Goal: Task Accomplishment & Management: Complete application form

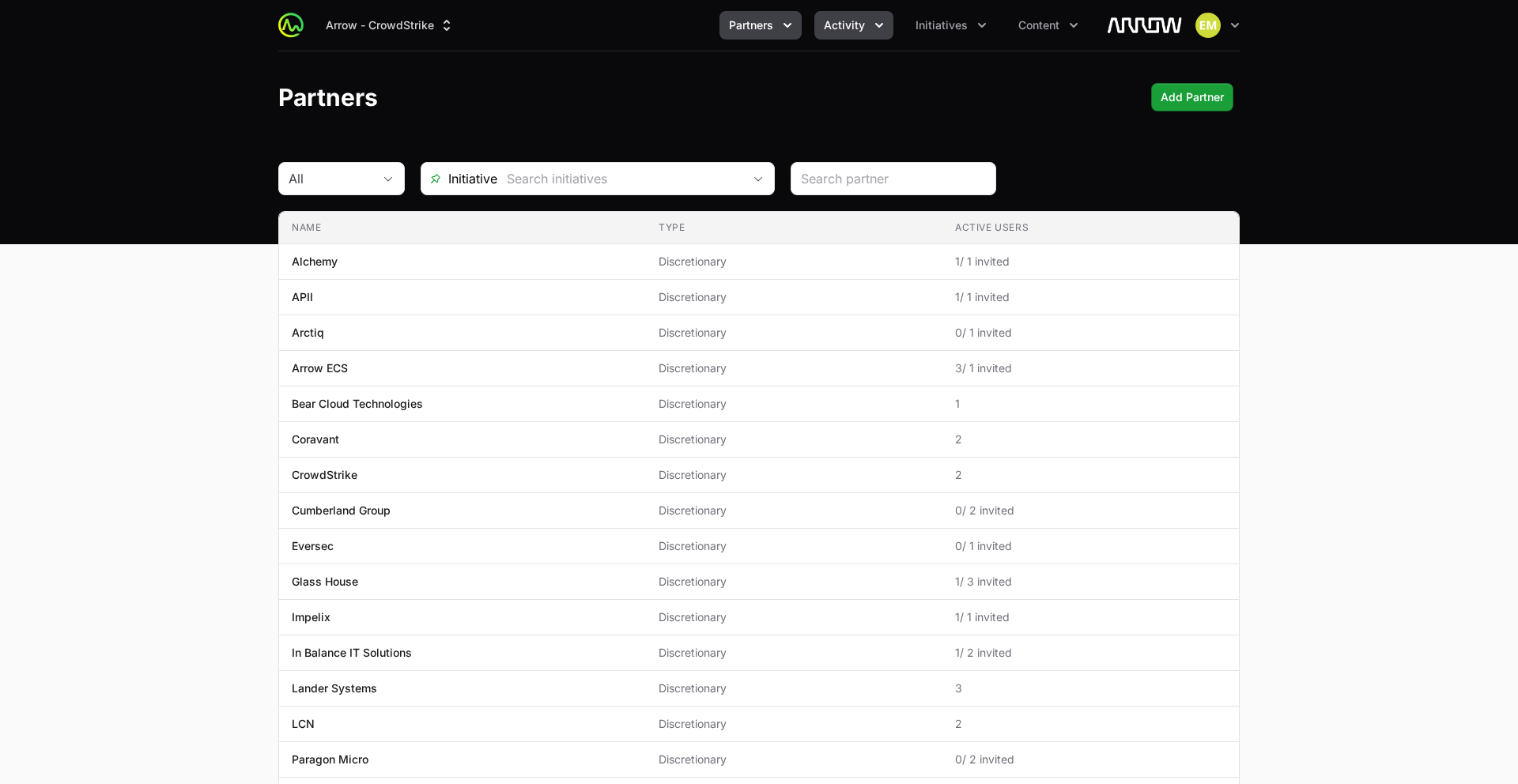
click at [860, 20] on span "Activity" at bounding box center [844, 25] width 41 height 16
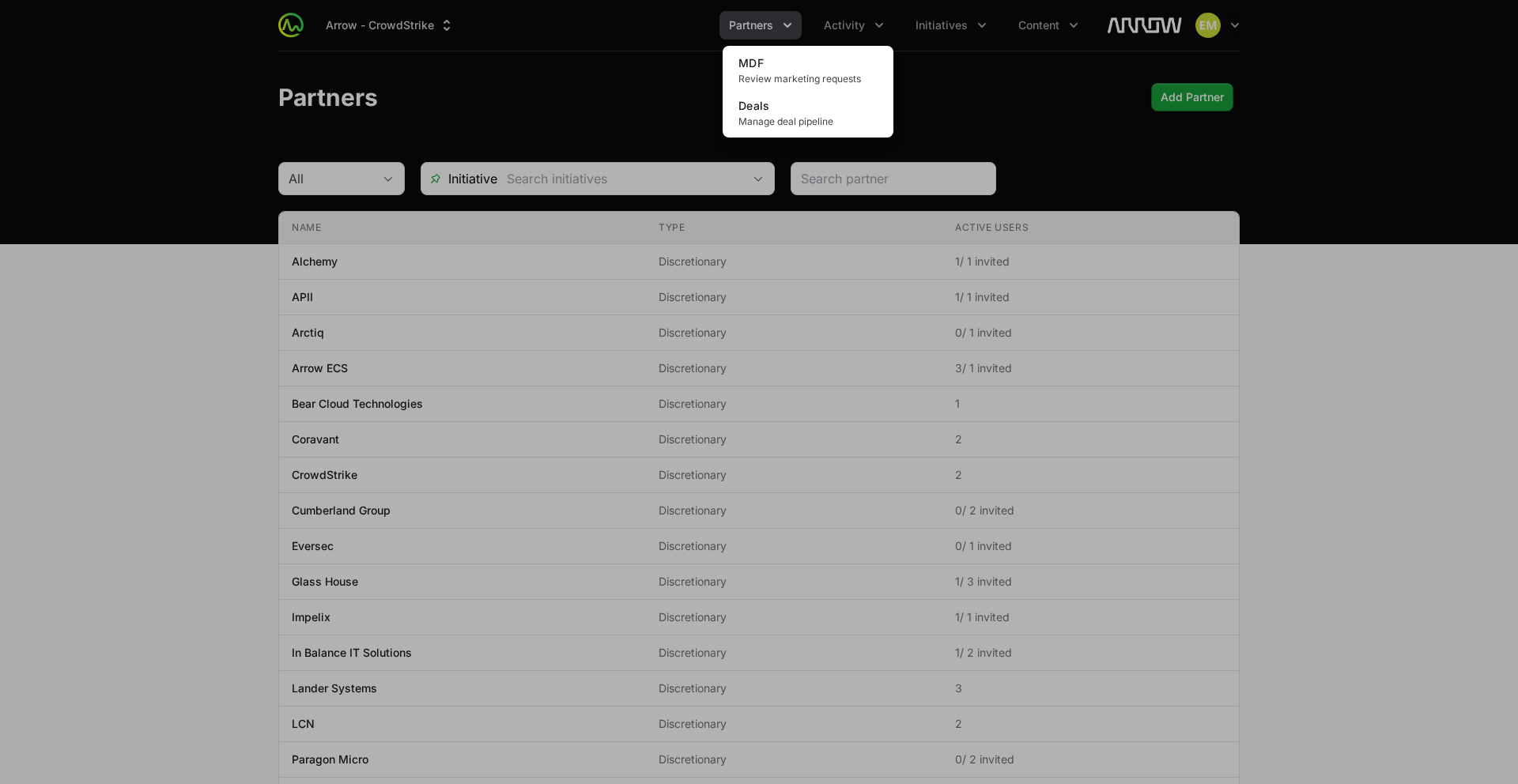
click at [770, 27] on div "Activity menu" at bounding box center [759, 392] width 1518 height 784
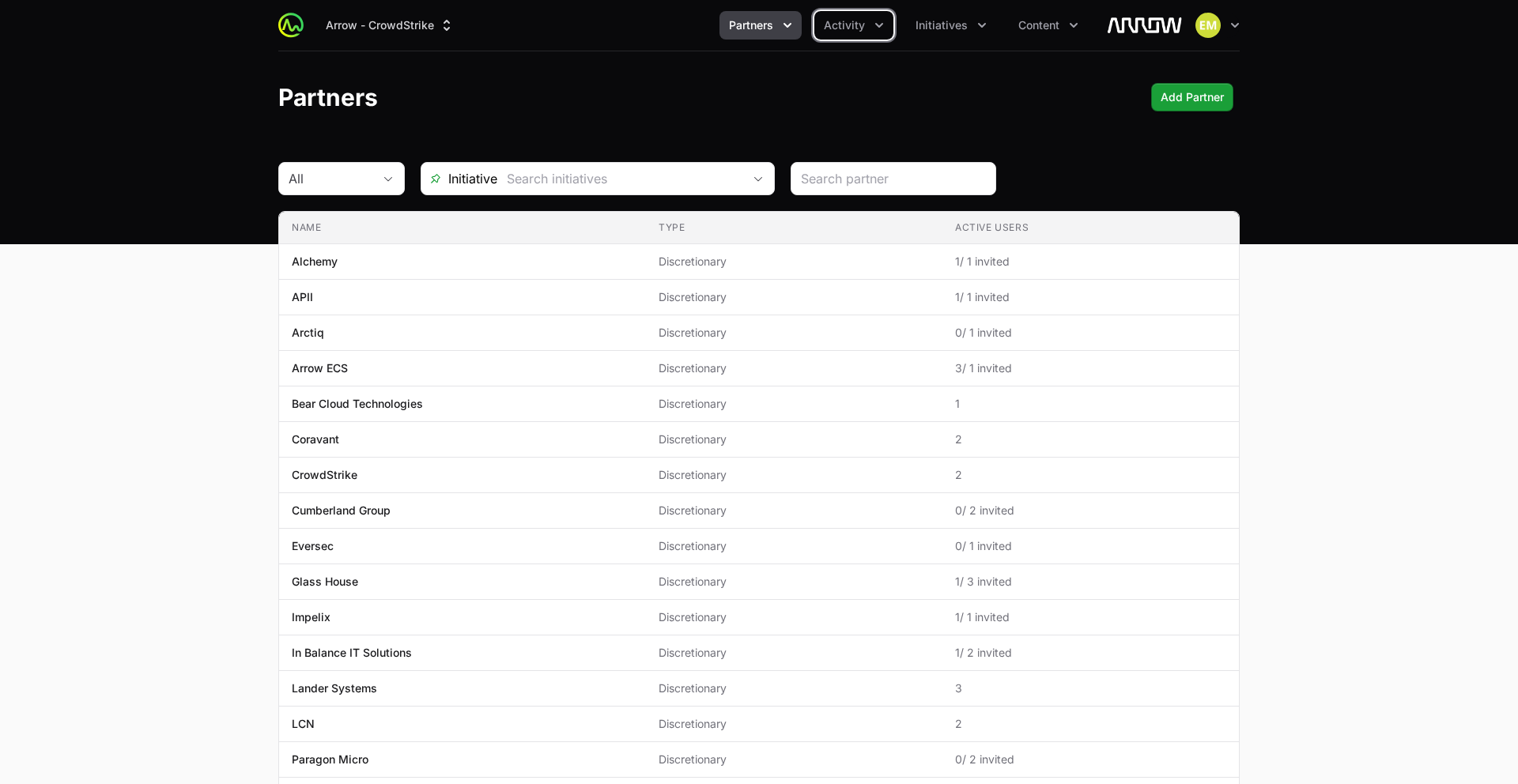
click at [770, 27] on span "Partners" at bounding box center [751, 25] width 44 height 16
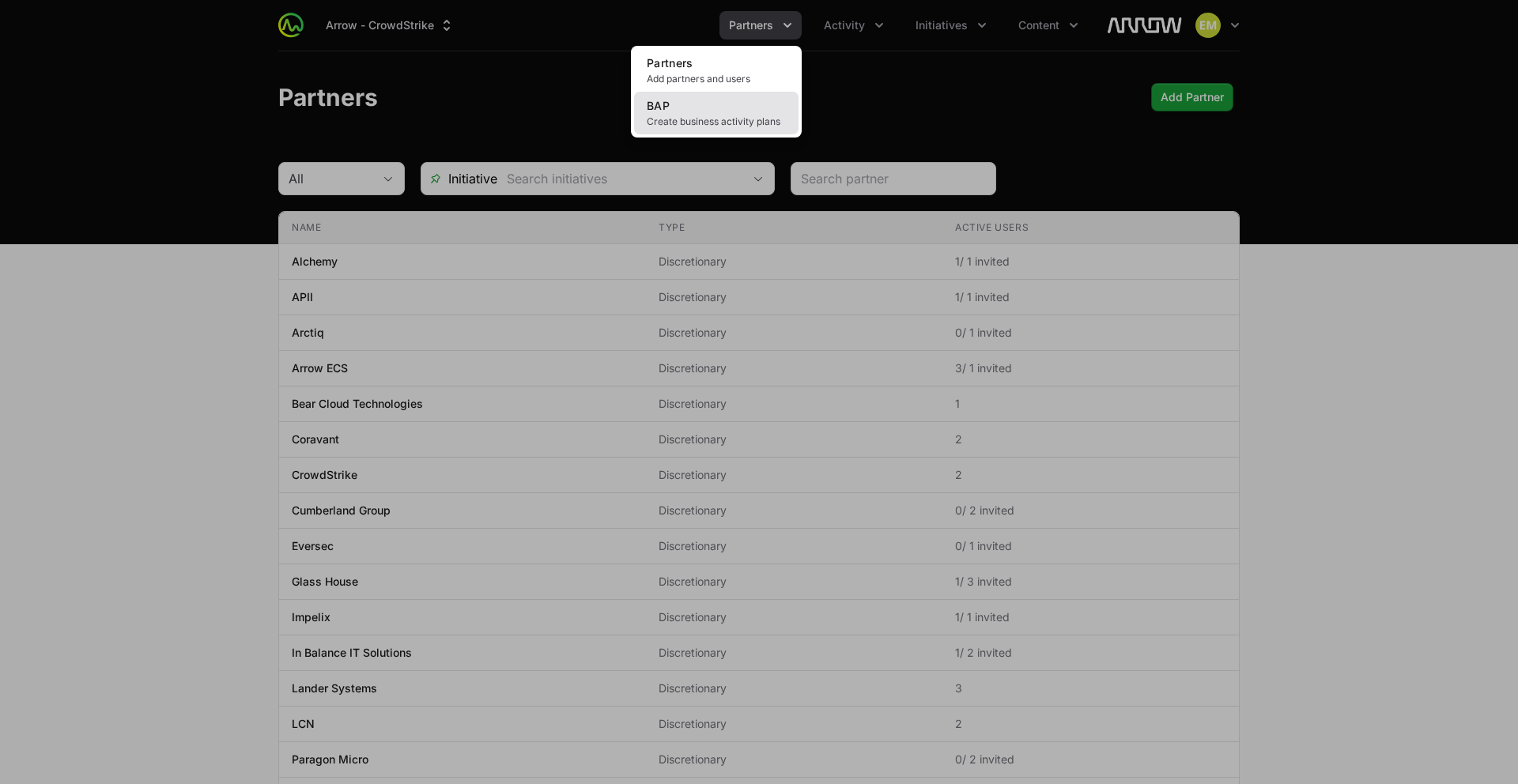
click at [736, 117] on span "Create business activity plans" at bounding box center [716, 121] width 139 height 12
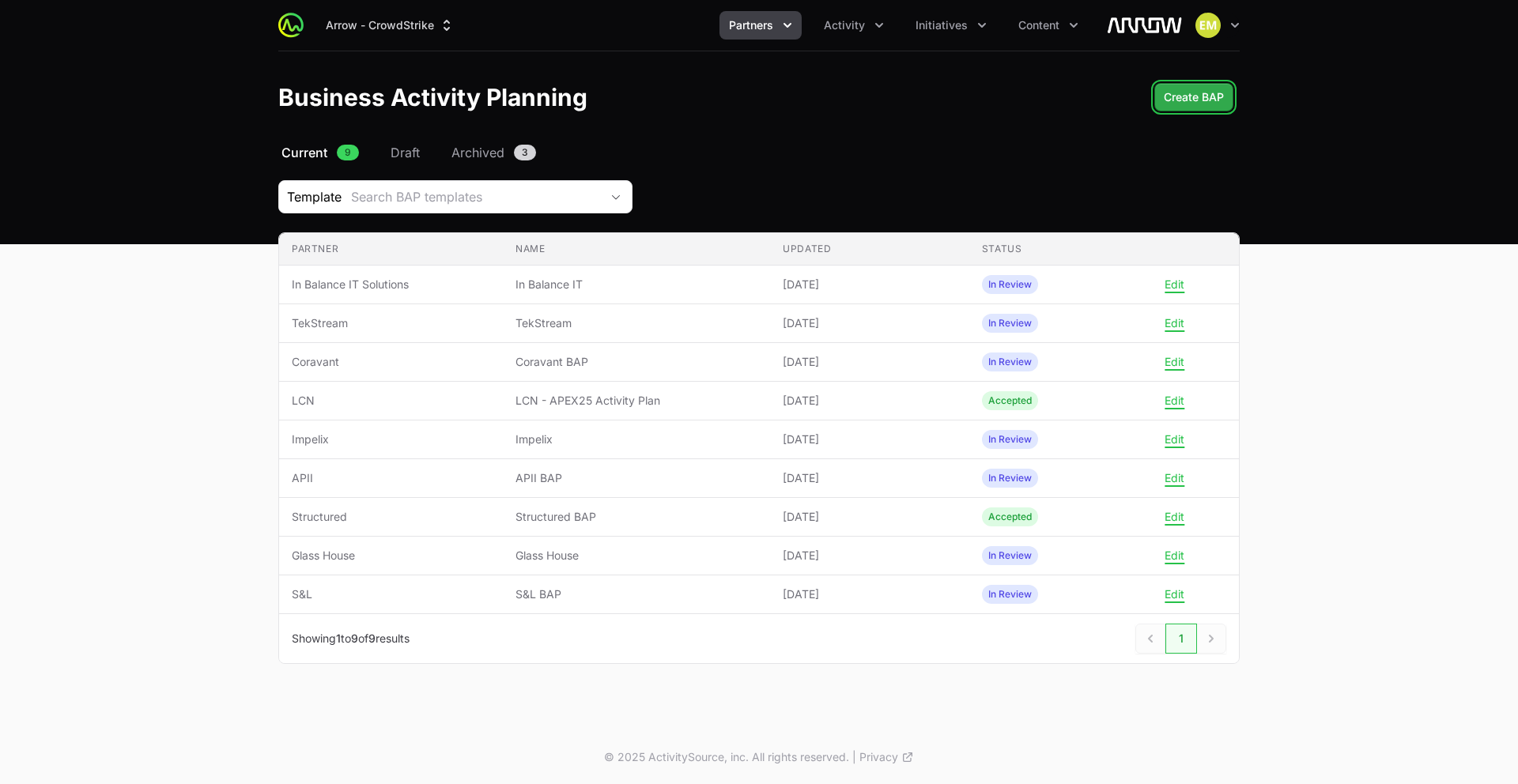
click at [1177, 88] on span "Create BAP" at bounding box center [1194, 97] width 60 height 19
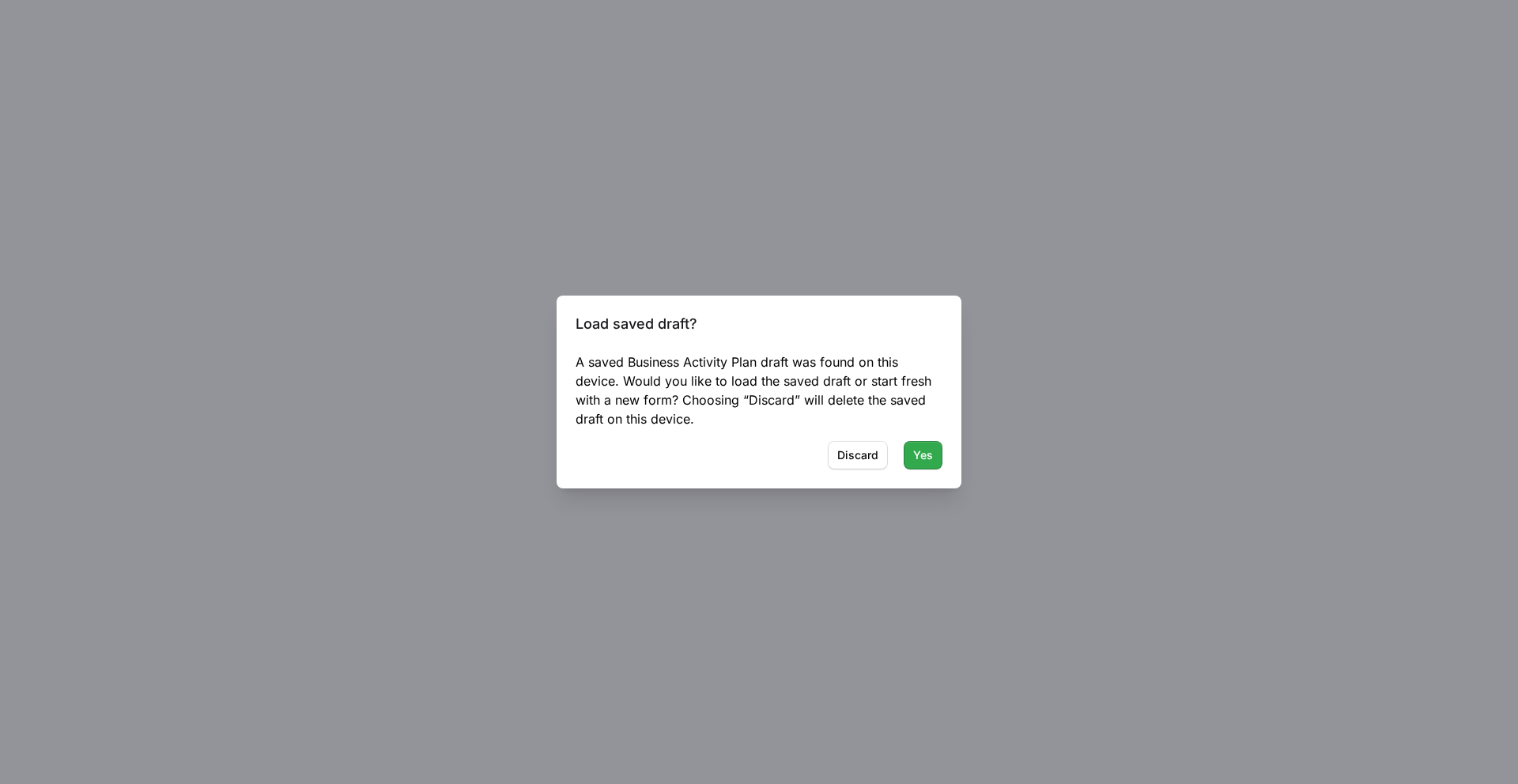
click at [911, 453] on button "Yes" at bounding box center [922, 455] width 39 height 28
click at [916, 457] on span "Yes" at bounding box center [922, 455] width 20 height 19
click at [866, 444] on button "Discard" at bounding box center [858, 455] width 60 height 28
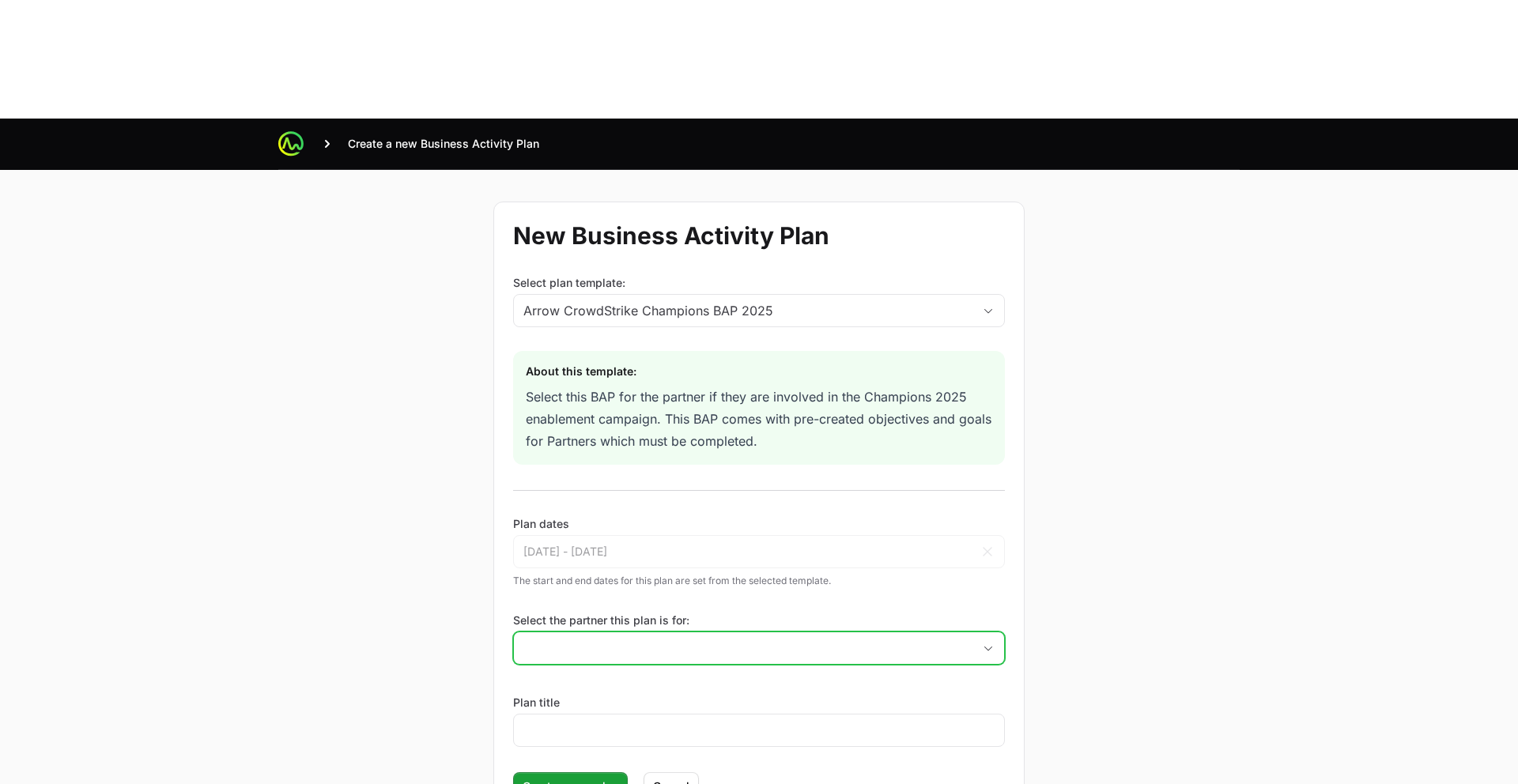
click at [649, 632] on input "Select the partner this plan is for:" at bounding box center [743, 648] width 458 height 32
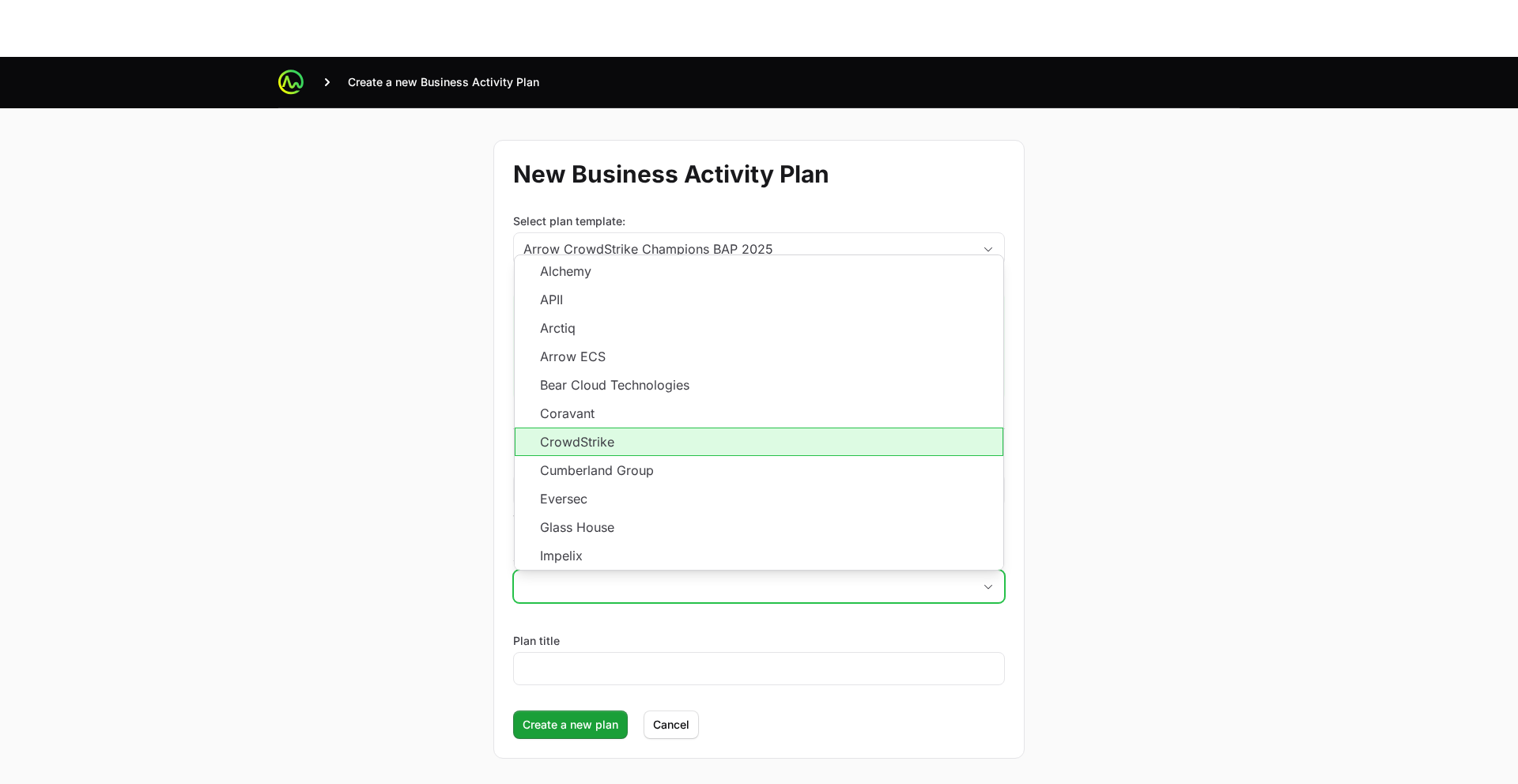
scroll to position [3, 0]
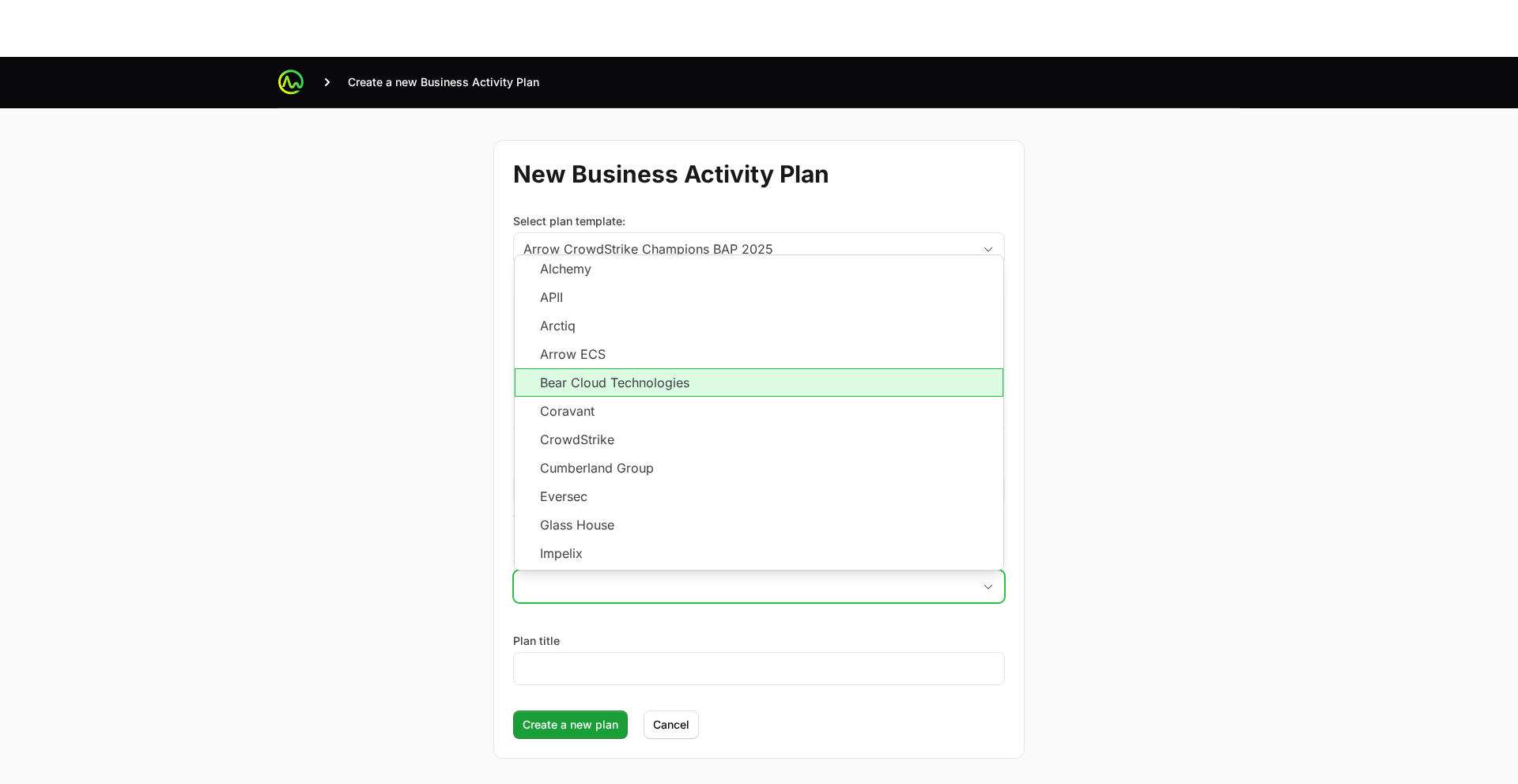
click at [625, 368] on li "Bear Cloud Technologies" at bounding box center [759, 382] width 488 height 28
type input "Bear Cloud Technologies"
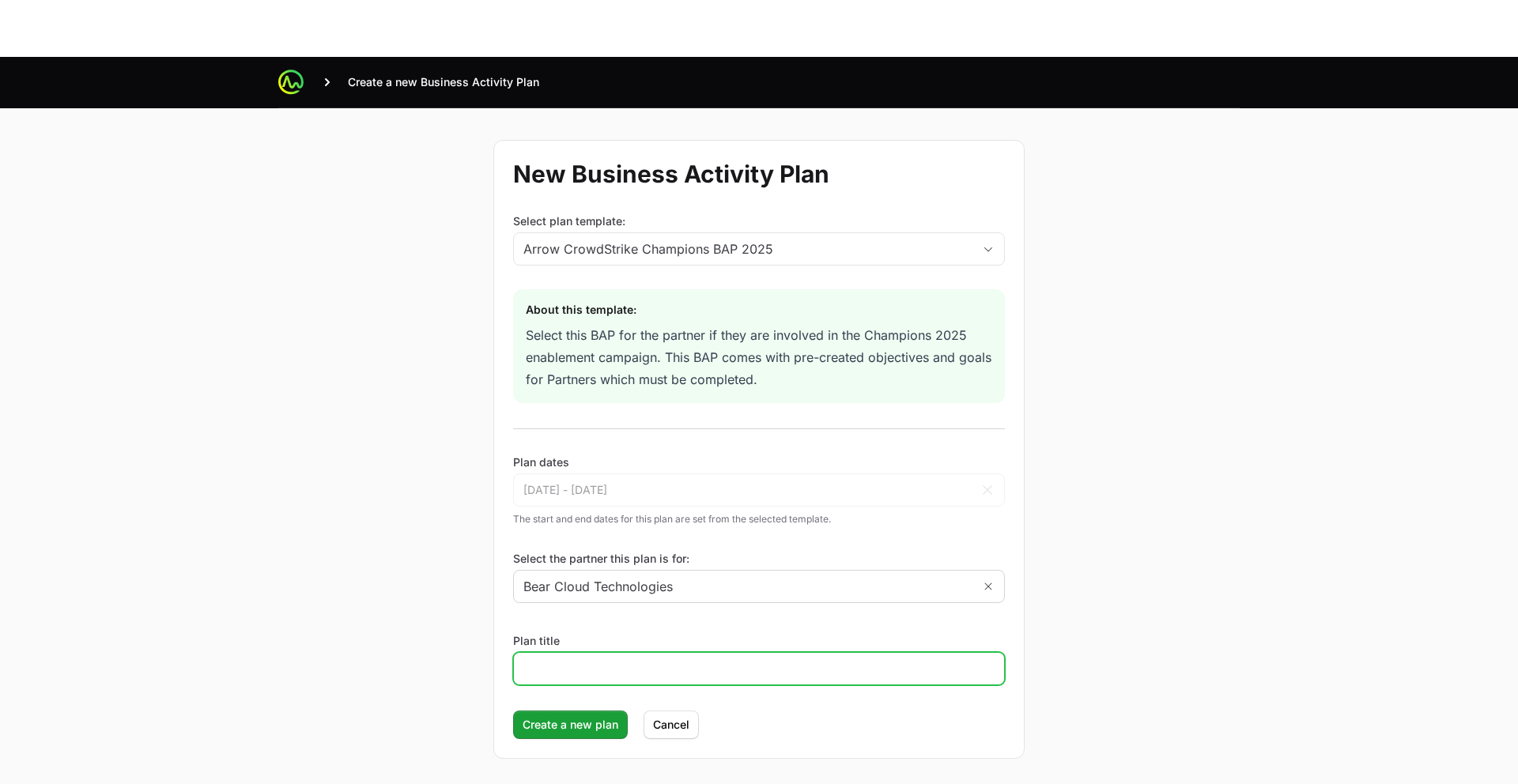
click at [595, 659] on input "Plan title" at bounding box center [758, 669] width 471 height 19
type input "BearCloud Activity Plan"
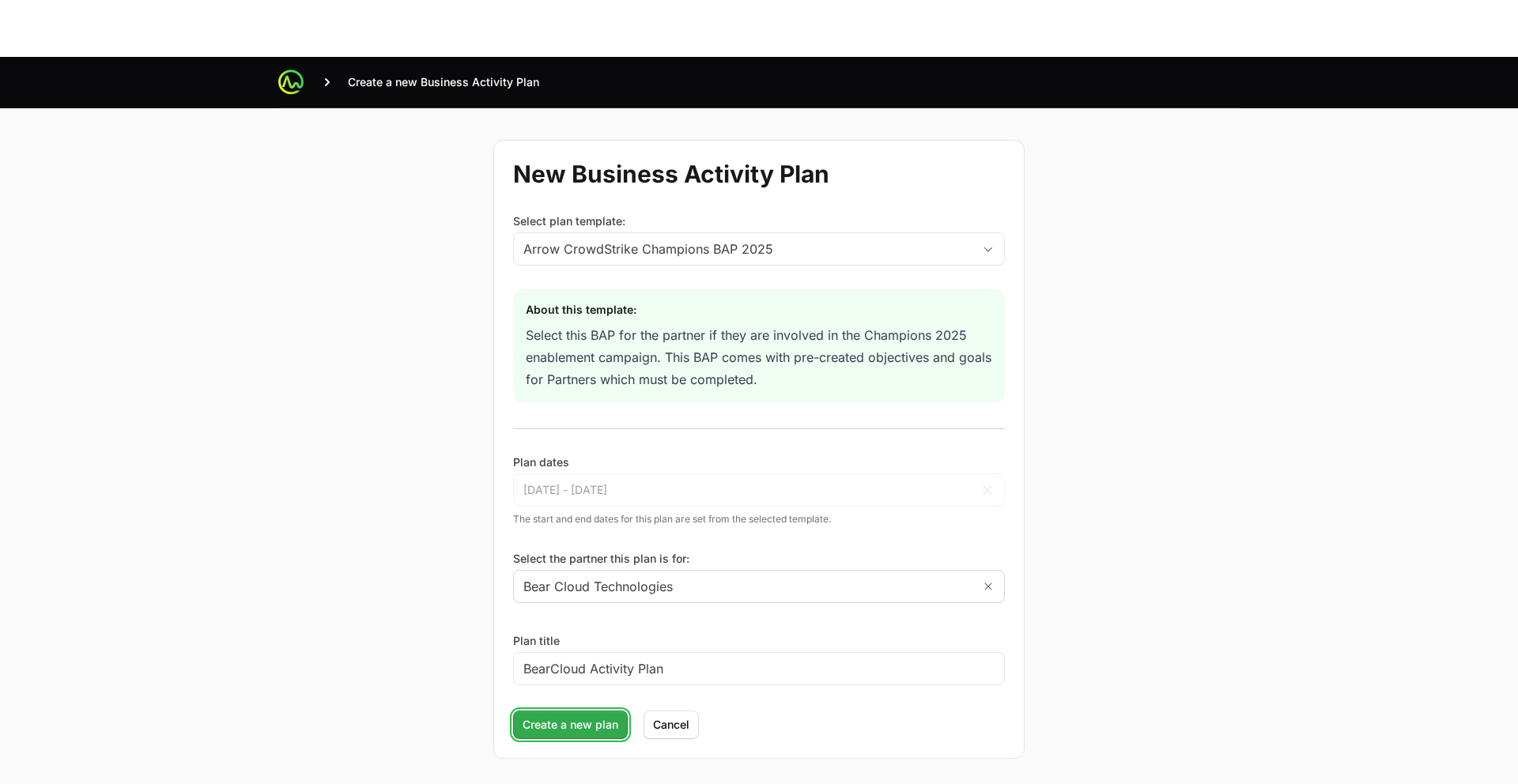
click at [562, 715] on span "Create a new plan" at bounding box center [570, 724] width 96 height 19
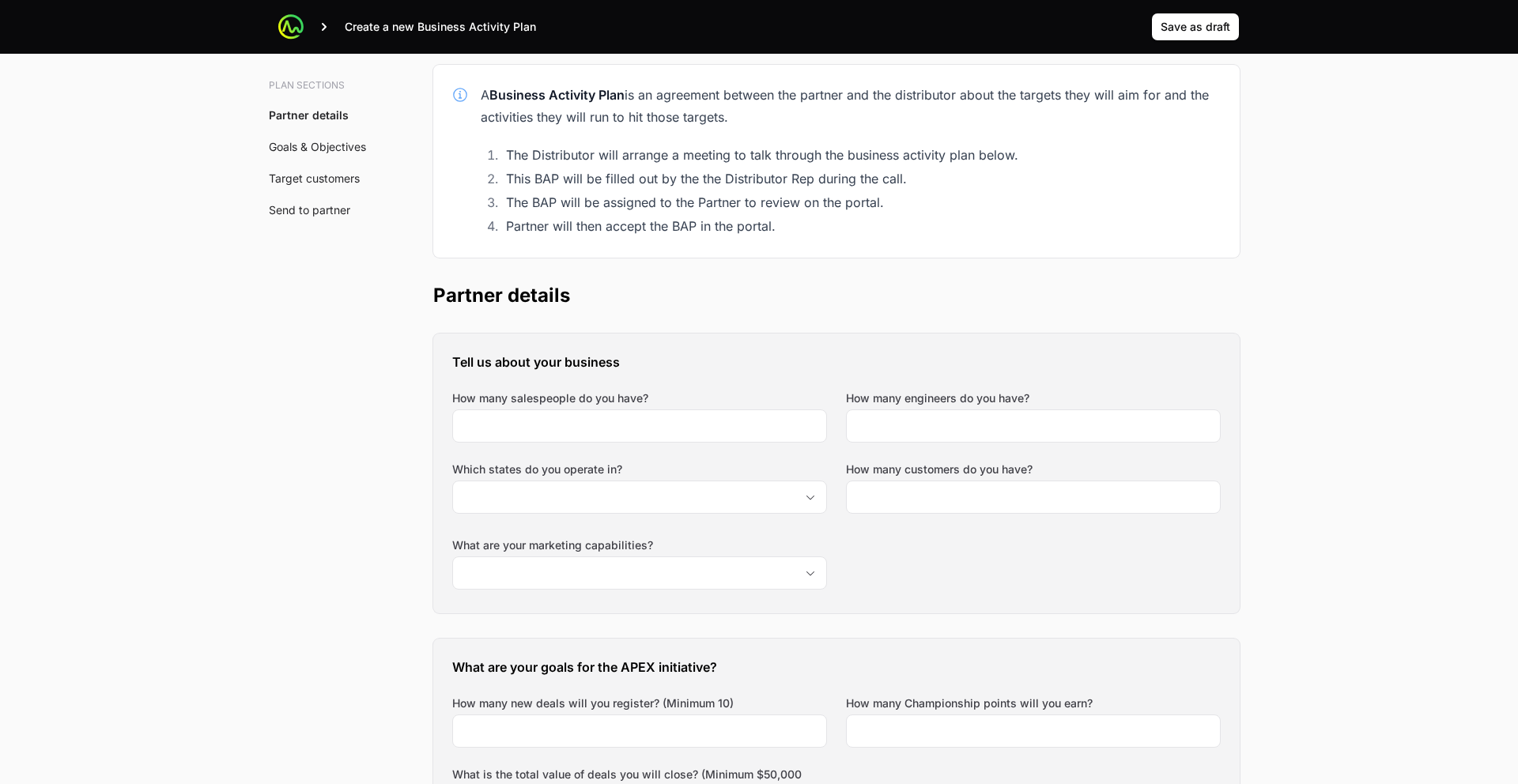
scroll to position [252, 0]
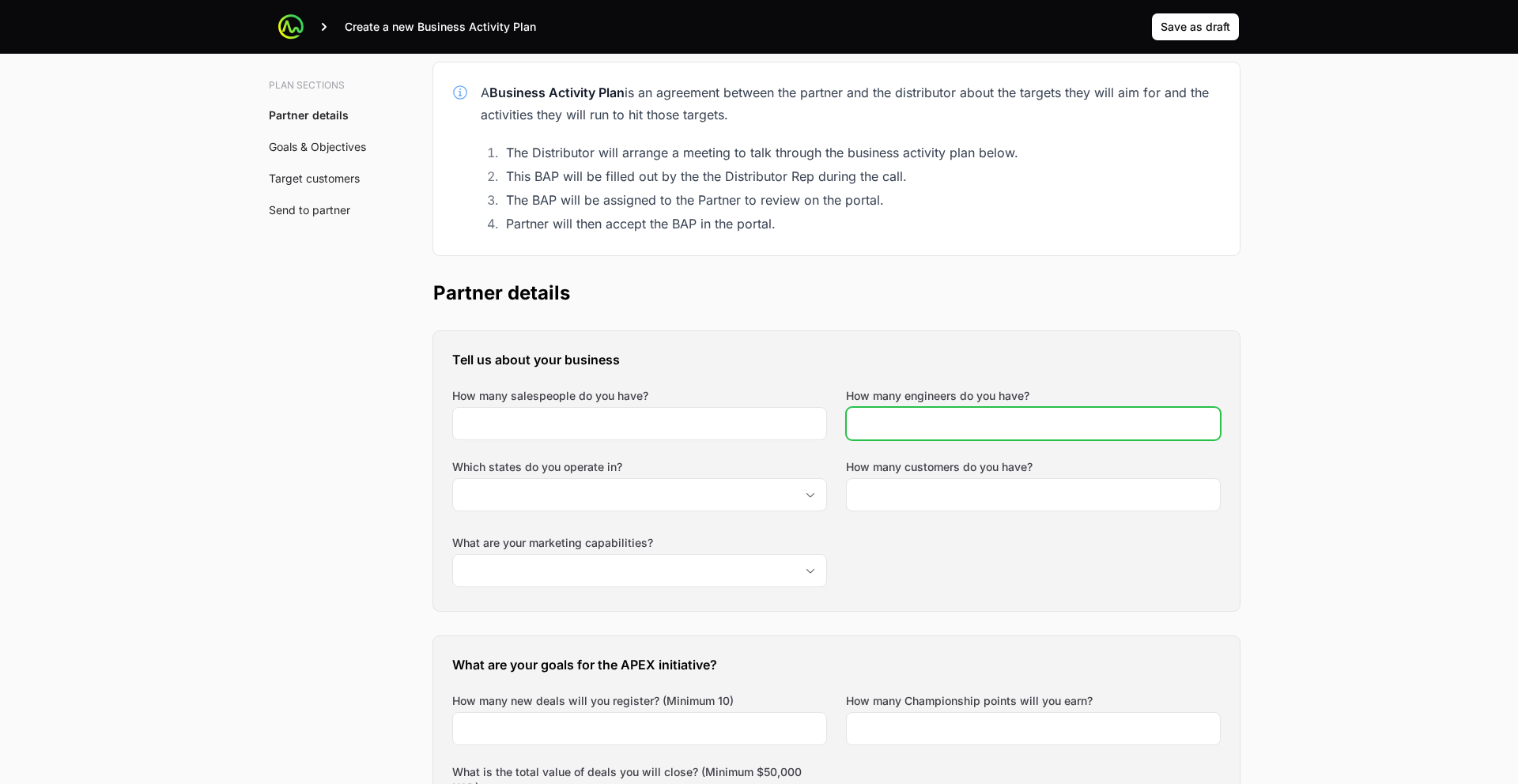
click at [1023, 414] on input "How many engineers do you have?" at bounding box center [1032, 423] width 354 height 19
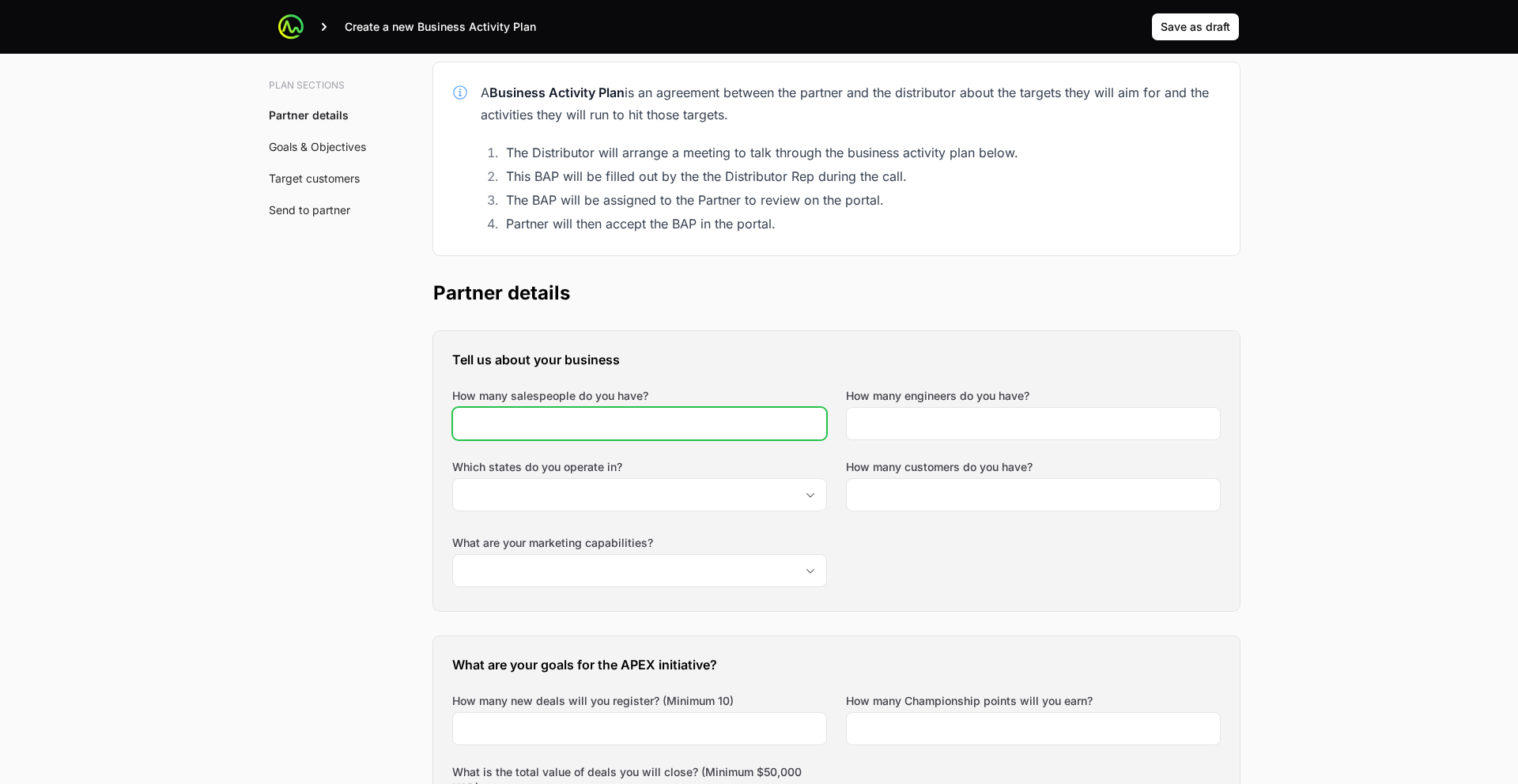
drag, startPoint x: 742, startPoint y: 300, endPoint x: 745, endPoint y: 310, distance: 10.4
click at [742, 414] on input "How many salespeople do you have?" at bounding box center [639, 423] width 354 height 19
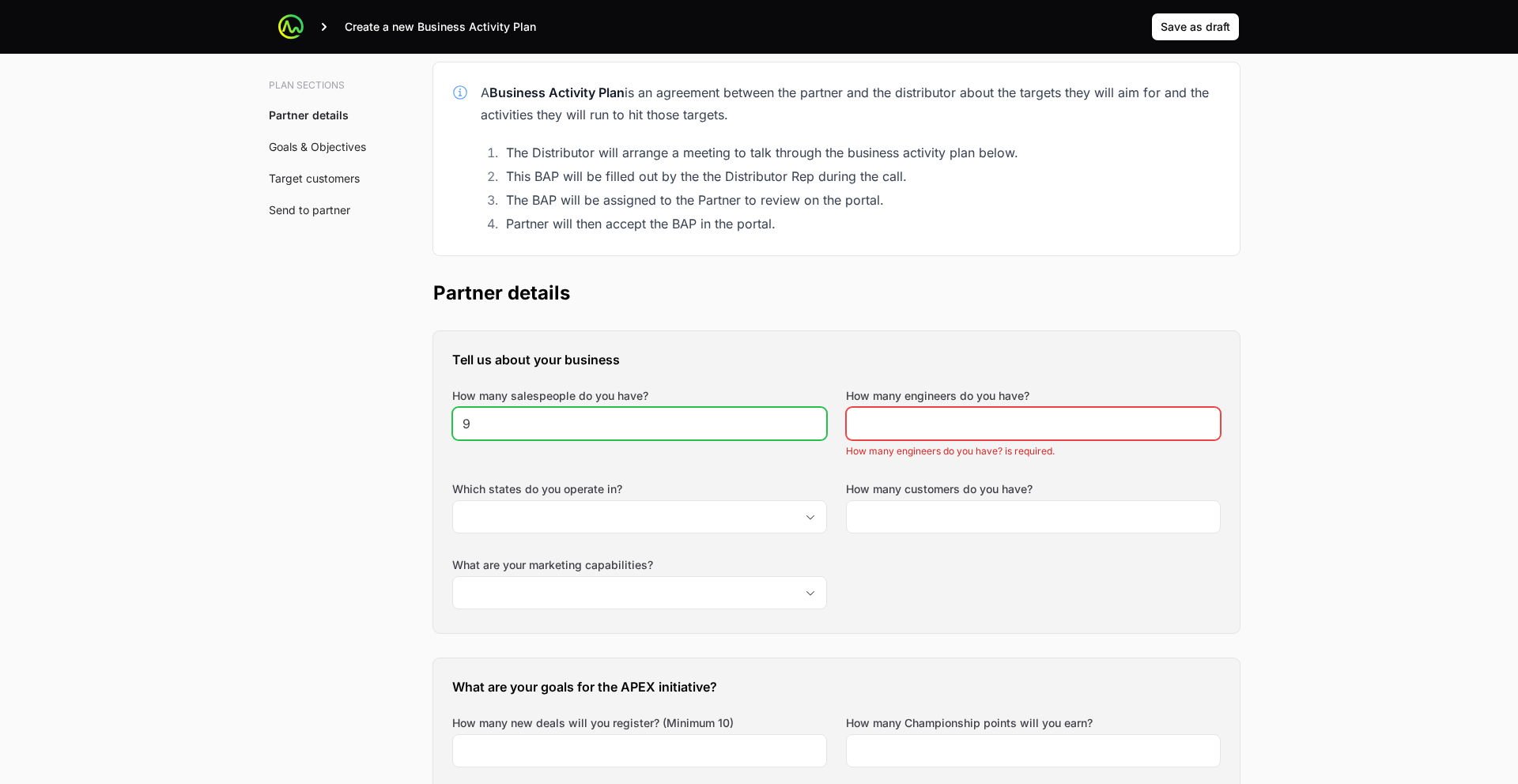
type input "9"
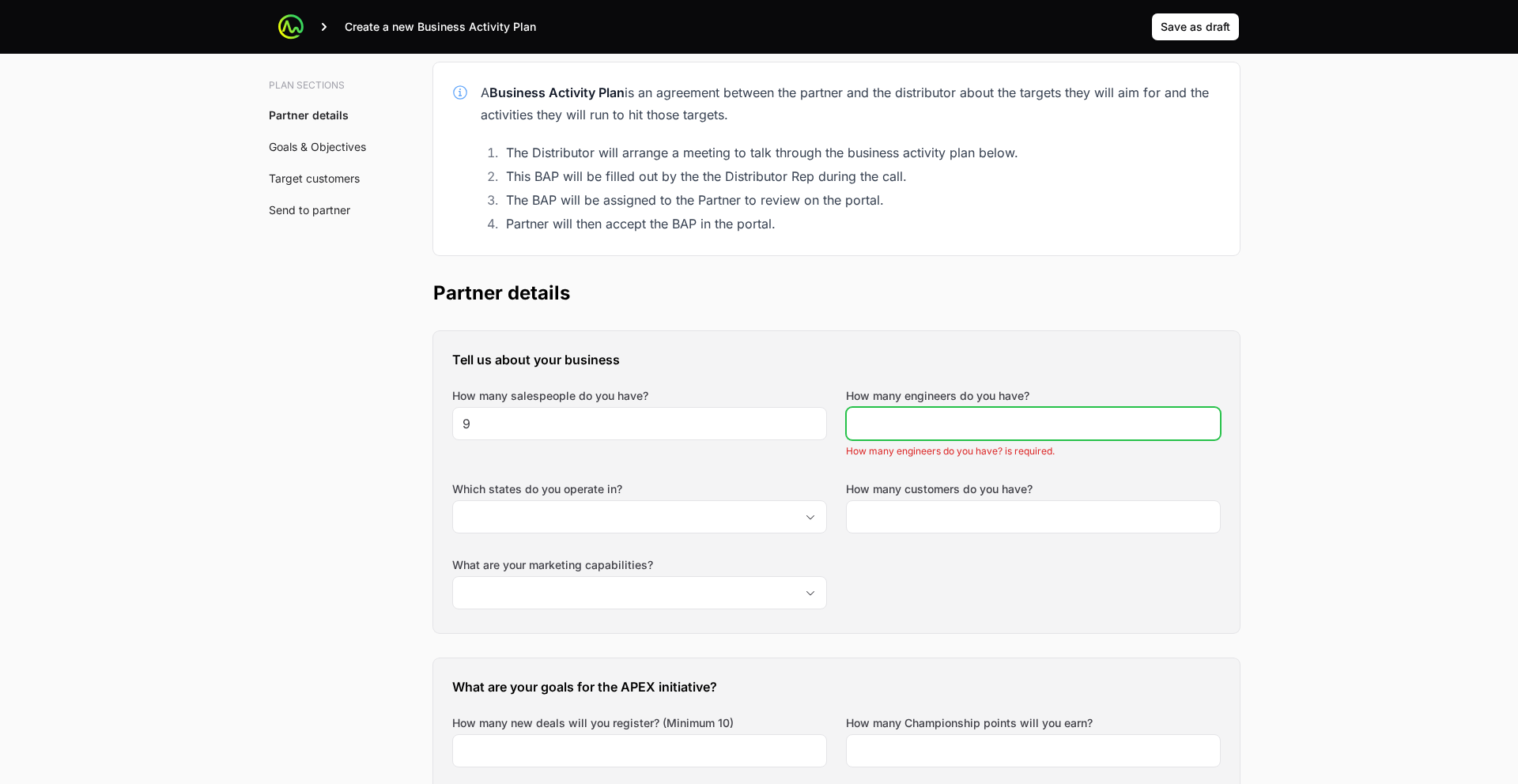
click at [896, 414] on input "How many engineers do you have?" at bounding box center [1032, 423] width 354 height 19
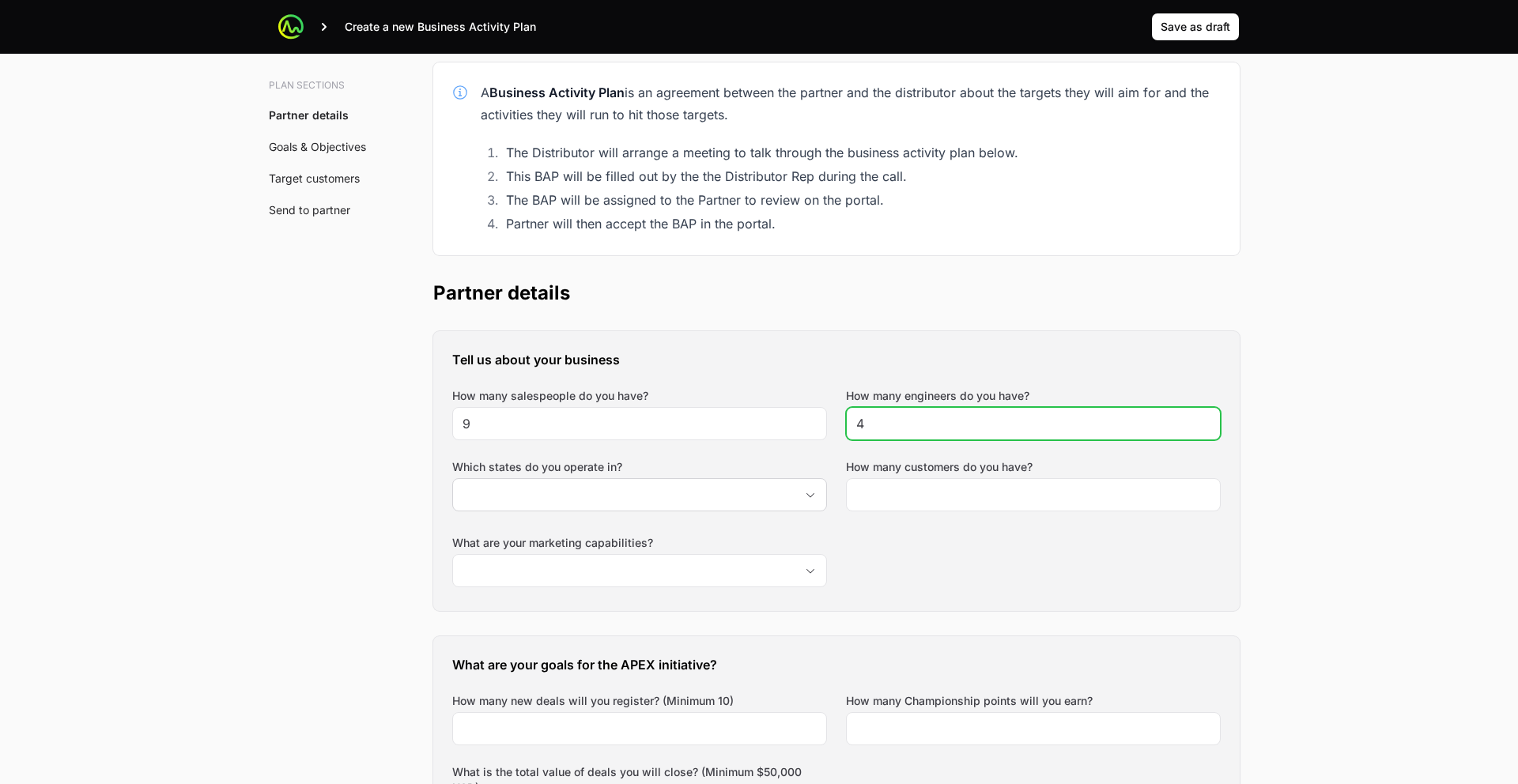
scroll to position [315, 0]
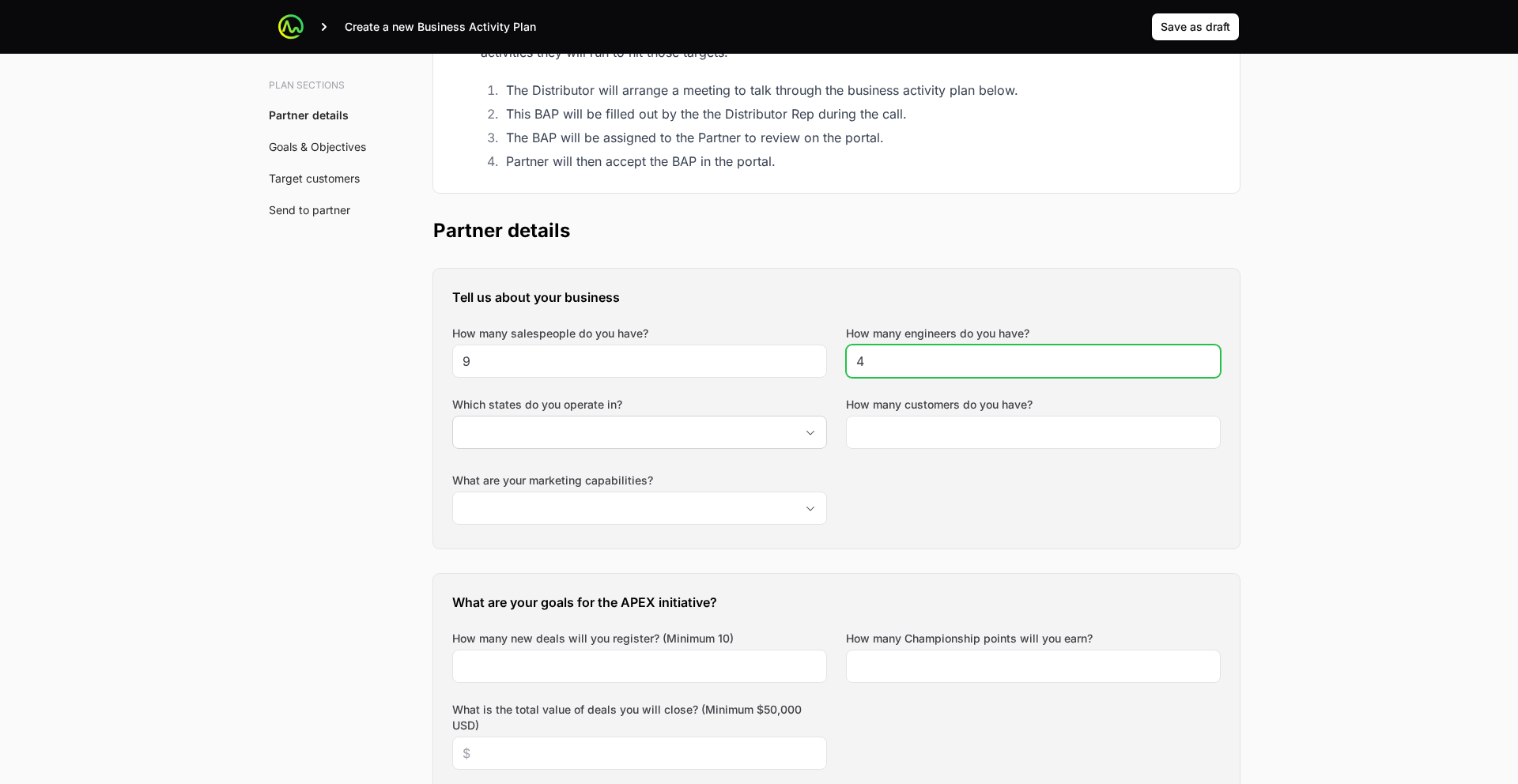
type input "4"
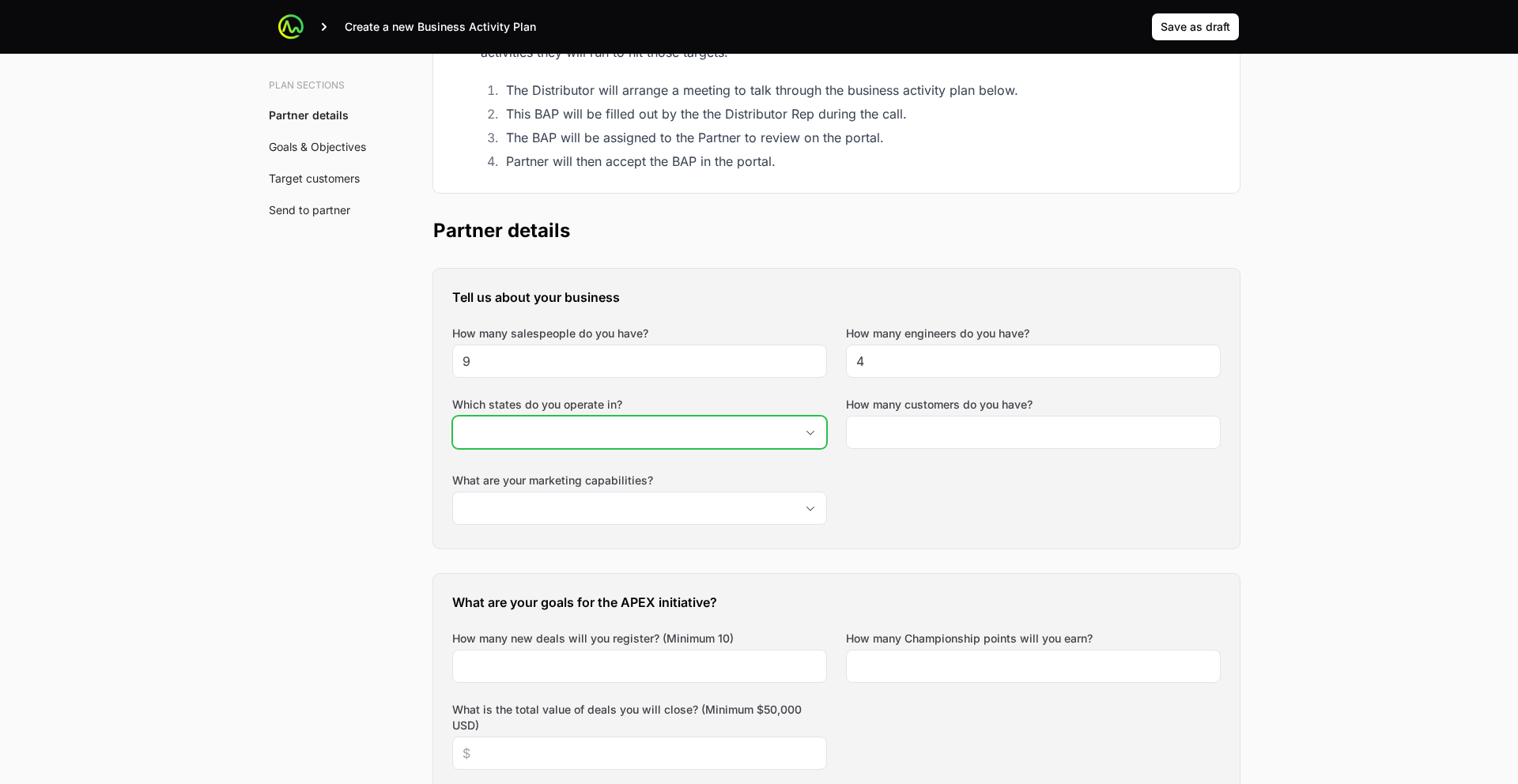
click at [526, 416] on input "Which states do you operate in?" at bounding box center [623, 432] width 341 height 32
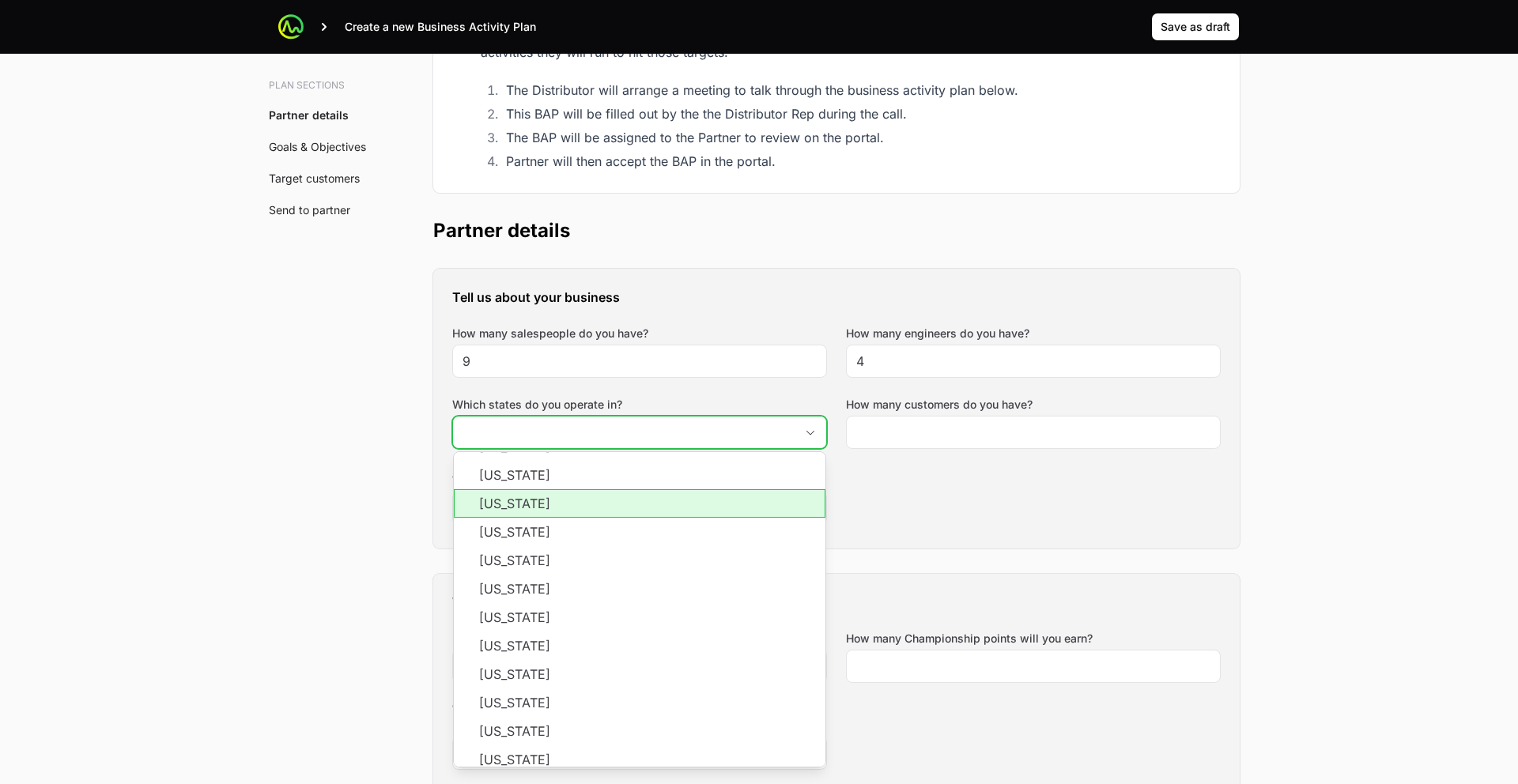
scroll to position [57, 0]
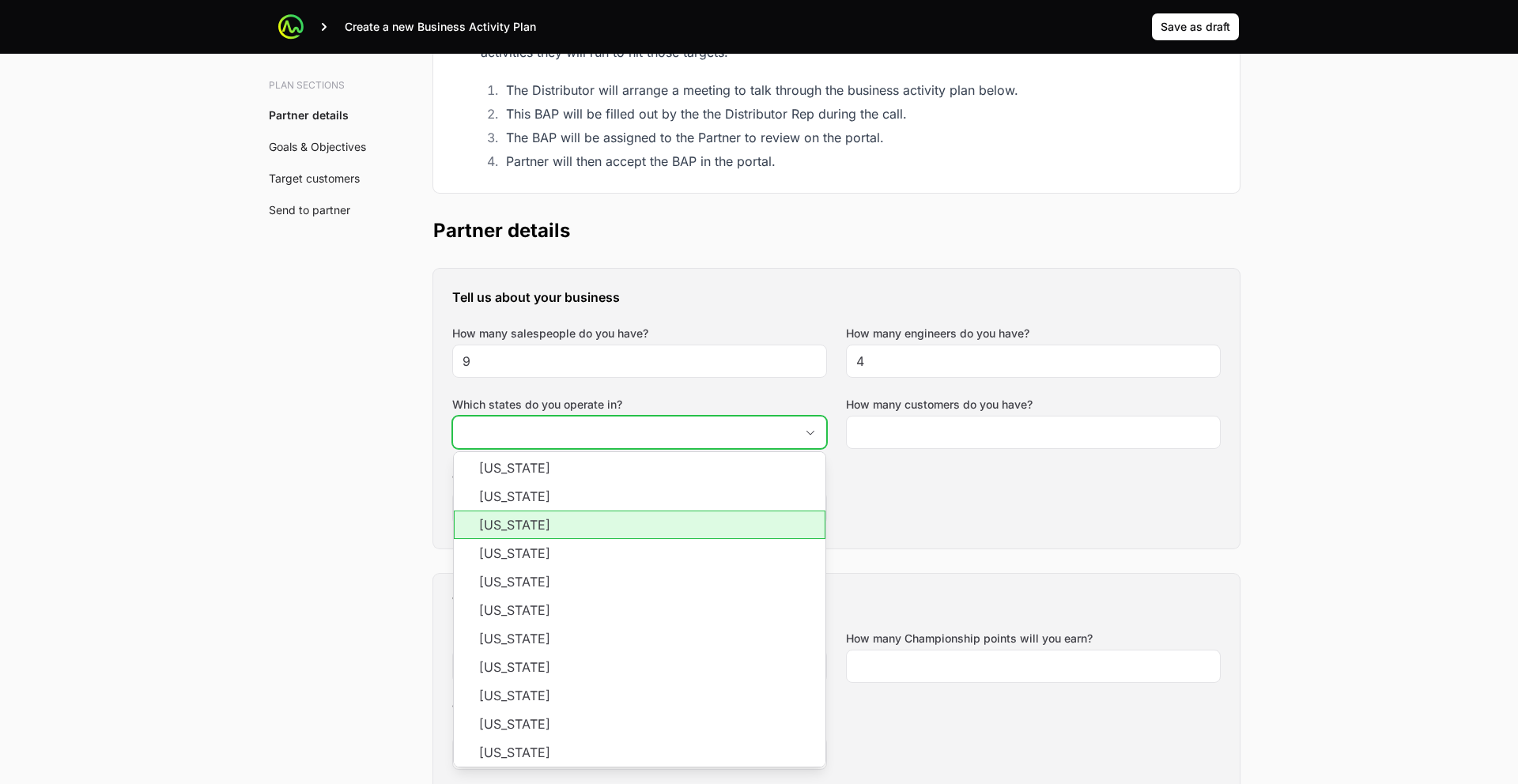
click at [533, 511] on li "California" at bounding box center [639, 525] width 371 height 28
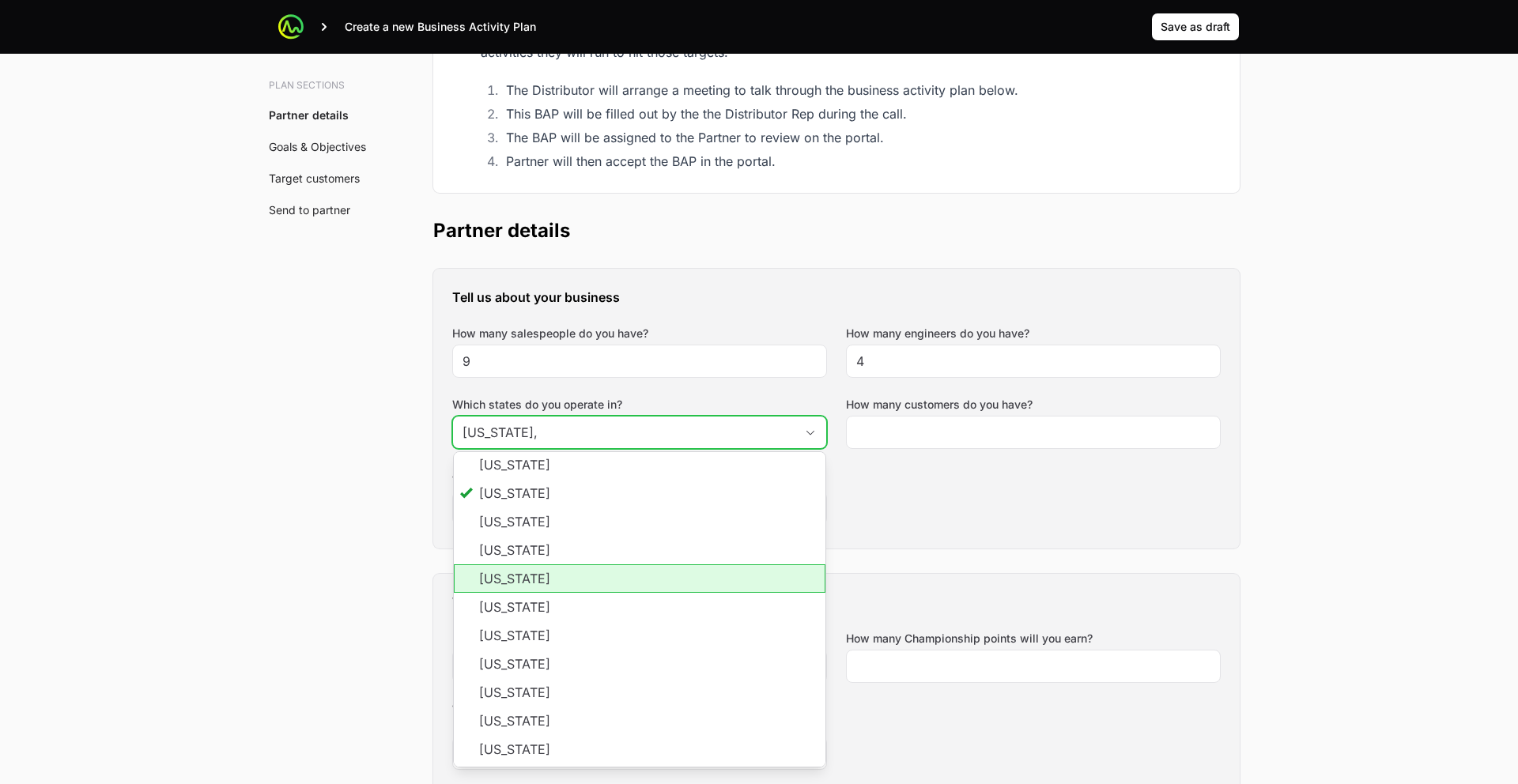
scroll to position [92, 0]
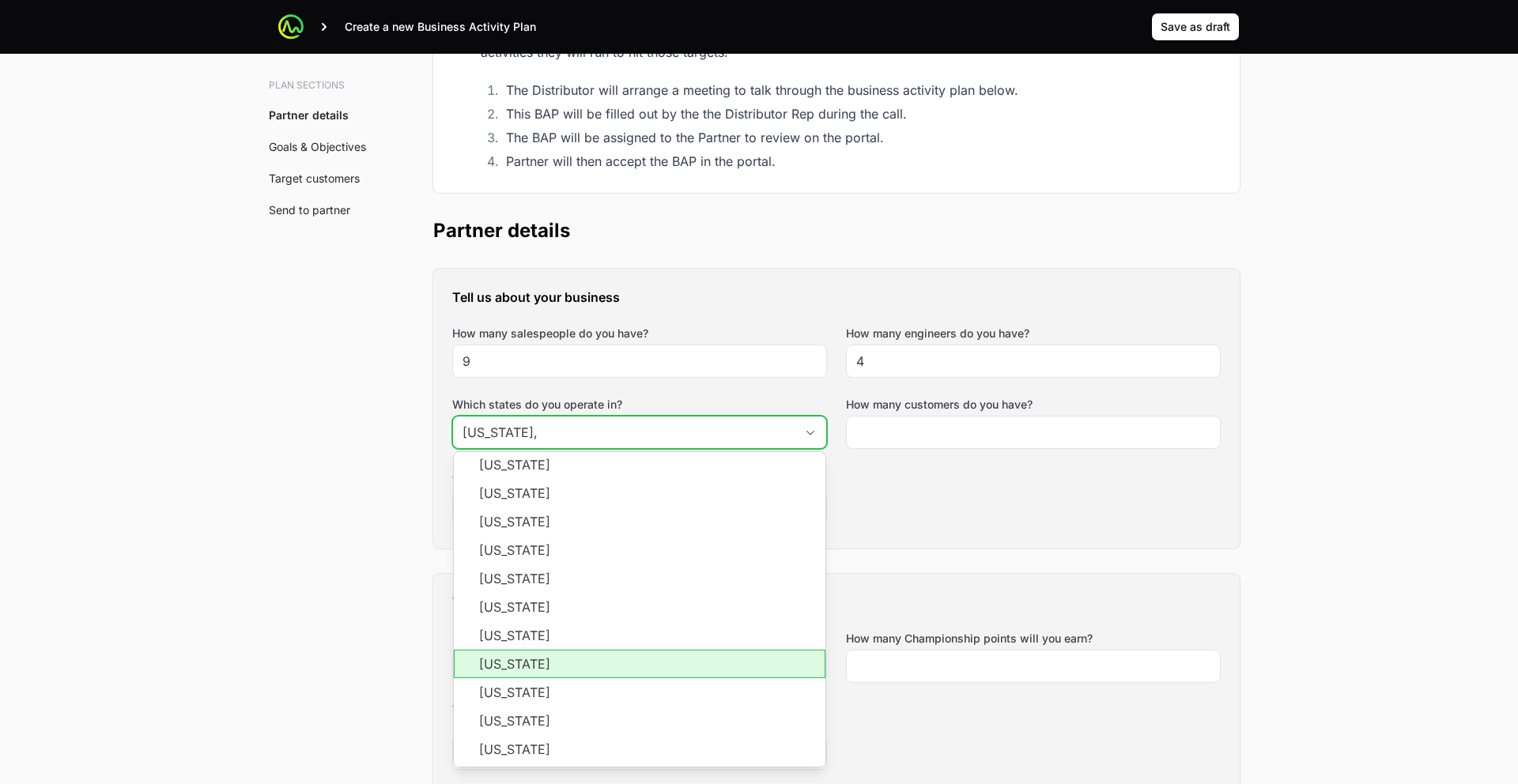
click at [519, 650] on li "Nevada" at bounding box center [639, 664] width 371 height 28
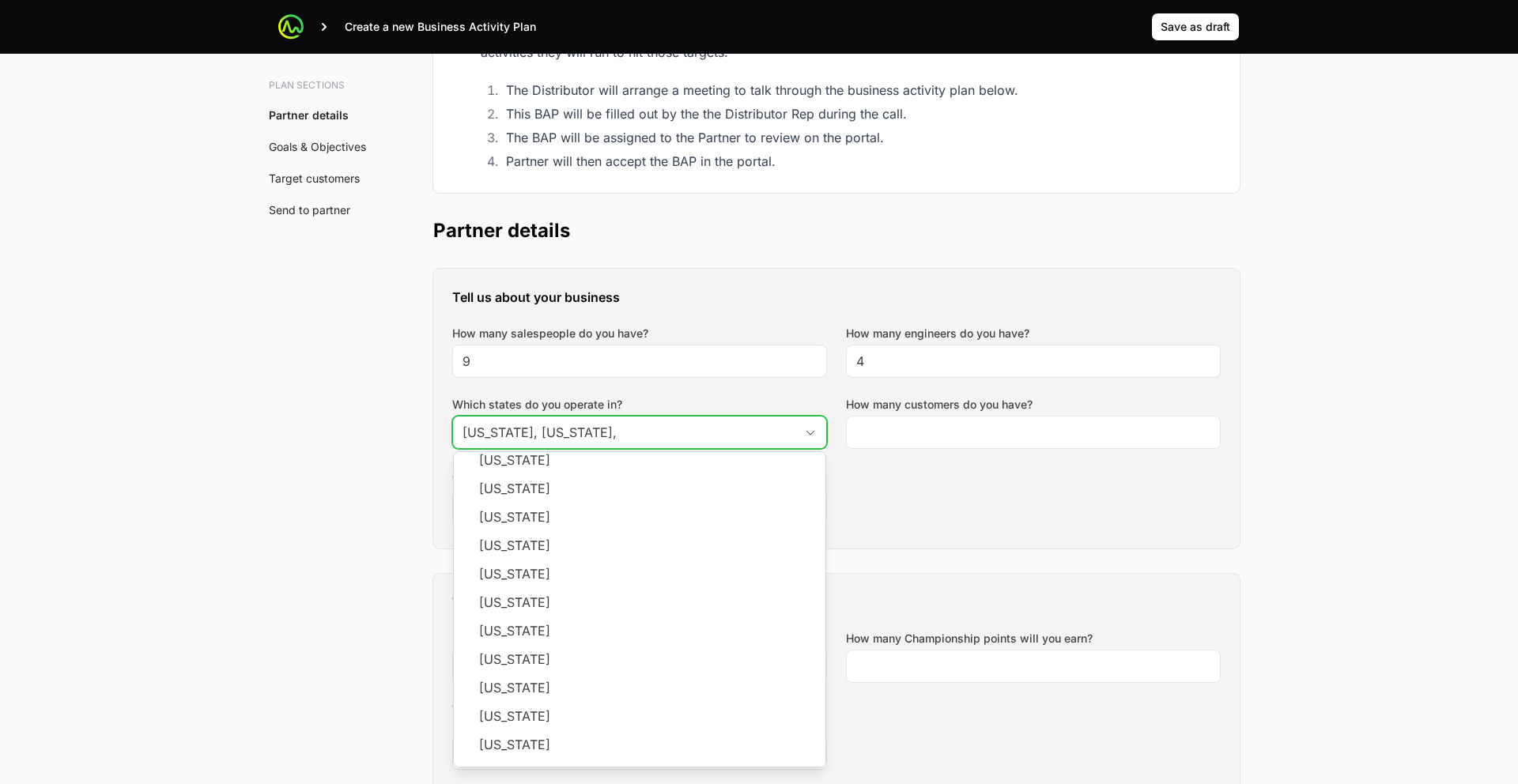
scroll to position [1004, 0]
click at [519, 644] on li "Tennessee" at bounding box center [639, 658] width 371 height 28
type input "California, Nevada, Tennessee"
click at [863, 361] on div "Tell us about your business How many salespeople do you have? 9 How many engine…" at bounding box center [836, 408] width 806 height 280
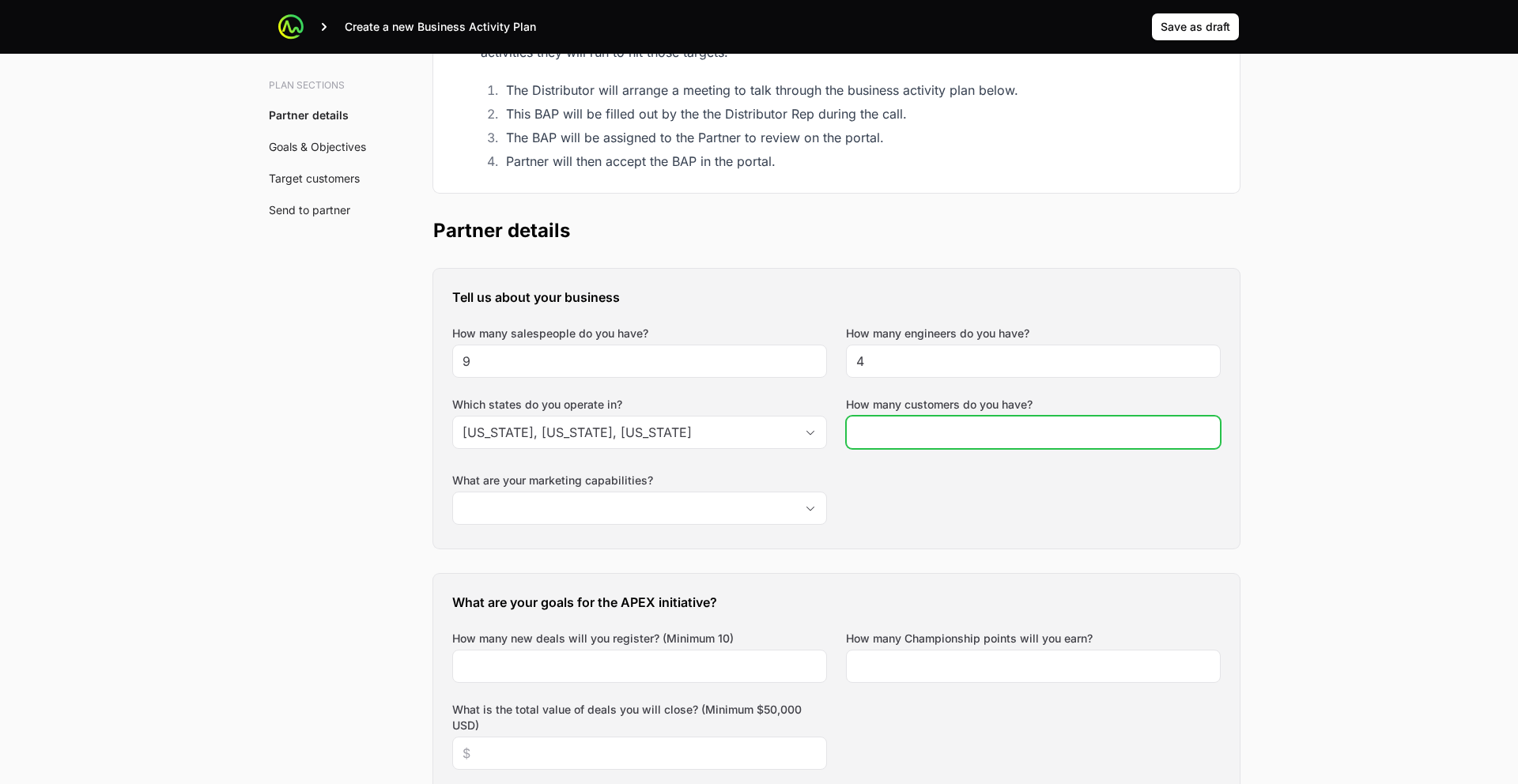
click at [880, 423] on input "How many customers do you have?" at bounding box center [1032, 432] width 354 height 19
type input "200"
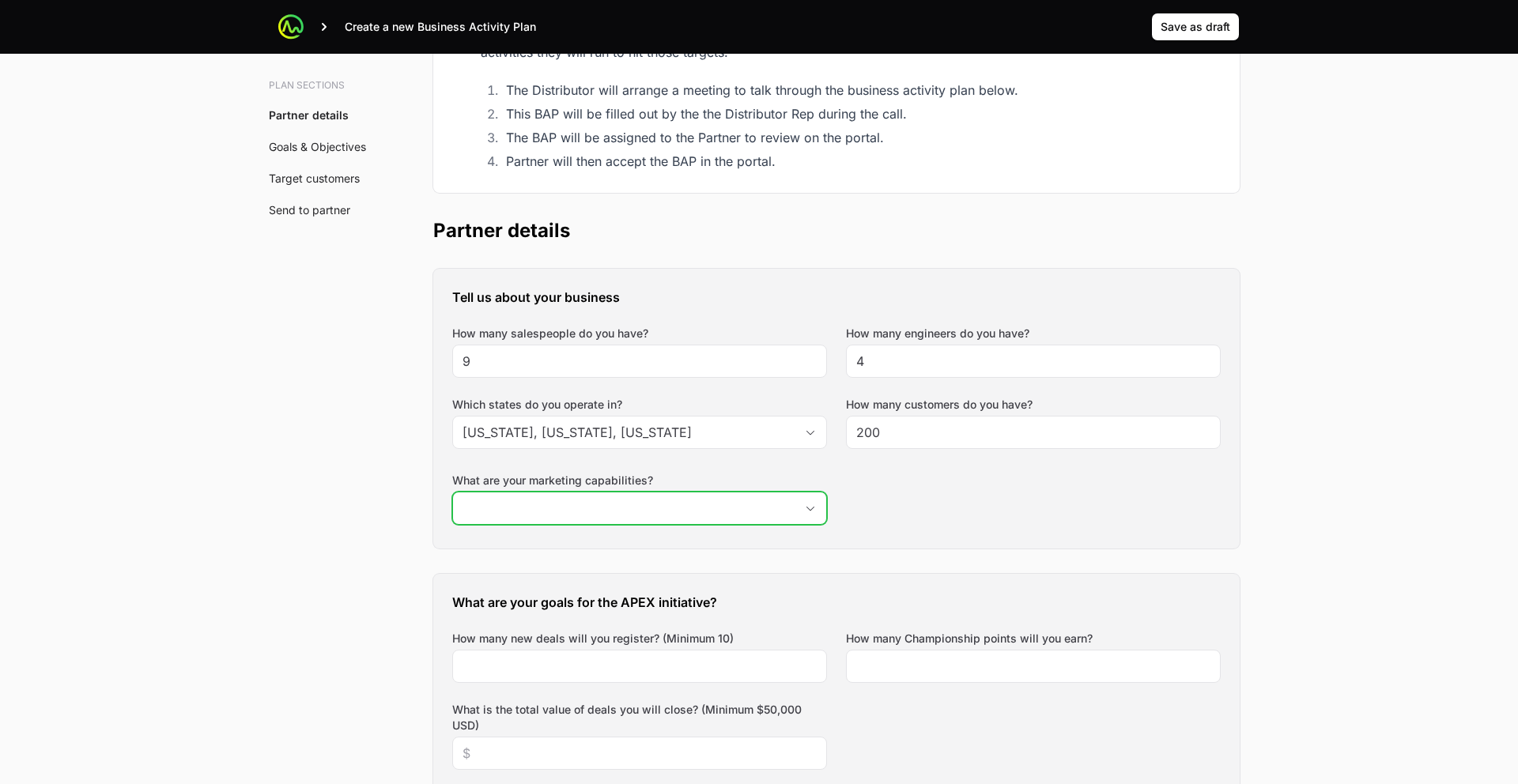
click at [735, 492] on input "What are your marketing capabilities?" at bounding box center [623, 508] width 341 height 32
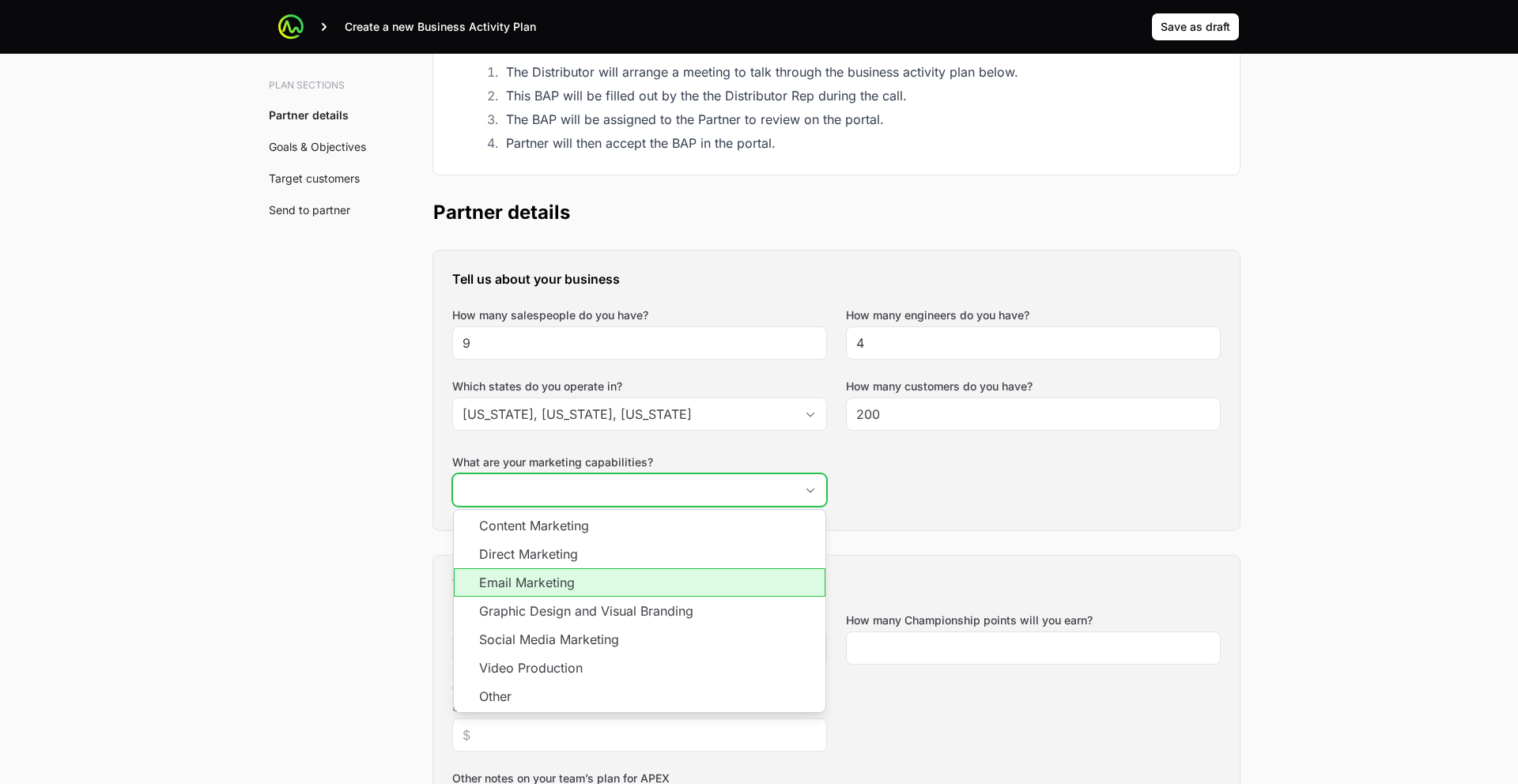
scroll to position [335, 0]
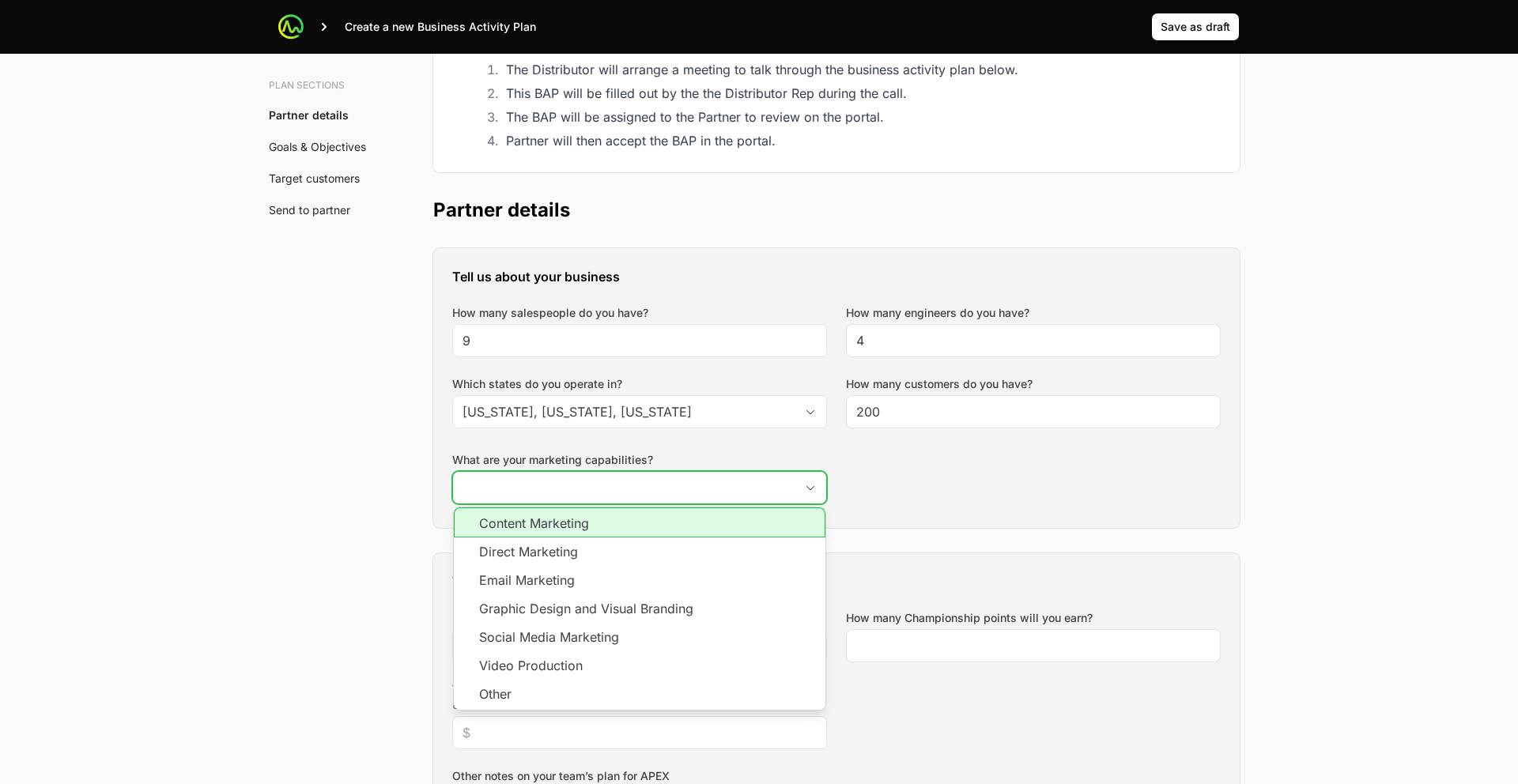
click at [600, 507] on li "Content Marketing" at bounding box center [639, 522] width 371 height 30
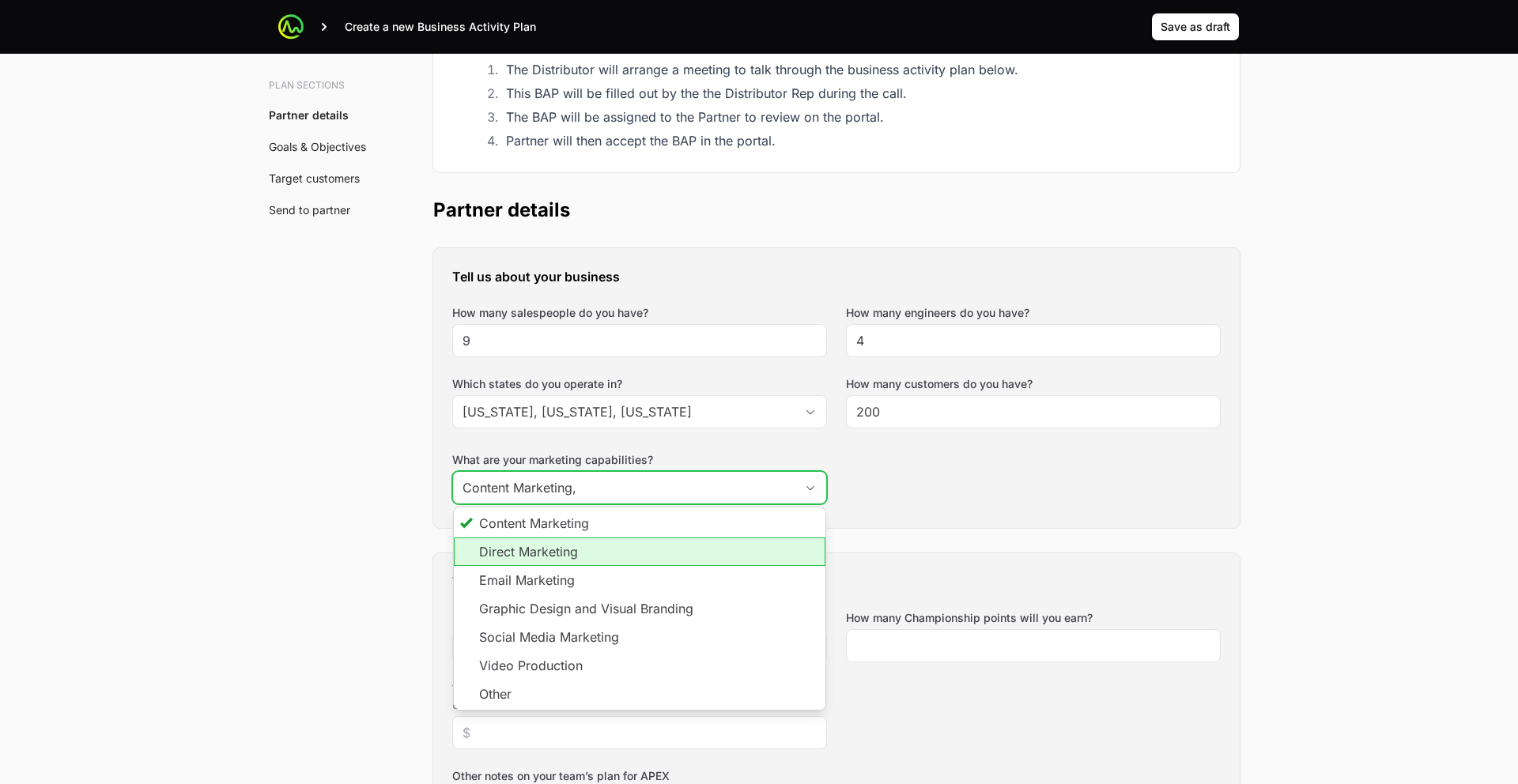
drag, startPoint x: 574, startPoint y: 427, endPoint x: 568, endPoint y: 440, distance: 14.3
click at [574, 537] on li "Direct Marketing" at bounding box center [639, 551] width 371 height 28
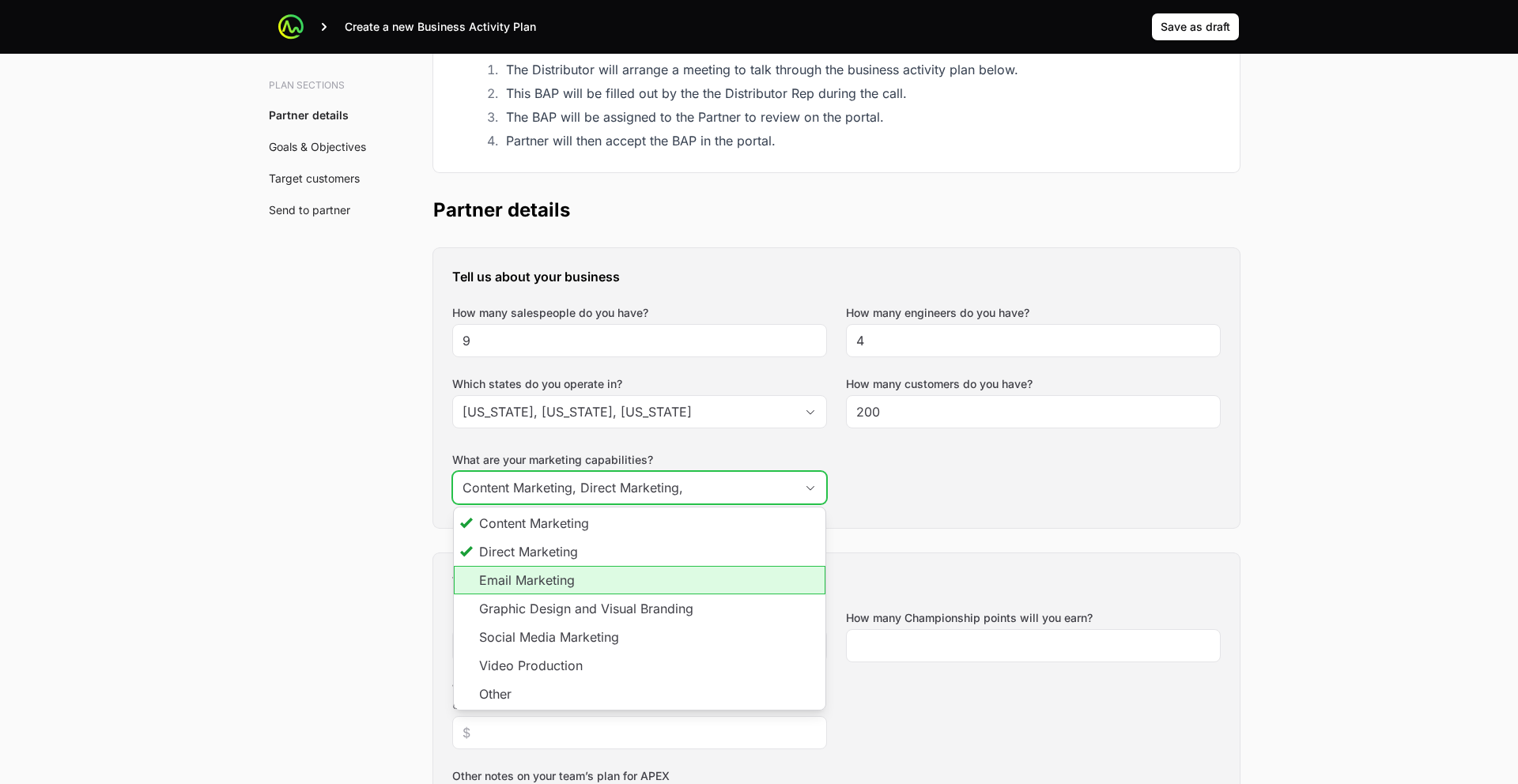
click at [563, 565] on li "Email Marketing" at bounding box center [639, 579] width 371 height 28
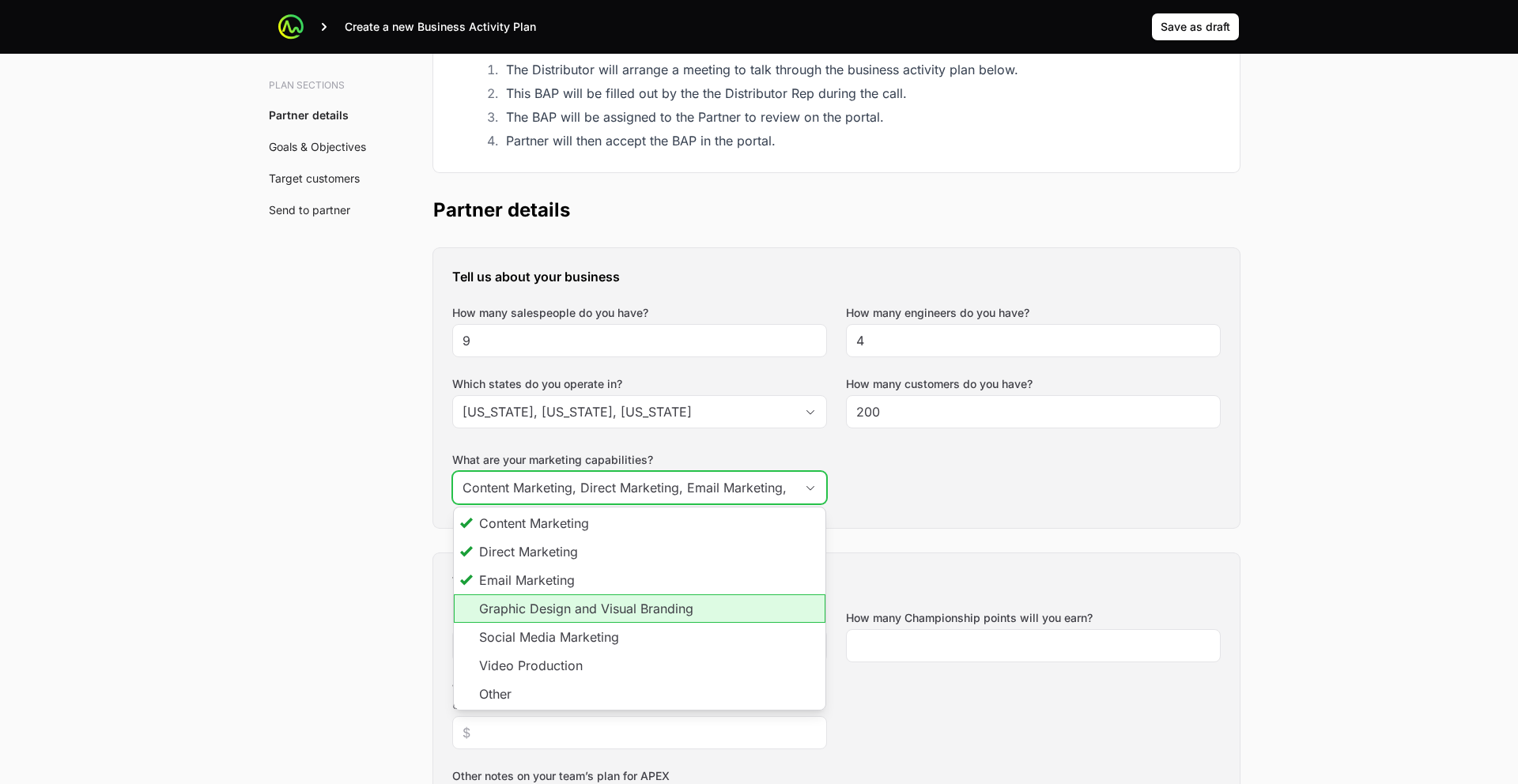
click at [567, 594] on li "Graphic Design and Visual Branding" at bounding box center [639, 608] width 371 height 28
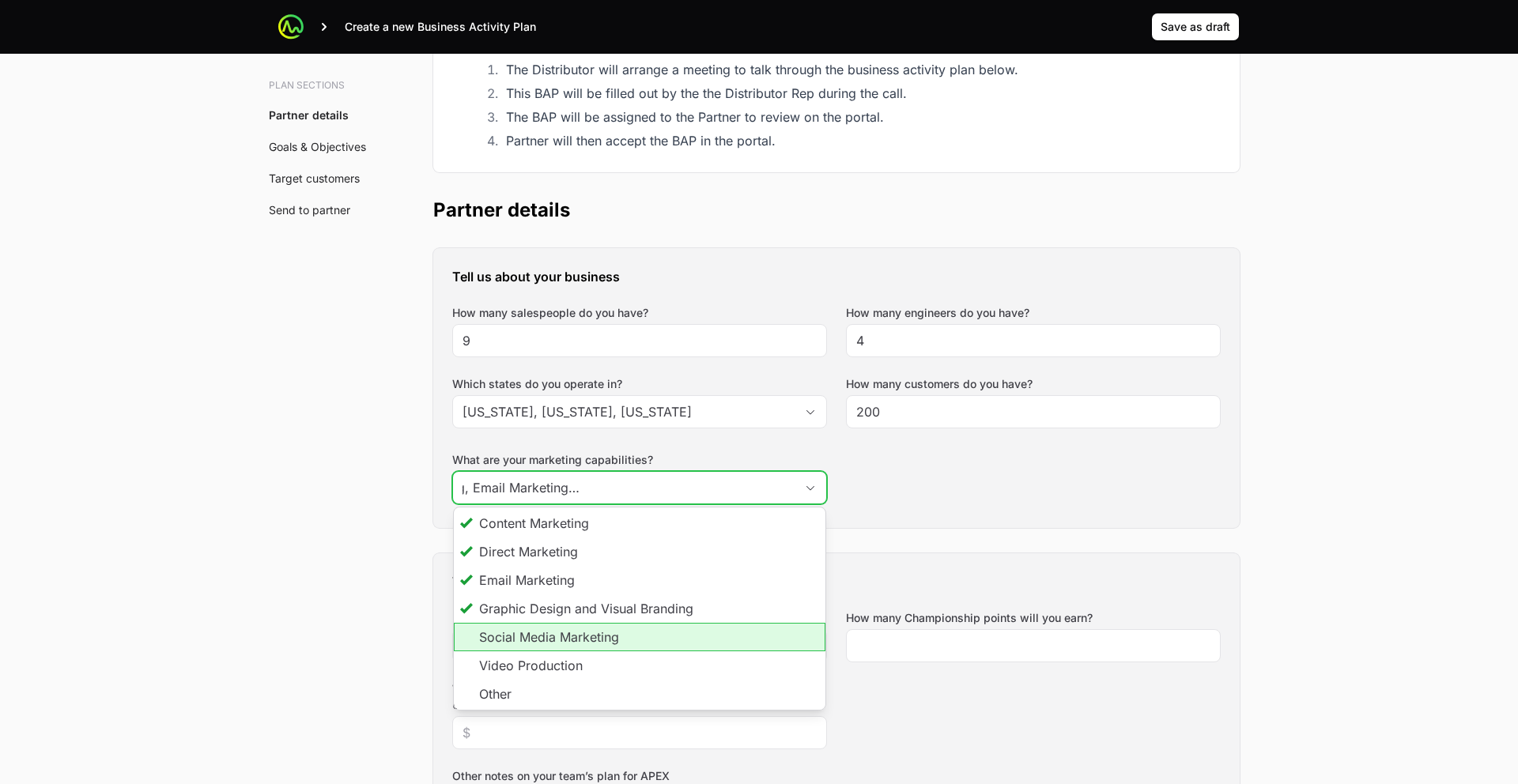
click at [568, 623] on li "Social Media Marketing" at bounding box center [639, 637] width 371 height 28
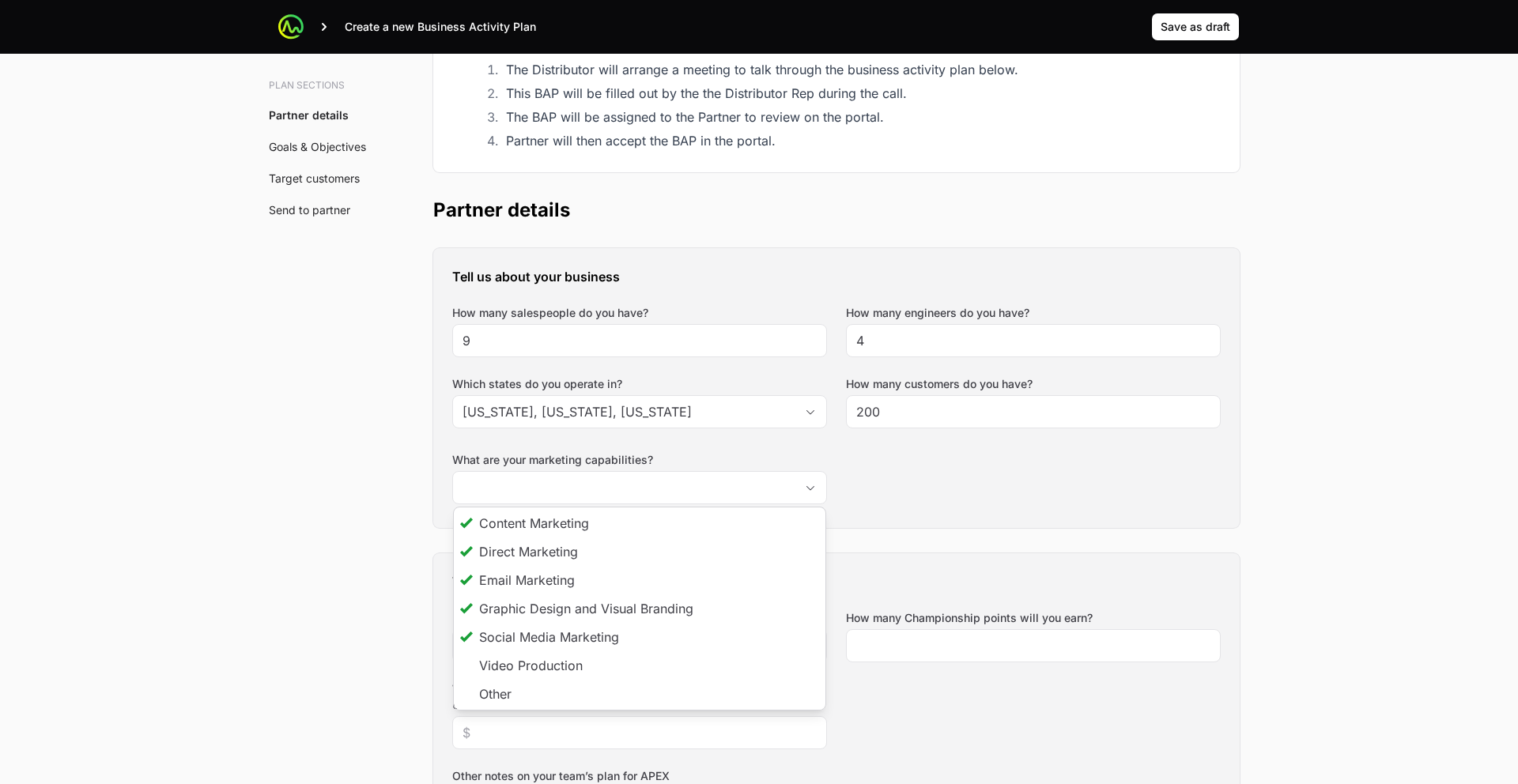
type input "Content Marketing, Direct Marketing, Email Marketing, Graphic Design and Visual…"
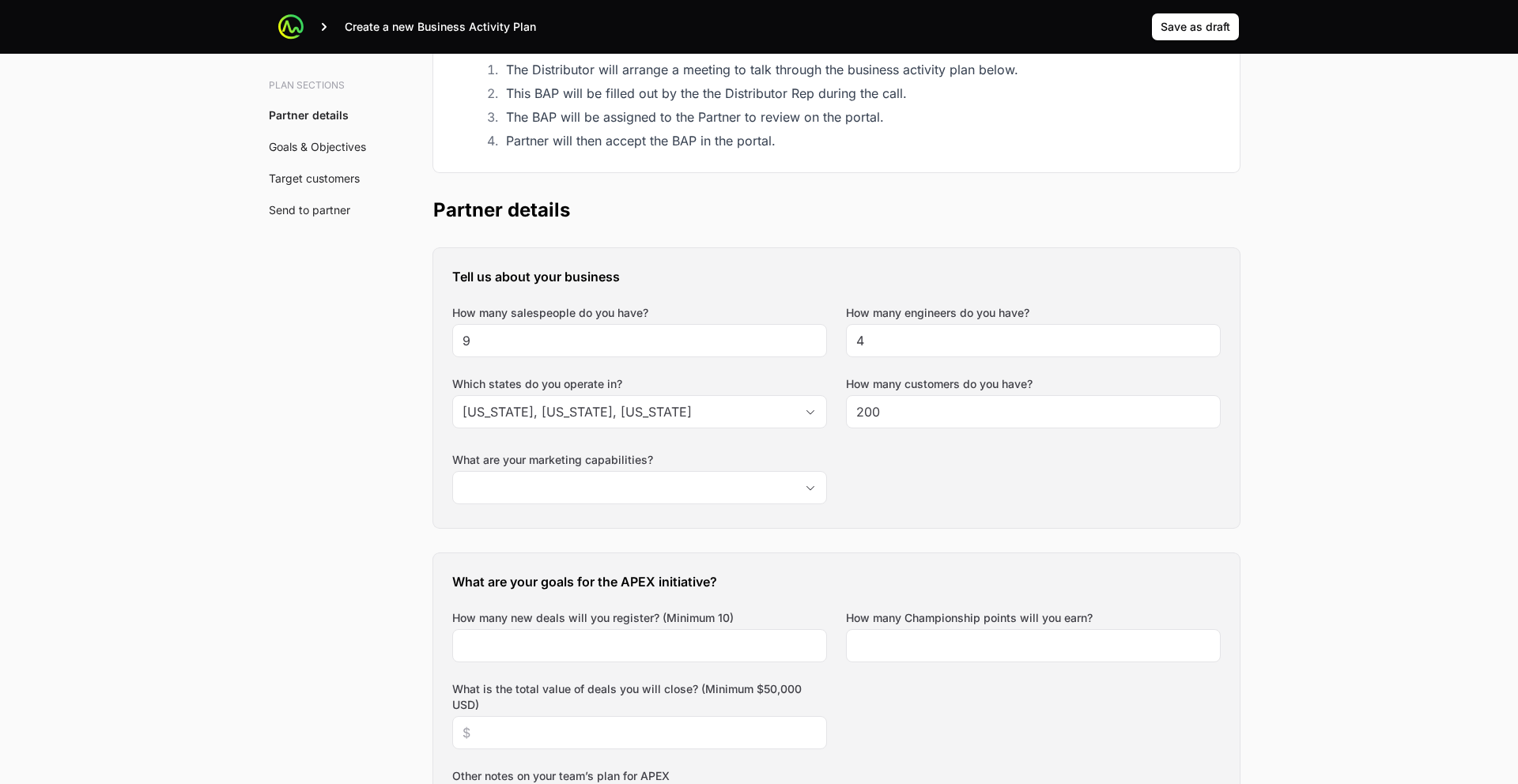
scroll to position [332, 0]
click at [958, 602] on div "What are your goals for the APEX initiative? How many new deals will you regist…" at bounding box center [836, 766] width 806 height 423
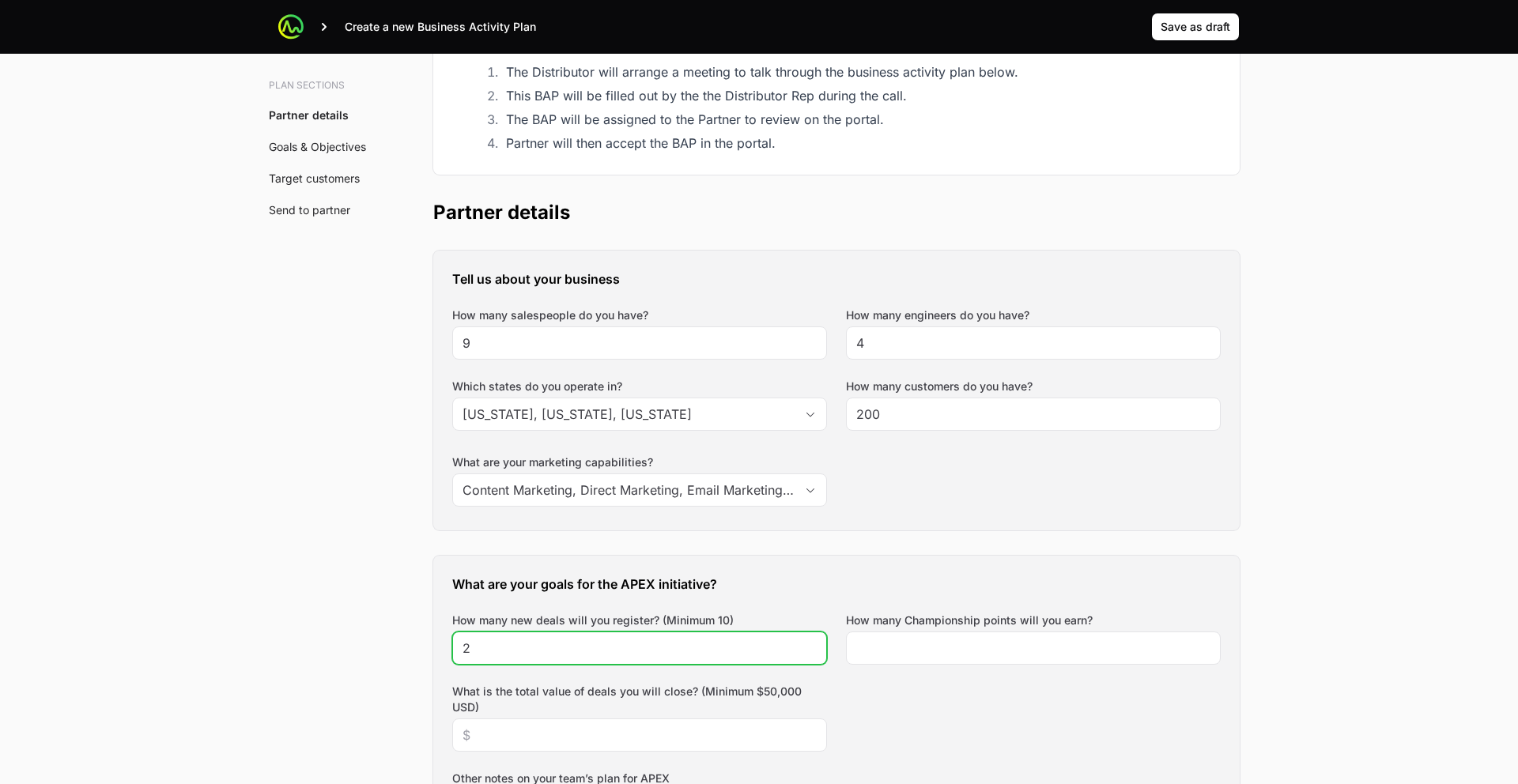
click at [702, 638] on input "2" at bounding box center [639, 648] width 354 height 19
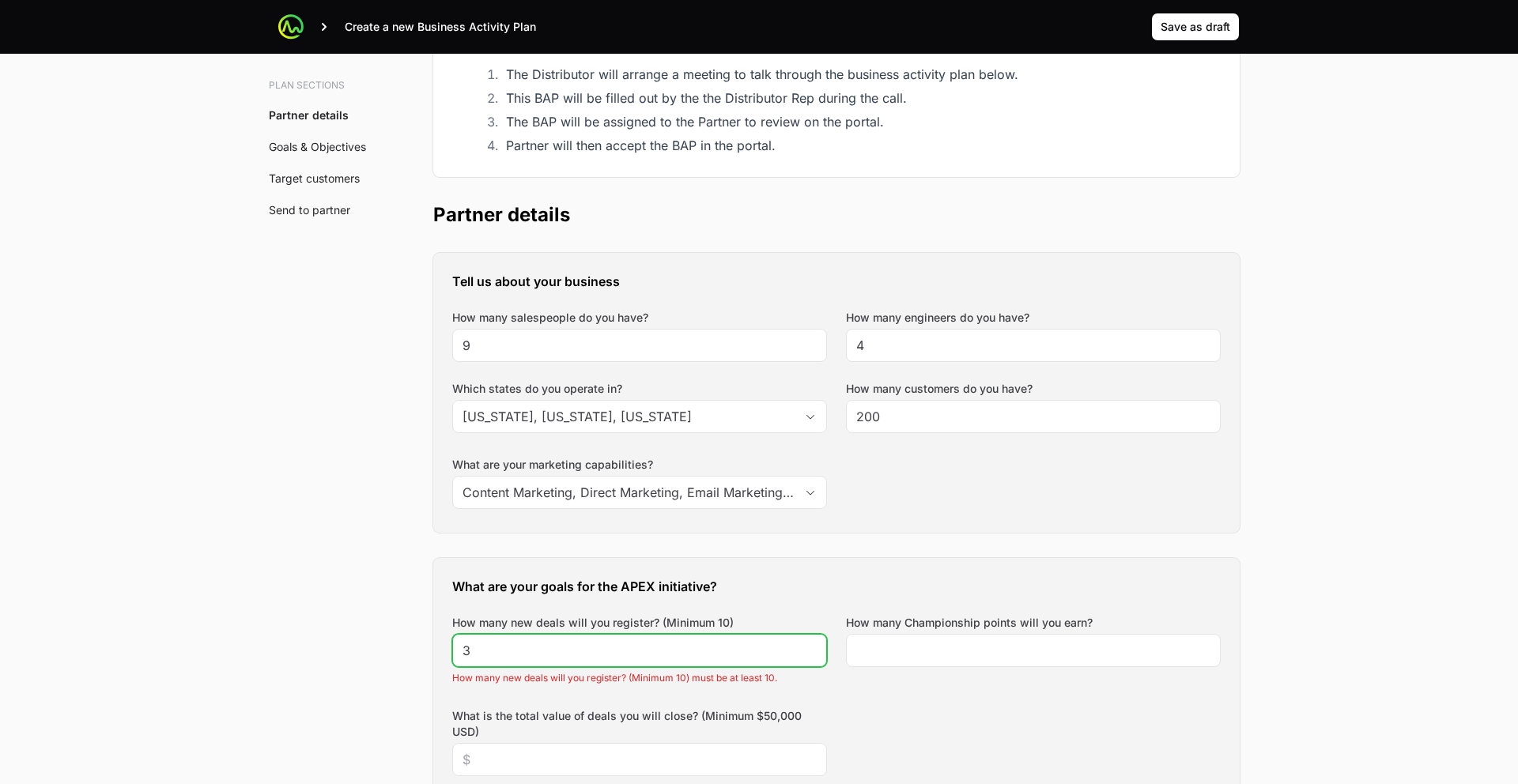
click at [809, 640] on input "3" at bounding box center [639, 650] width 354 height 19
click at [809, 640] on input "4" at bounding box center [639, 650] width 354 height 19
click at [809, 640] on input "5" at bounding box center [639, 650] width 354 height 19
click at [809, 640] on input "6" at bounding box center [639, 650] width 354 height 19
click at [809, 640] on input "7" at bounding box center [639, 650] width 354 height 19
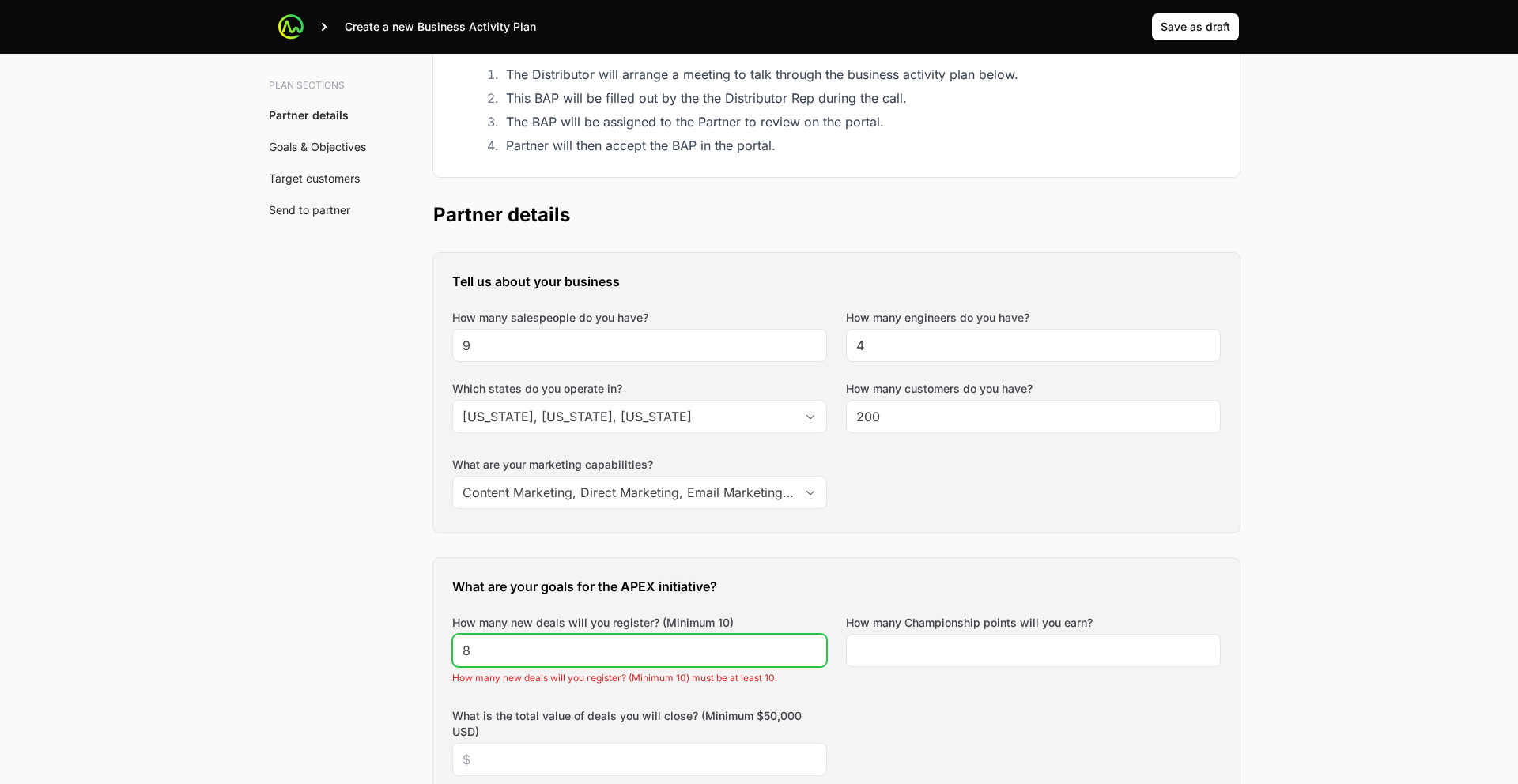
click at [809, 640] on input "8" at bounding box center [639, 650] width 354 height 19
click at [809, 640] on input "9" at bounding box center [639, 650] width 354 height 19
click at [809, 640] on input "11" at bounding box center [639, 650] width 354 height 19
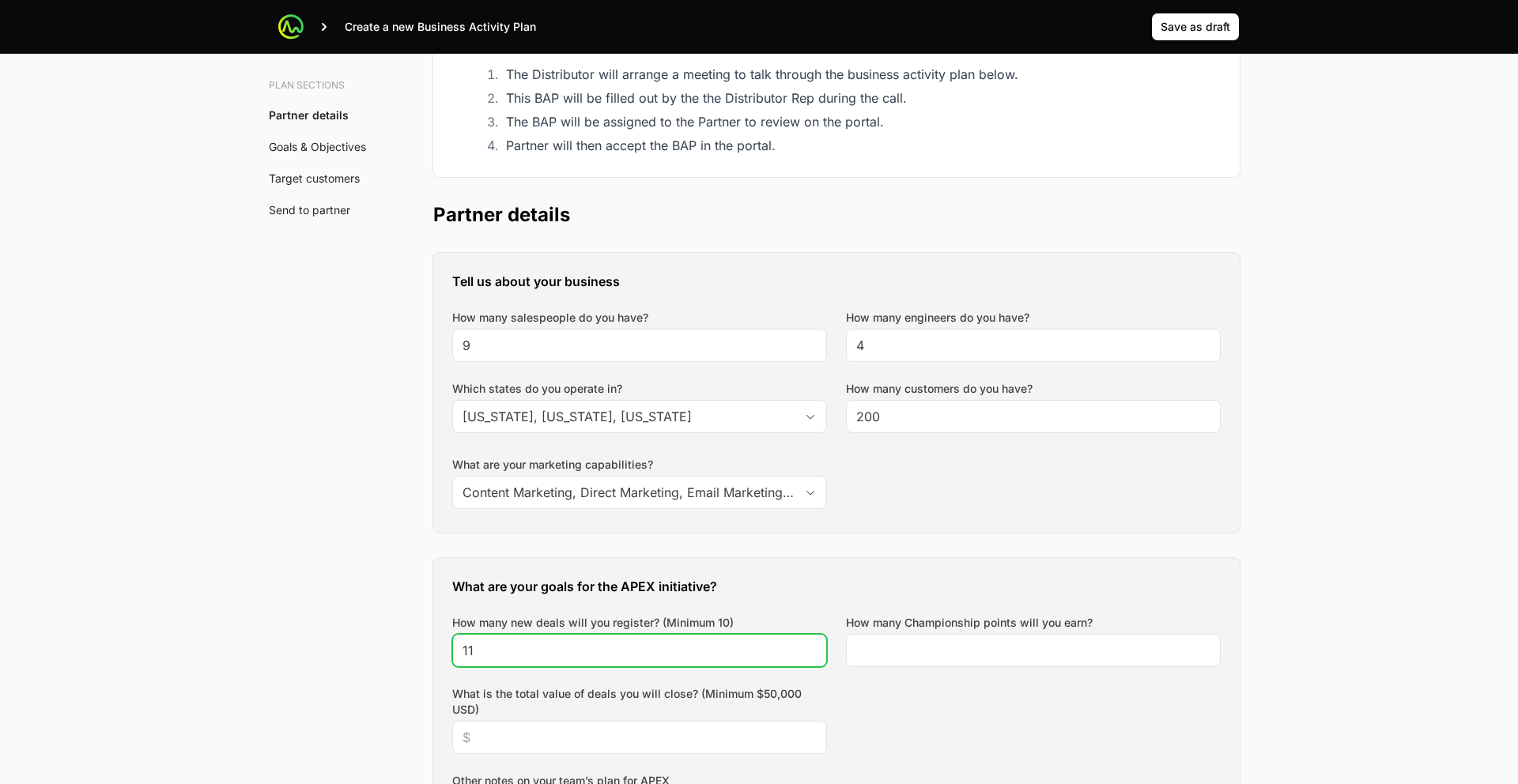
scroll to position [330, 0]
type input "10"
click at [808, 641] on input "10" at bounding box center [639, 651] width 354 height 19
click at [840, 561] on div "What are your goals for the APEX initiative? How many new deals will you regist…" at bounding box center [836, 770] width 806 height 423
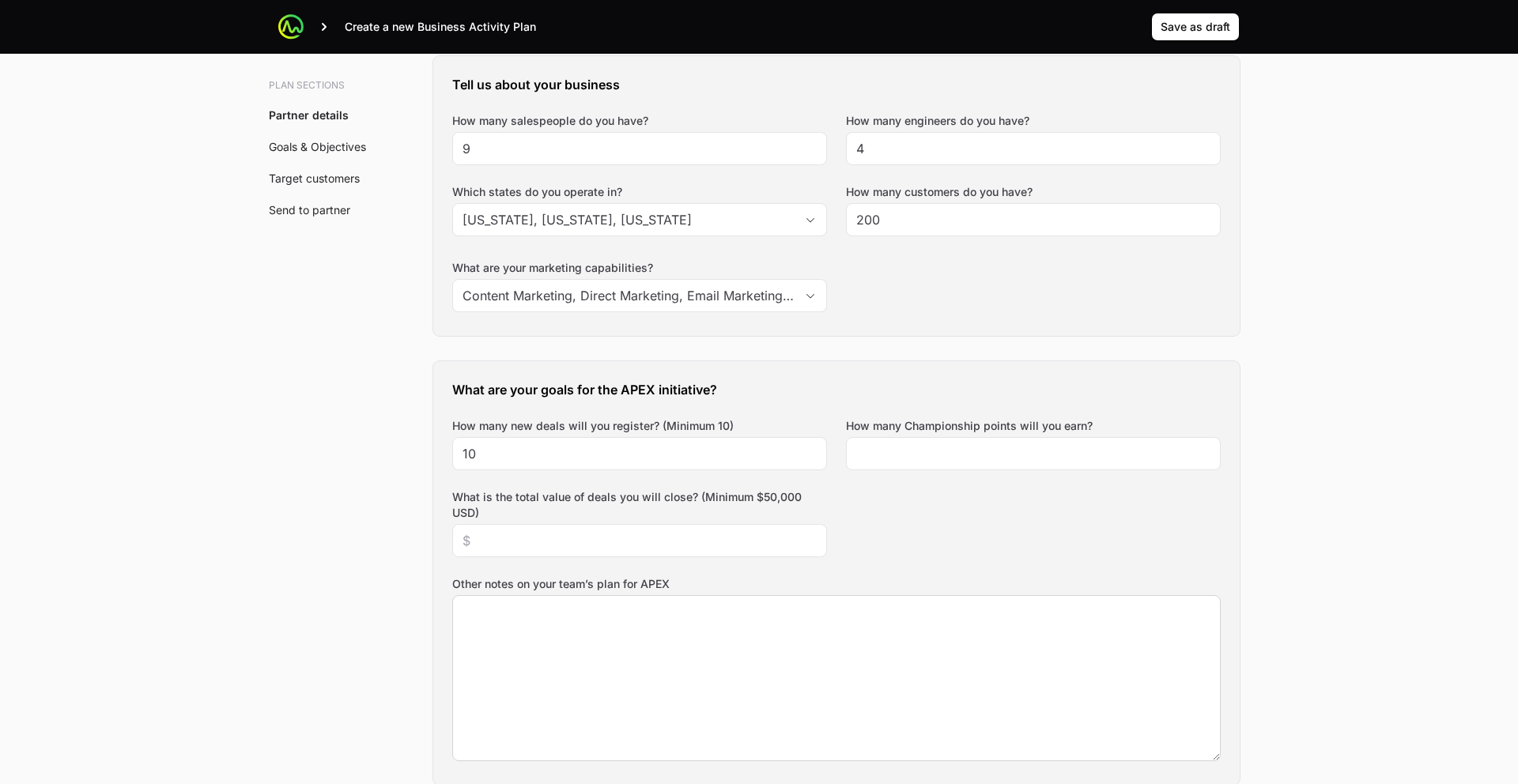
scroll to position [529, 0]
click at [924, 442] on input "How many Championship points will you earn?" at bounding box center [1032, 452] width 354 height 19
type input "150000"
click at [633, 530] on input "What is the total value of deals you will close? (Minimum $50,000 USD)" at bounding box center [639, 539] width 354 height 19
type input "$500,000"
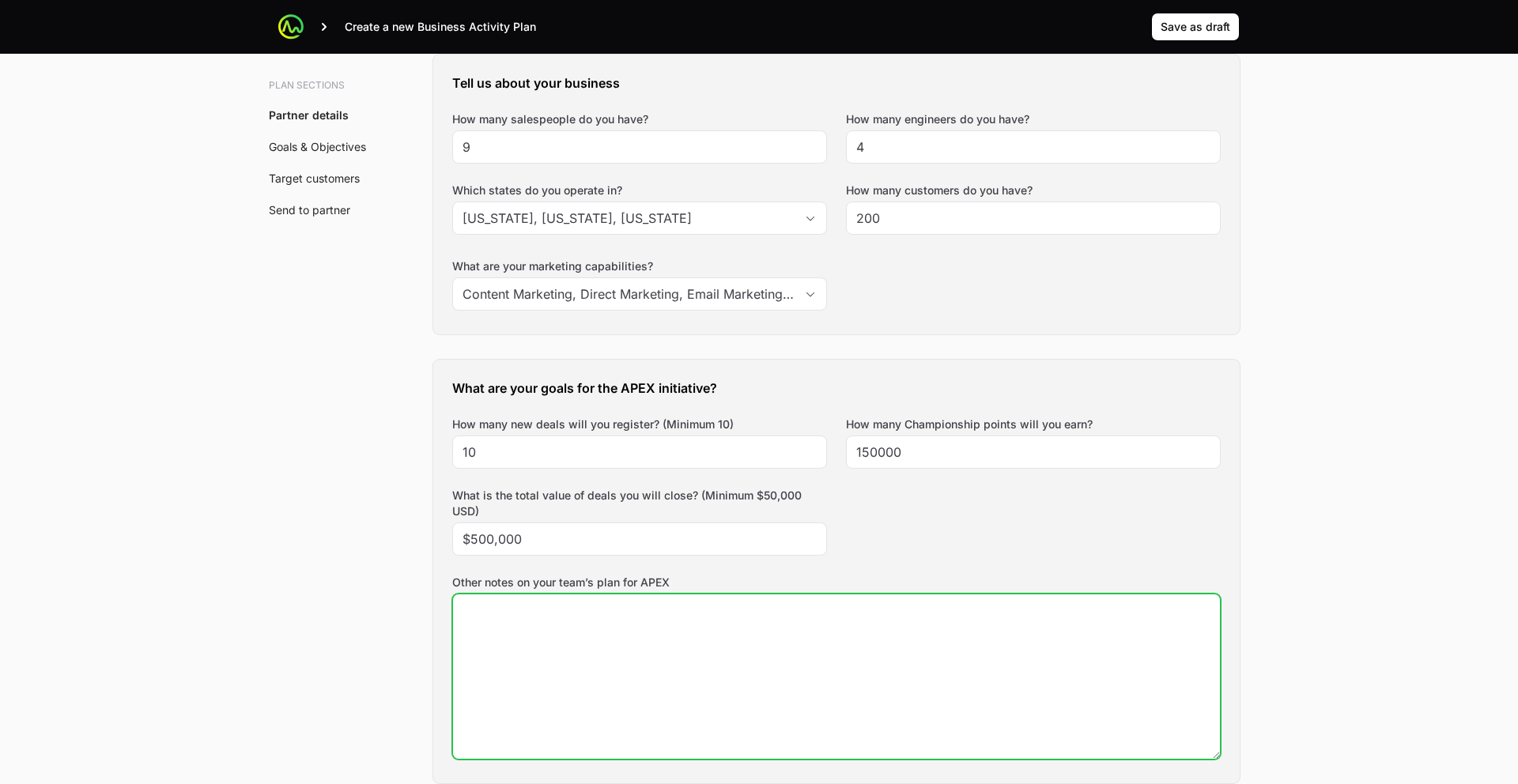
click at [612, 594] on textarea "Other notes on your team’s plan for APEX" at bounding box center [836, 676] width 767 height 164
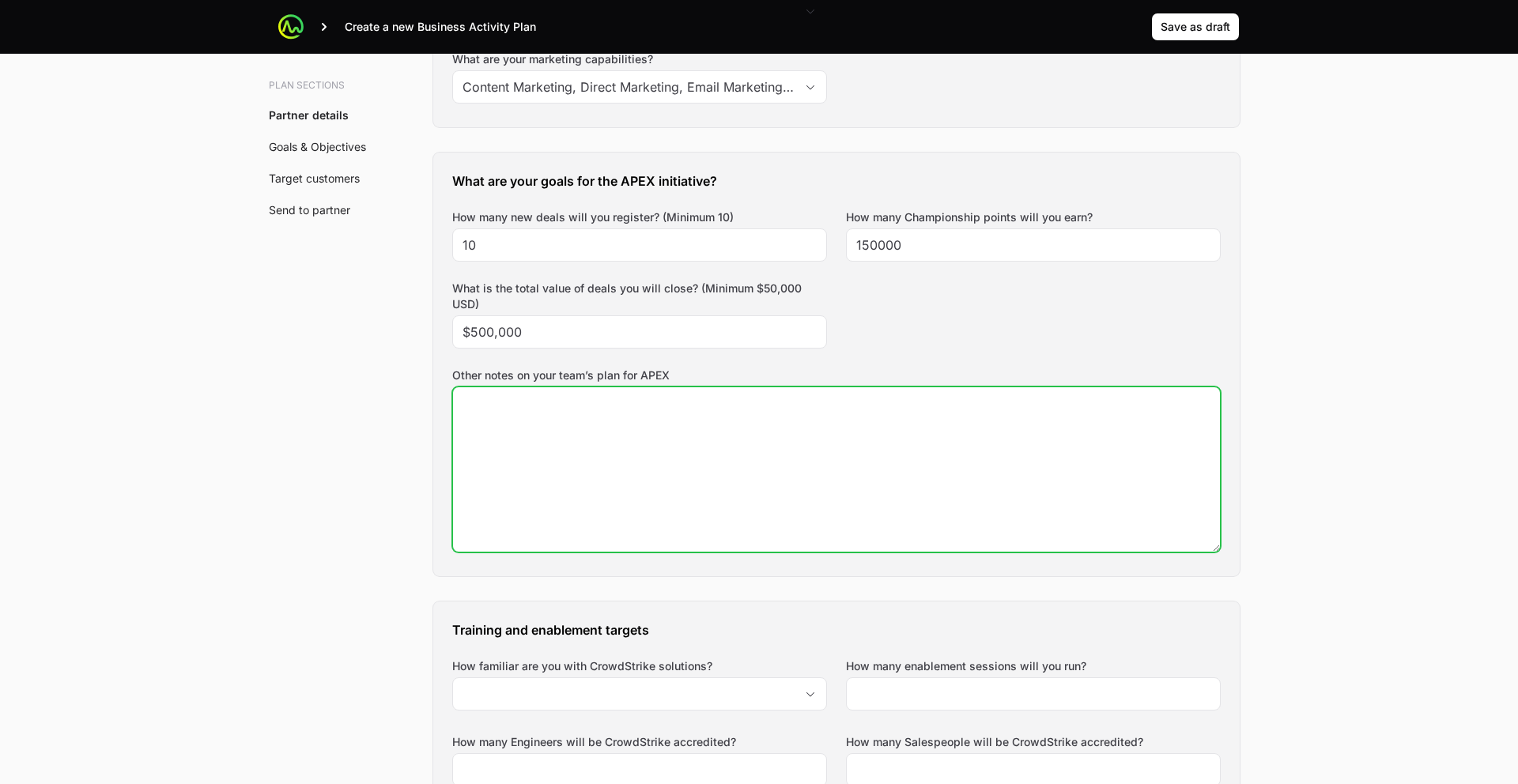
scroll to position [921, 0]
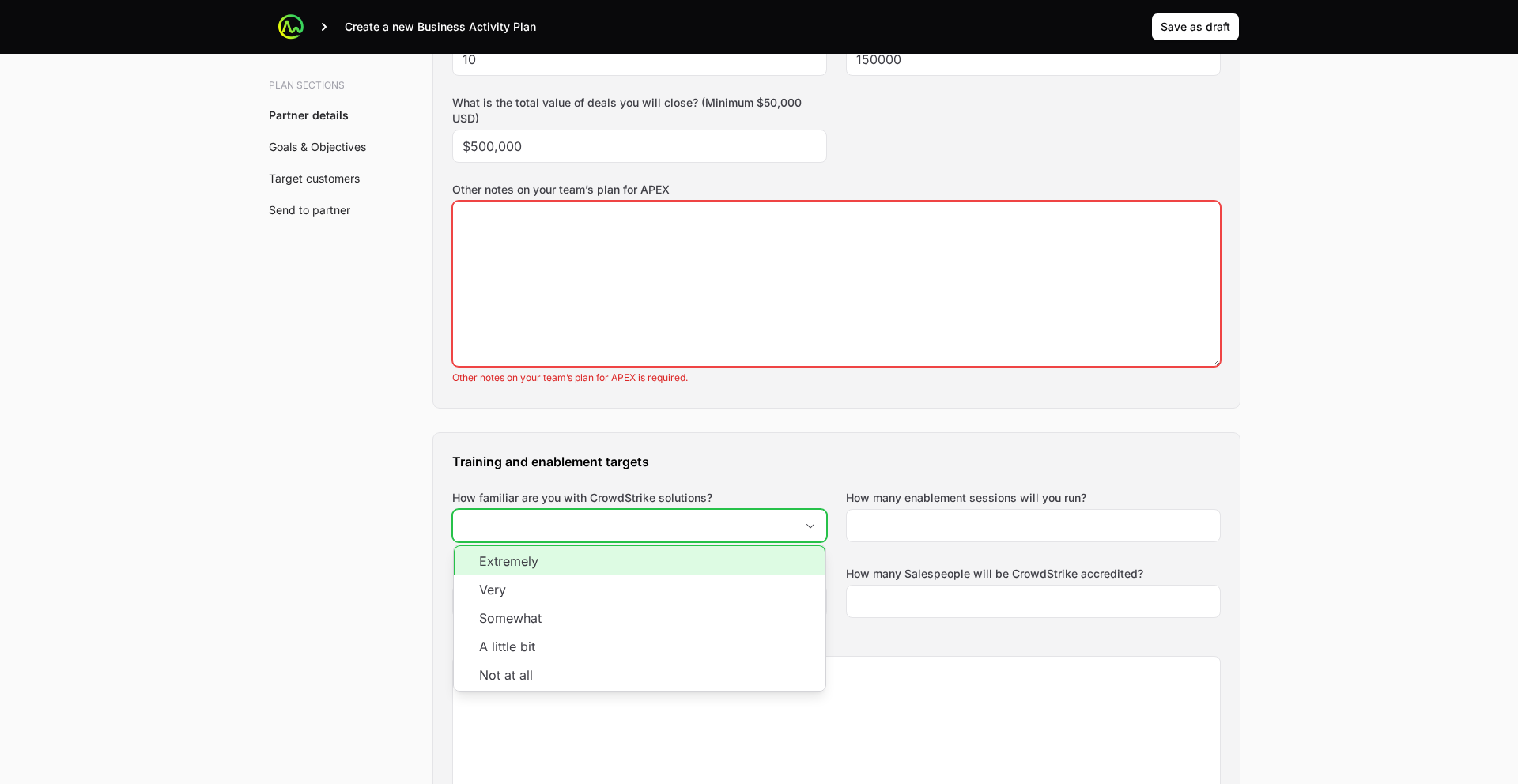
click at [626, 510] on input "How familiar are you with CrowdStrike solutions?" at bounding box center [623, 526] width 341 height 32
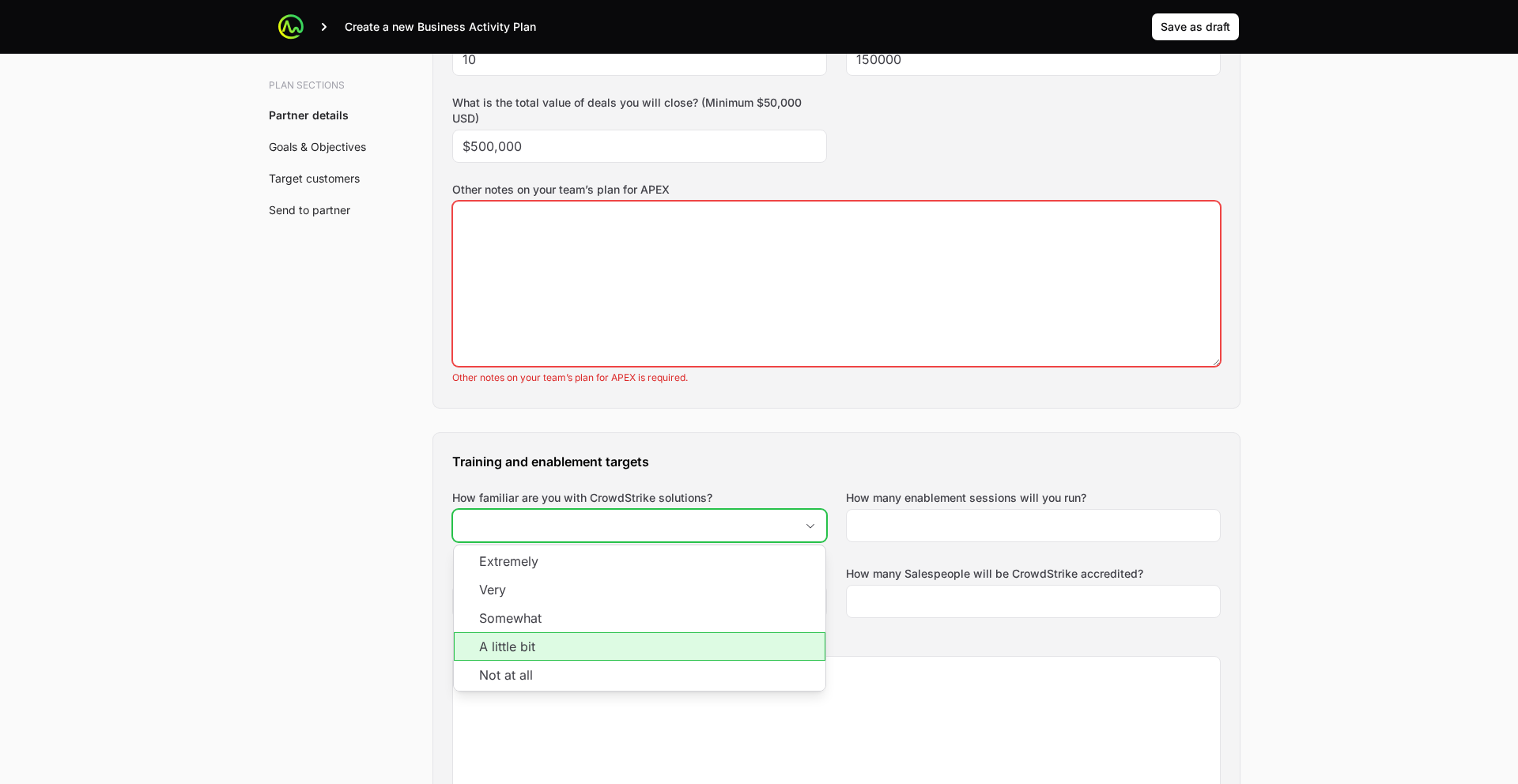
click at [593, 632] on li "A little bit" at bounding box center [639, 646] width 371 height 28
type input "A little bit"
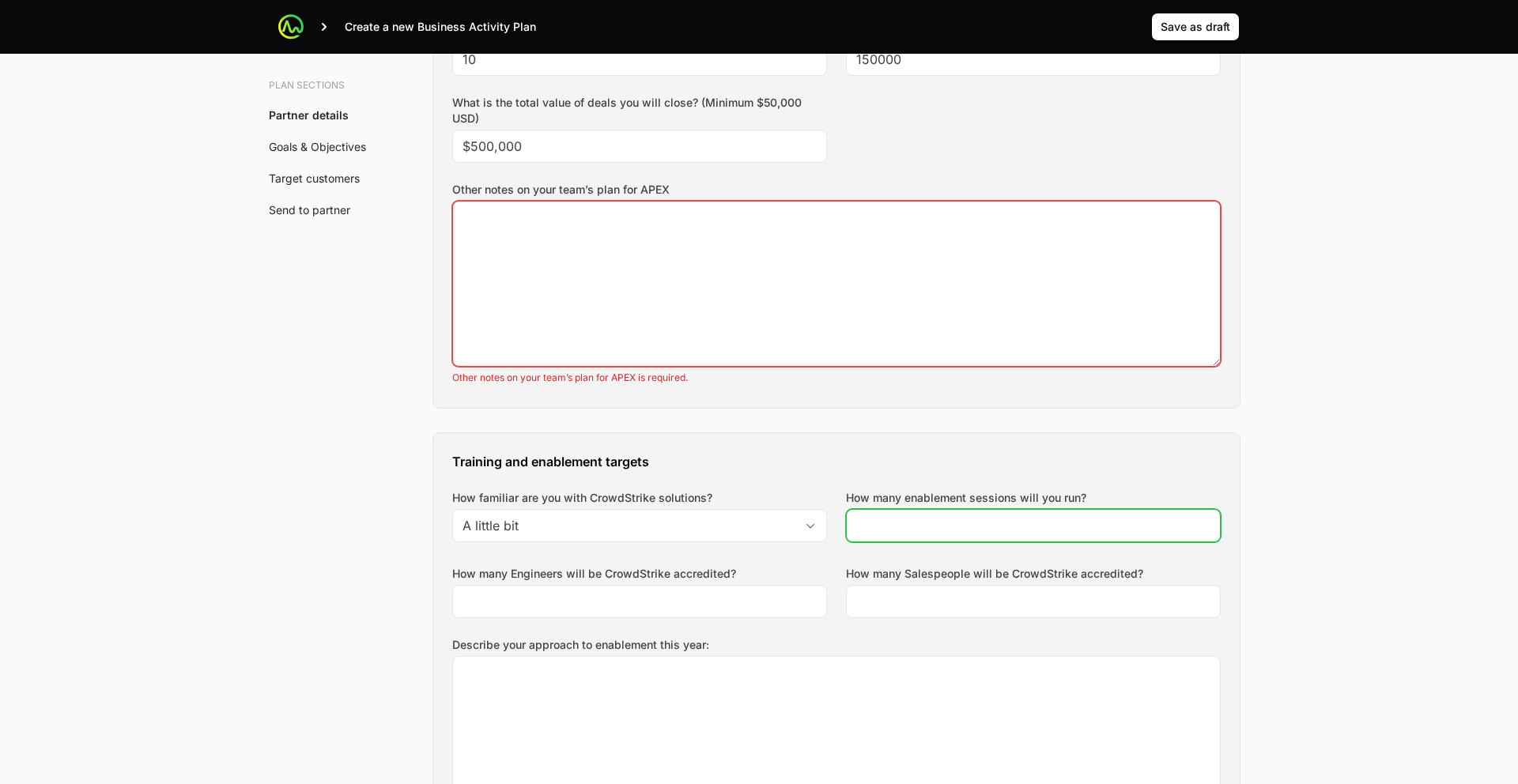
click at [882, 515] on input "How many enablement sessions will you run?" at bounding box center [1032, 525] width 354 height 19
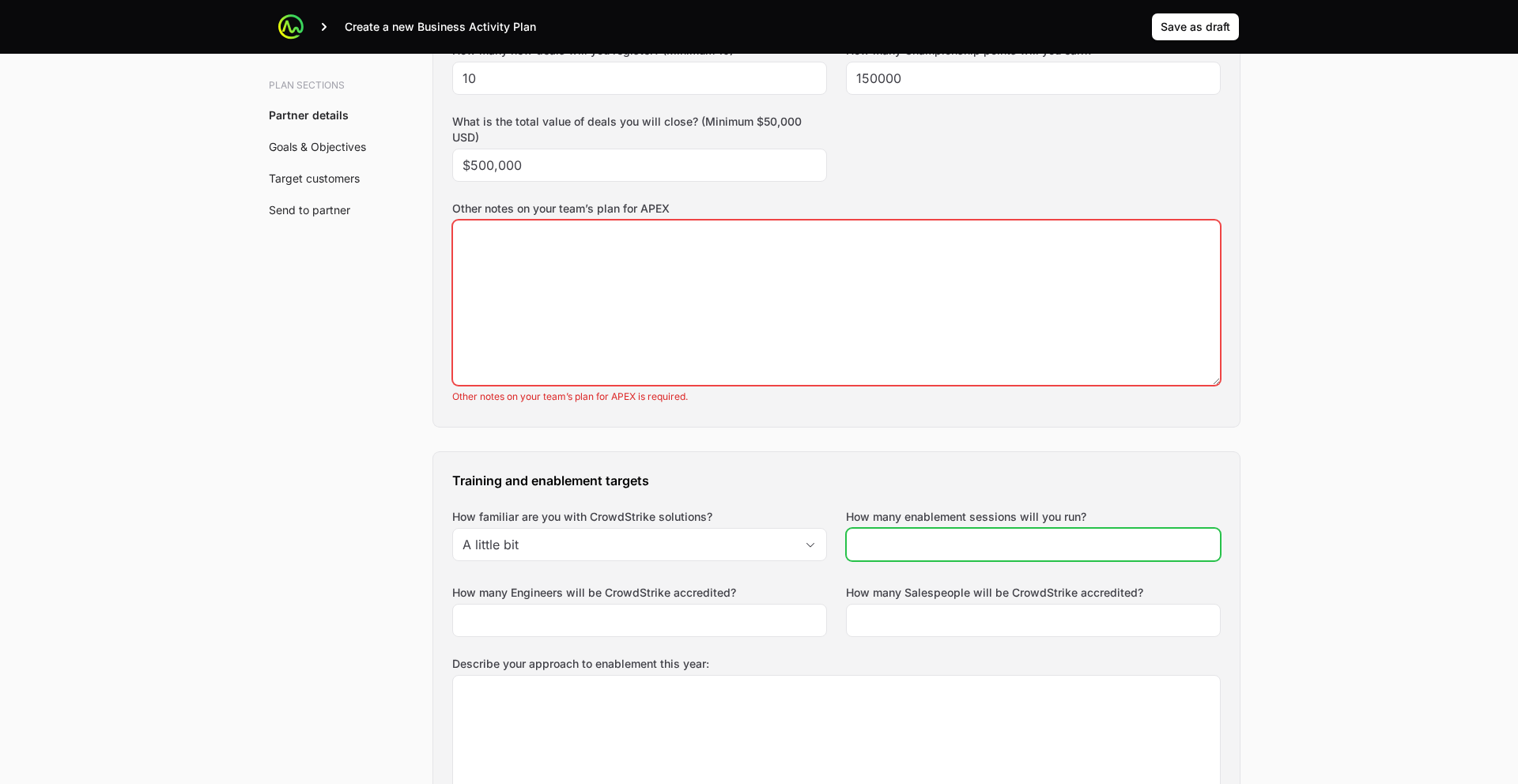
scroll to position [931, 0]
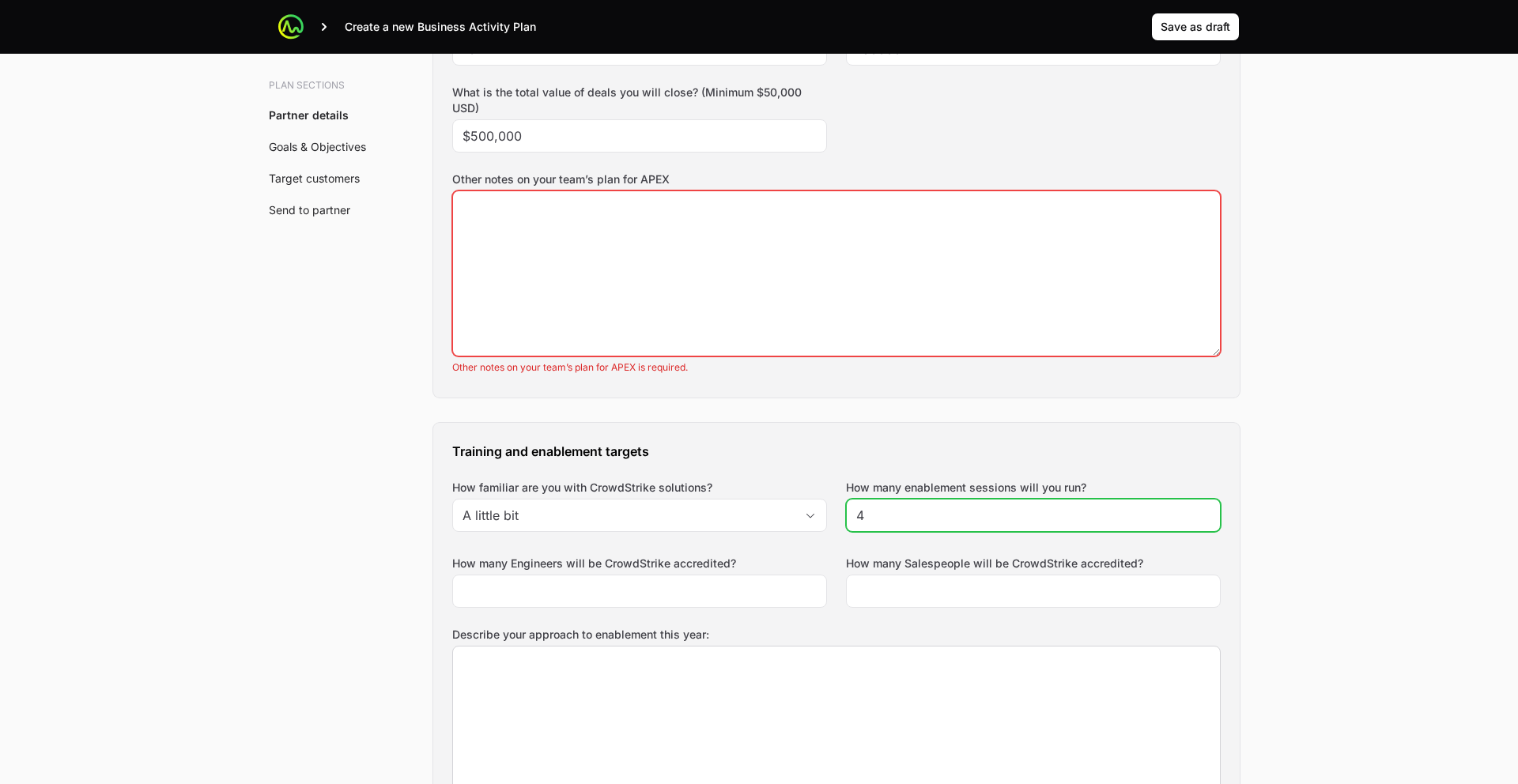
type input "4"
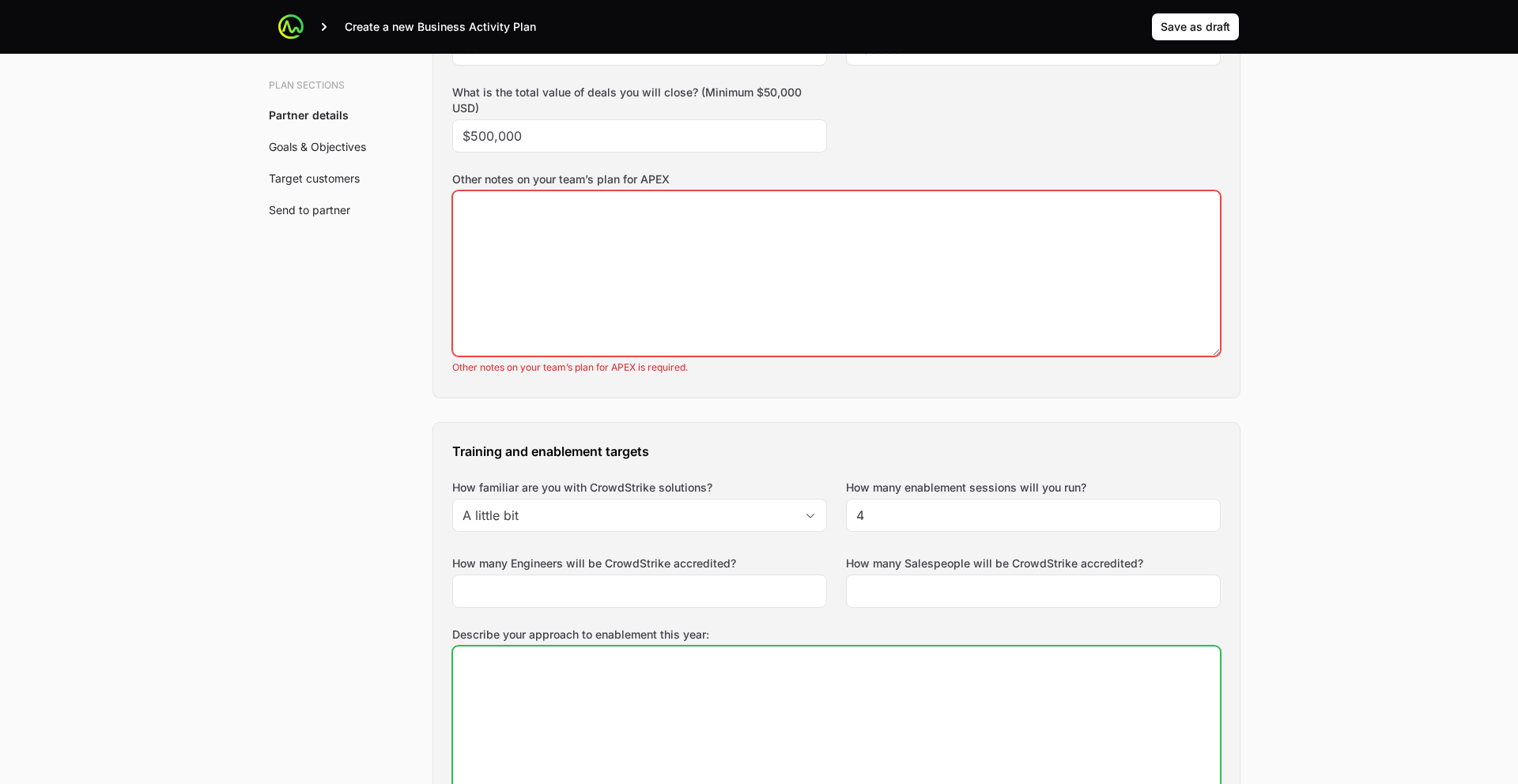
click at [800, 646] on textarea "Describe your approach to enablement this year:" at bounding box center [836, 728] width 767 height 164
type textarea "1 Enablement per qtr"
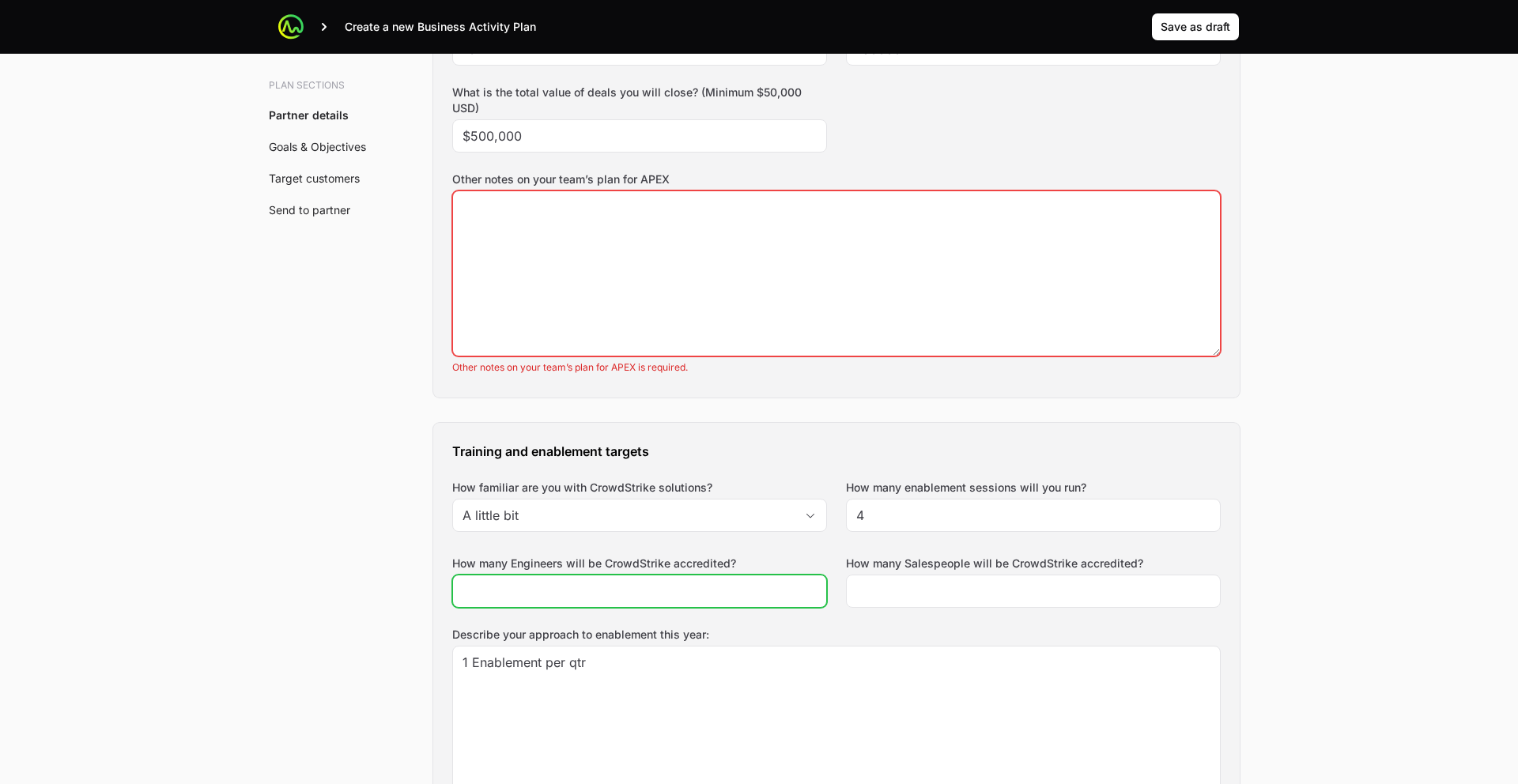
click at [647, 581] on input "How many Engineers will be CrowdStrike accredited?" at bounding box center [639, 591] width 354 height 19
type input "1"
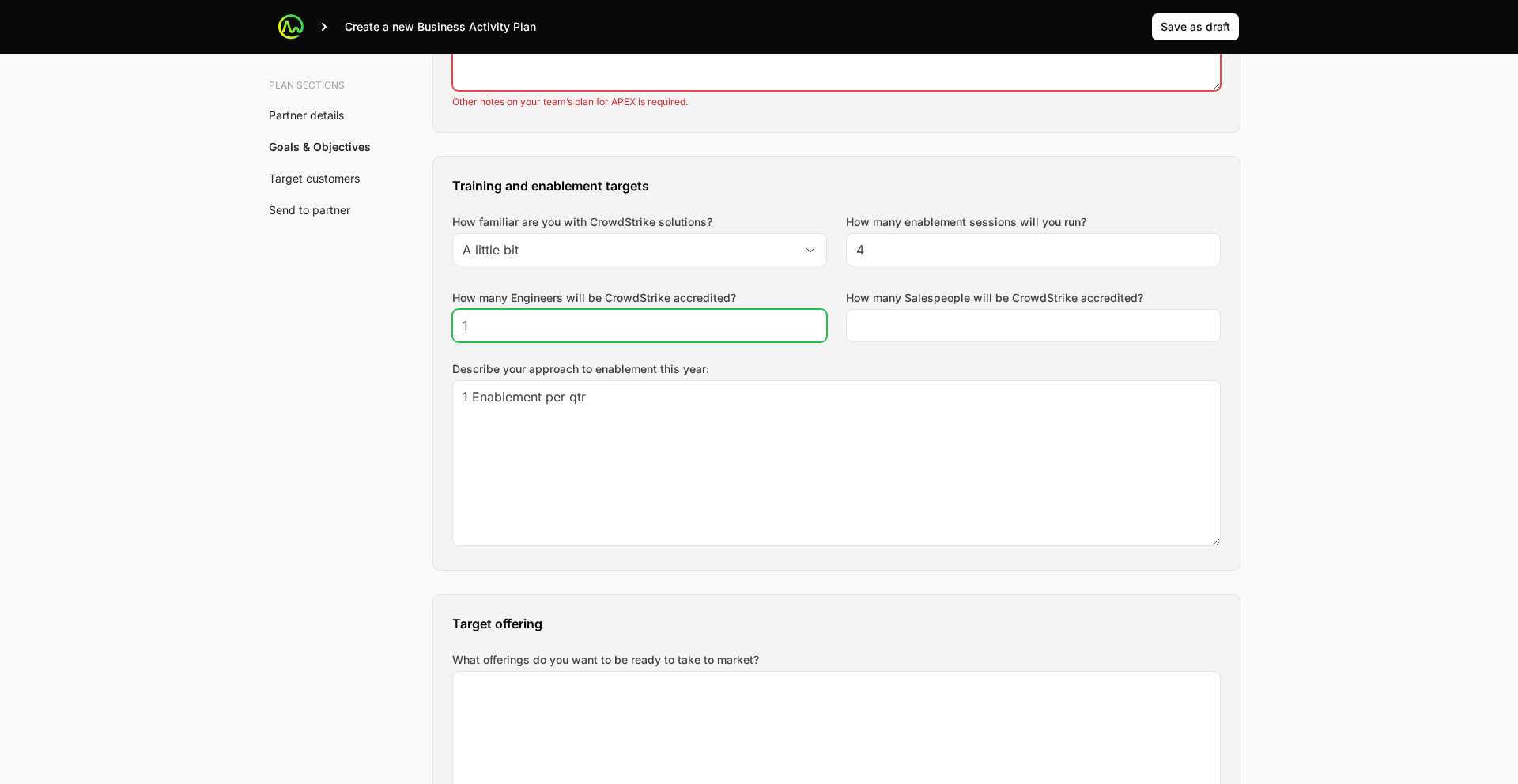
scroll to position [1185, 0]
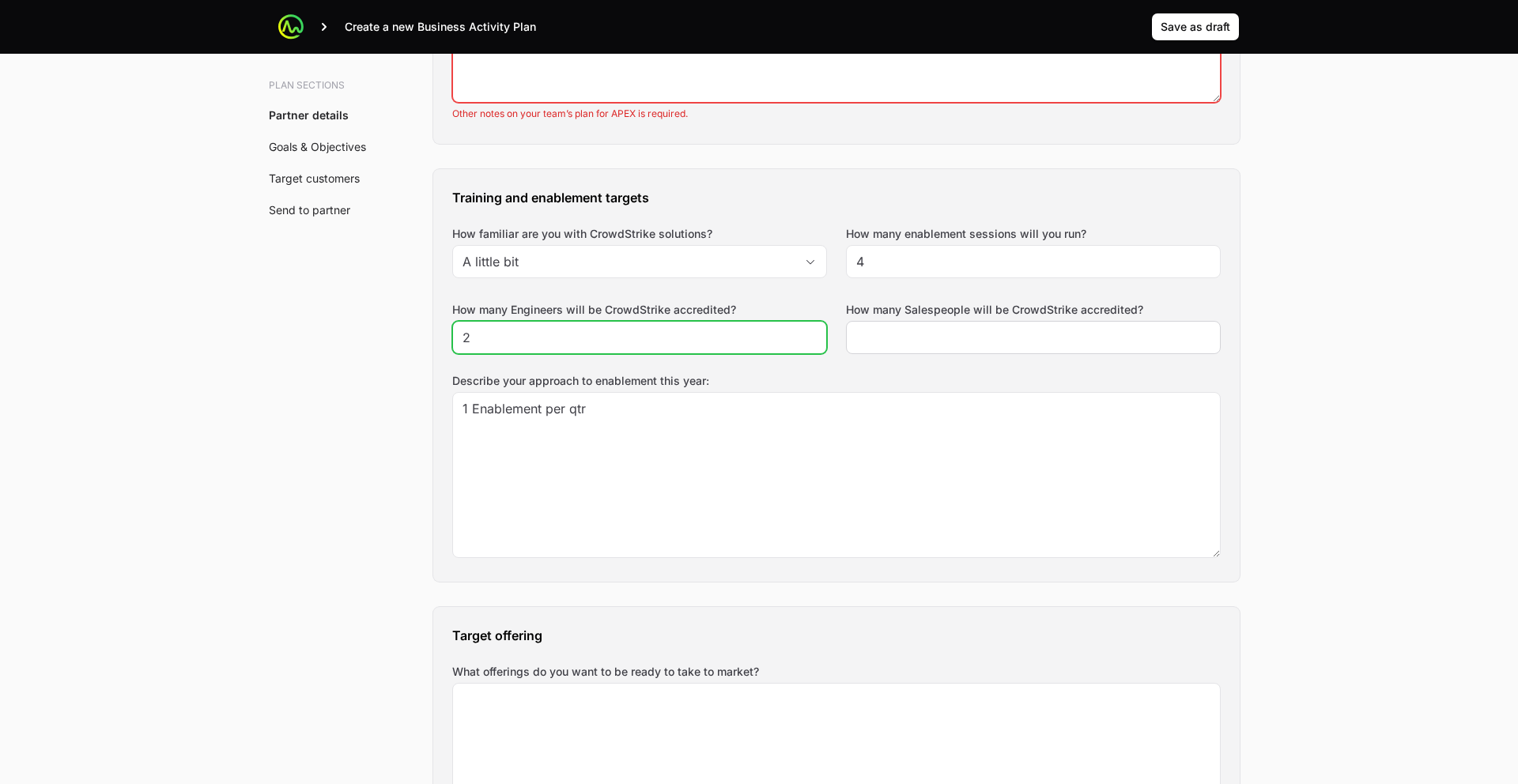
type input "2"
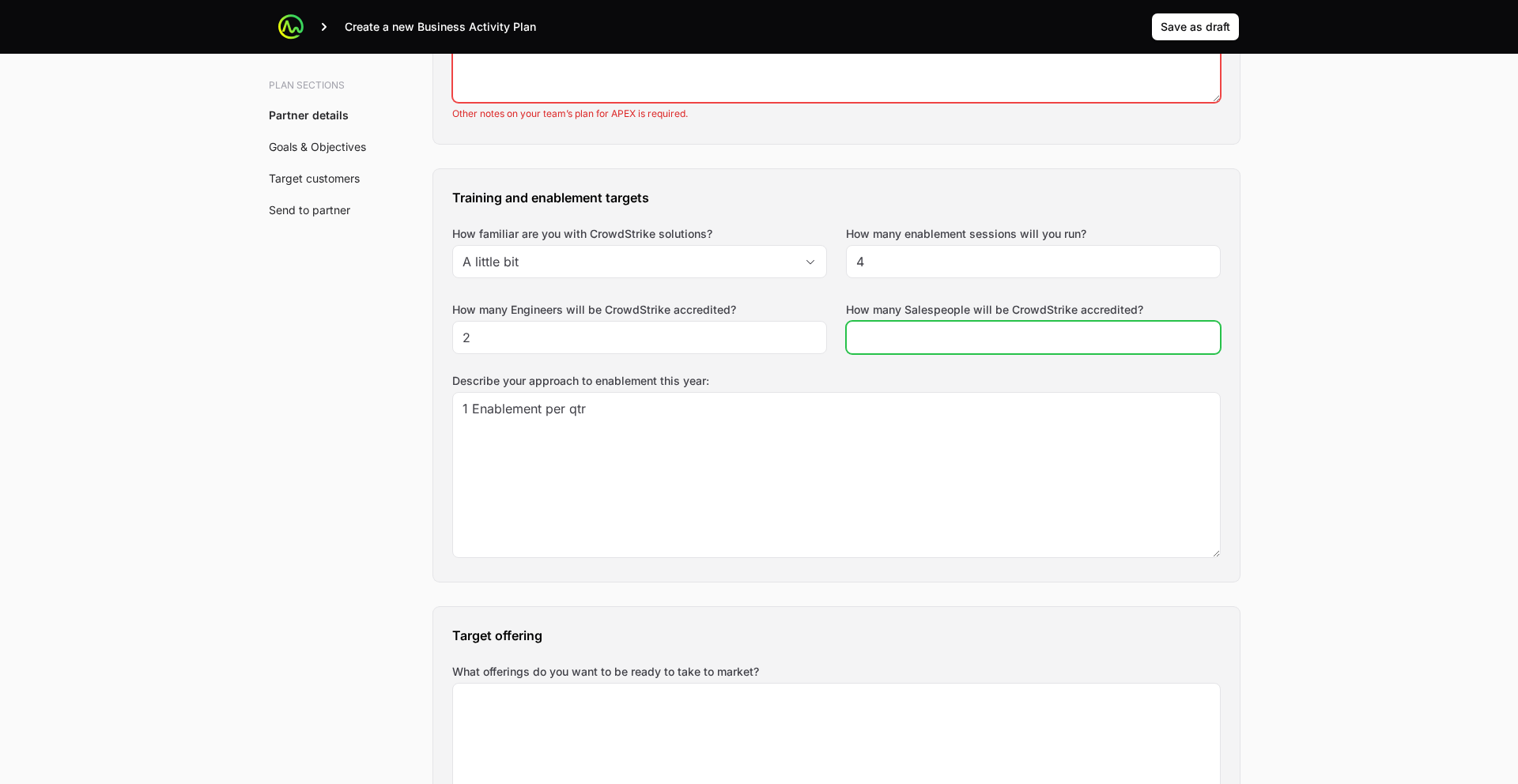
click at [1129, 328] on input "How many Salespeople will be CrowdStrike accredited?" at bounding box center [1032, 337] width 354 height 19
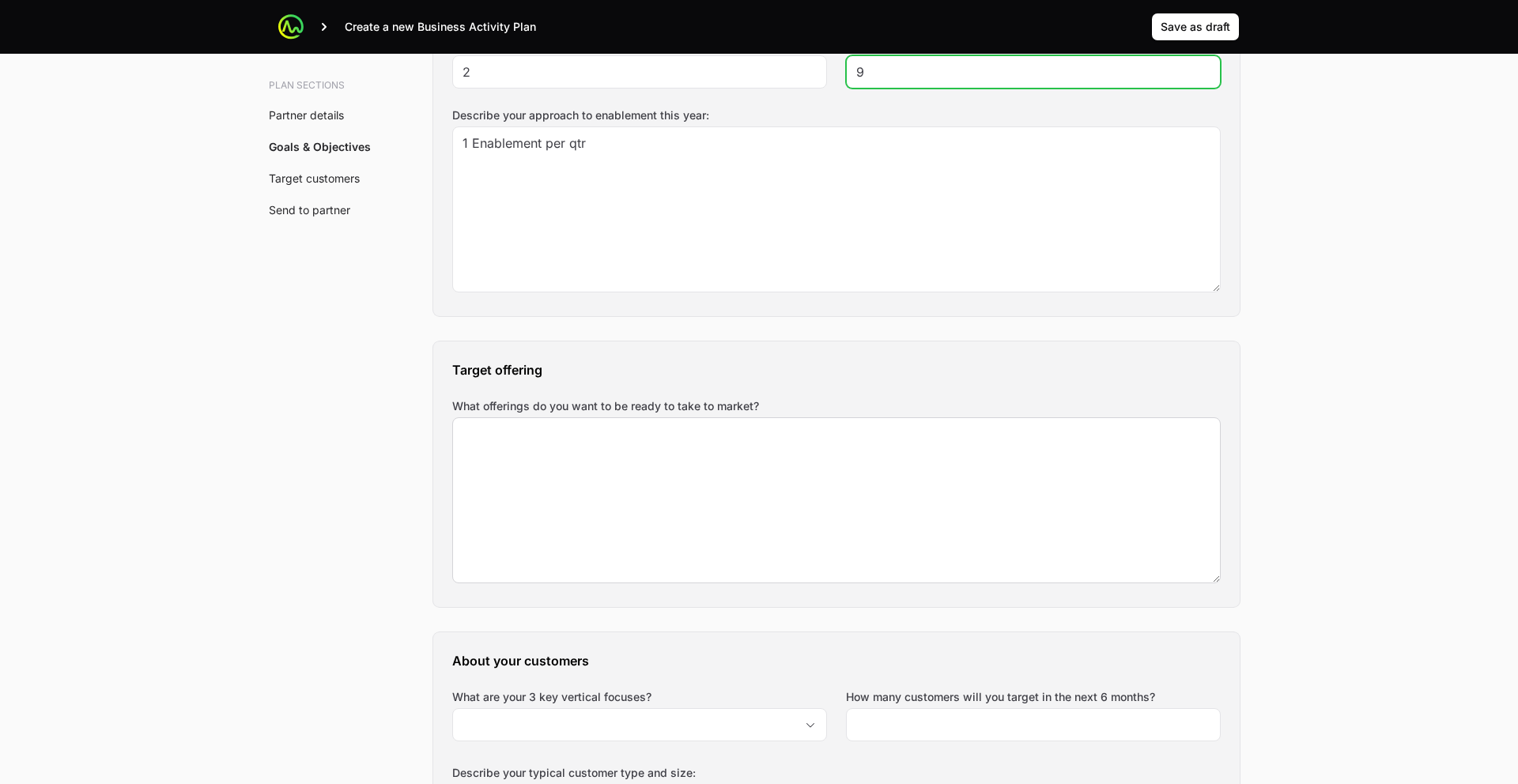
scroll to position [1453, 0]
type input "9"
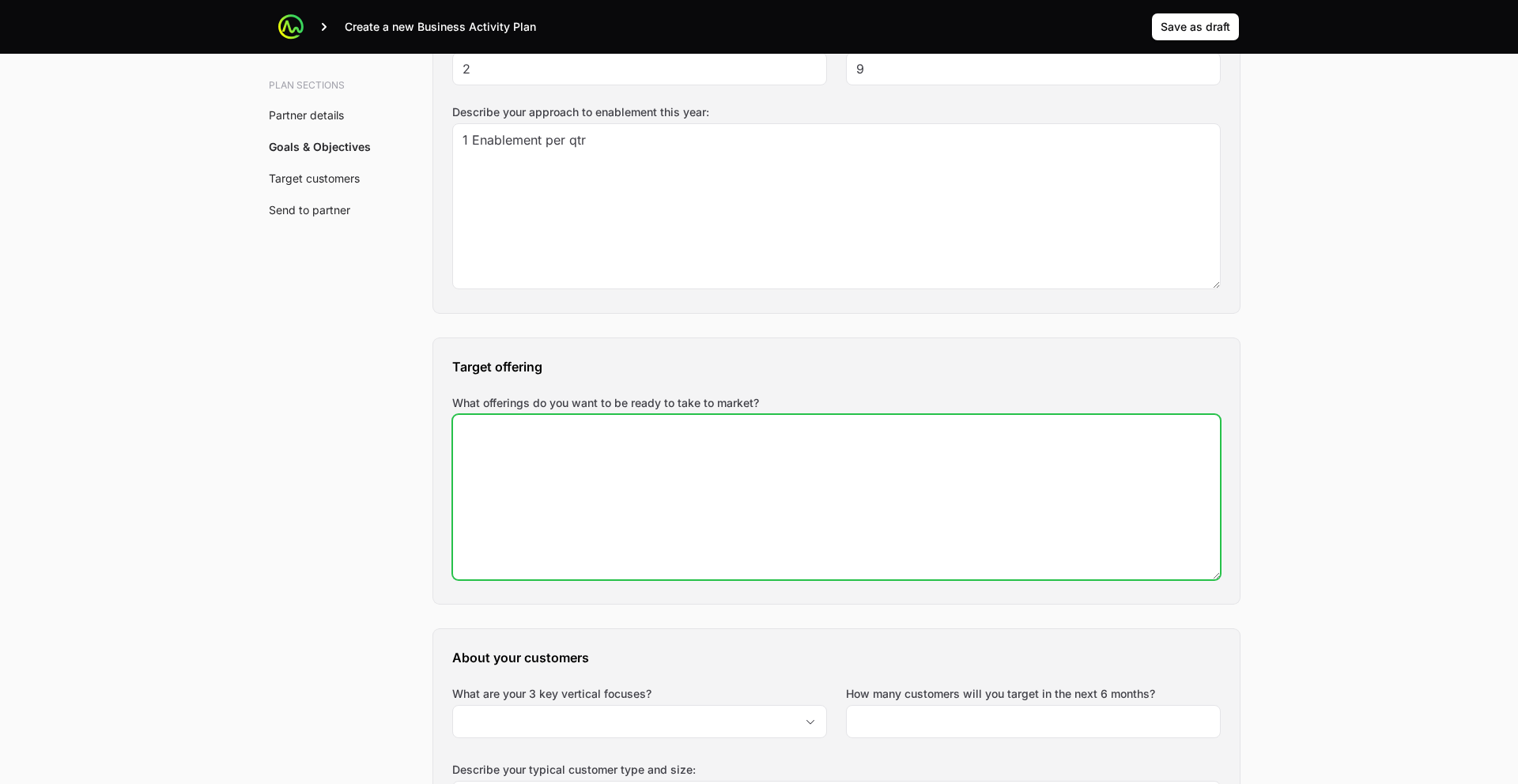
click at [720, 415] on textarea "What offerings do you want to be ready to take to market?" at bounding box center [836, 497] width 767 height 164
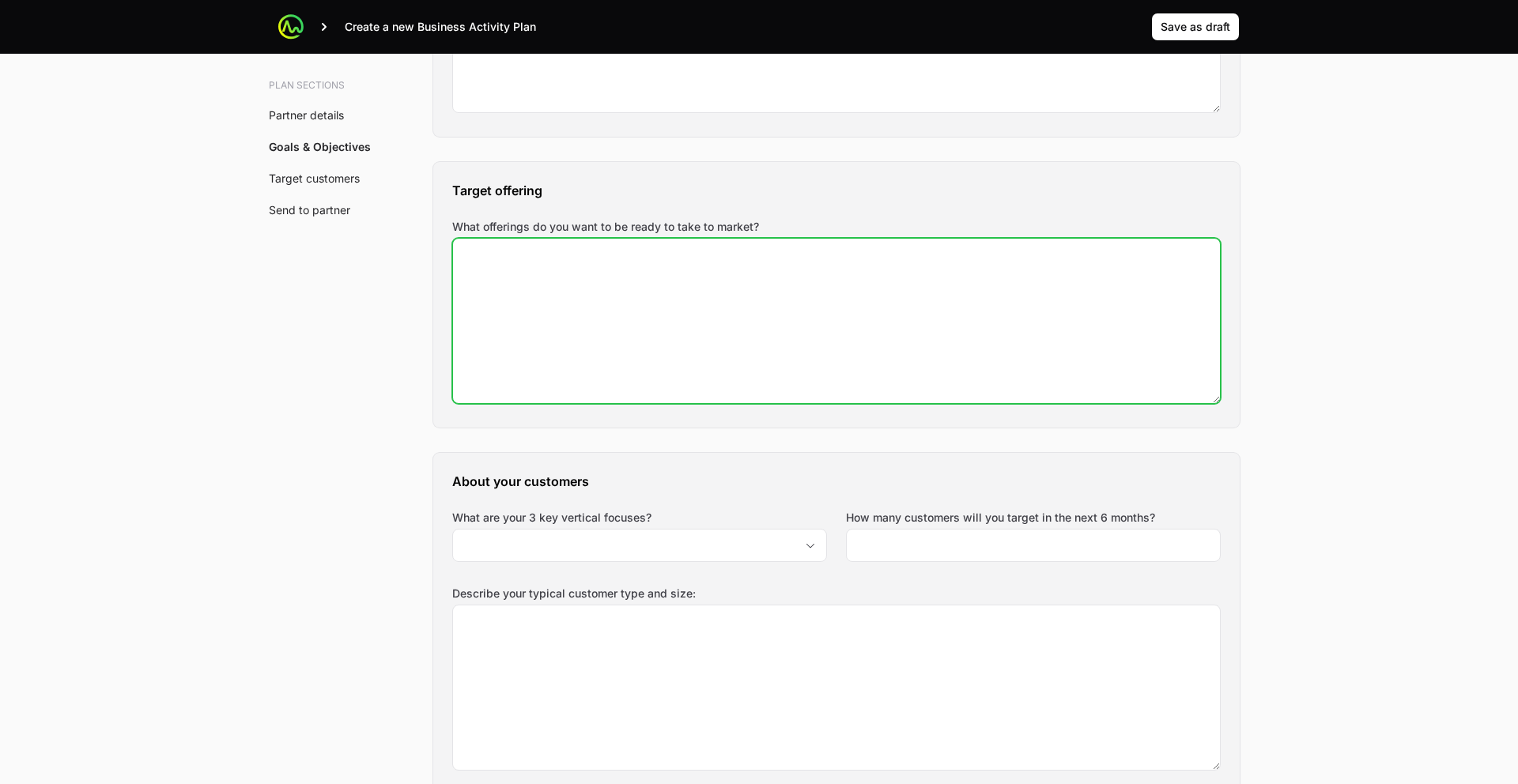
scroll to position [1626, 0]
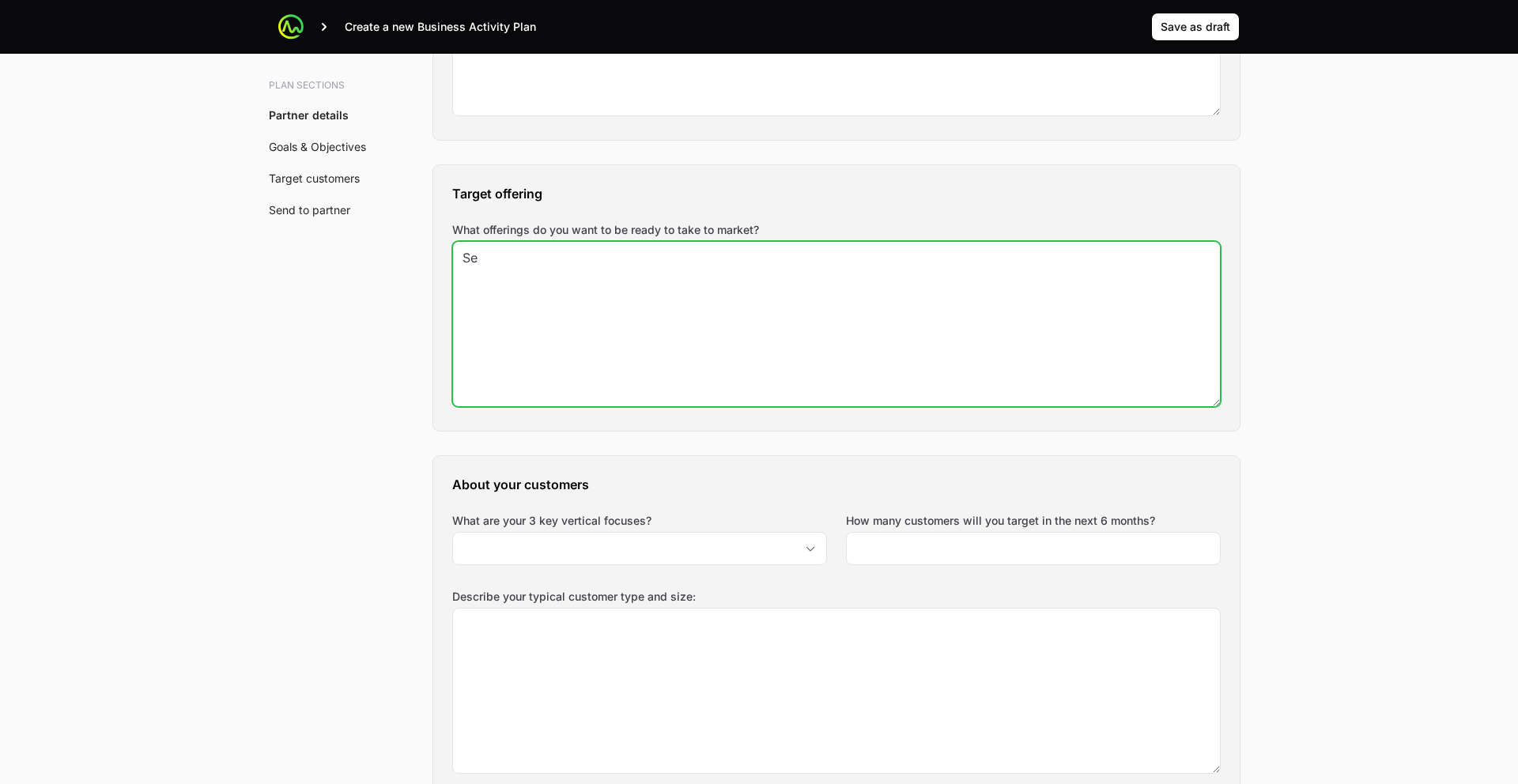
type textarea "S"
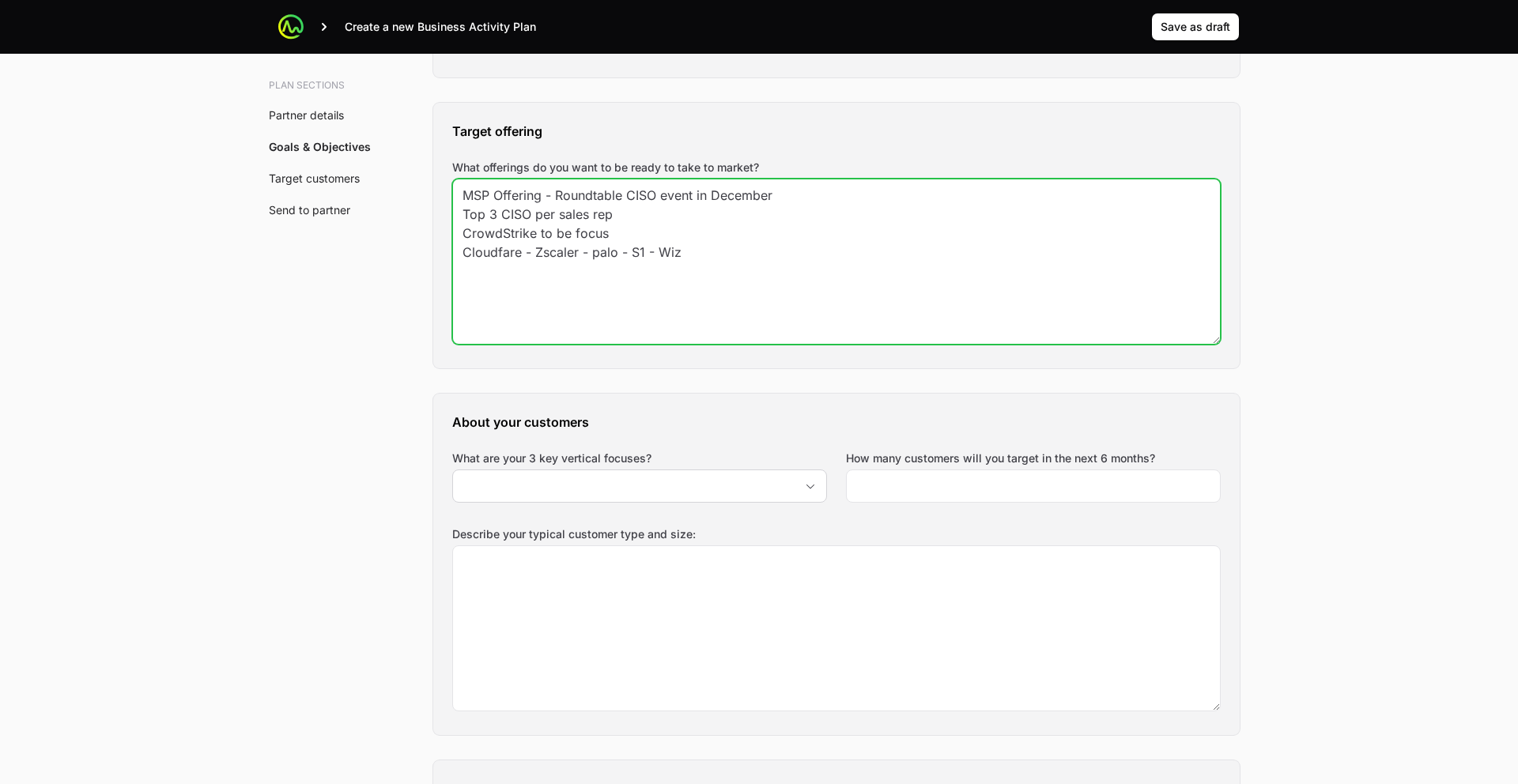
scroll to position [1702, 0]
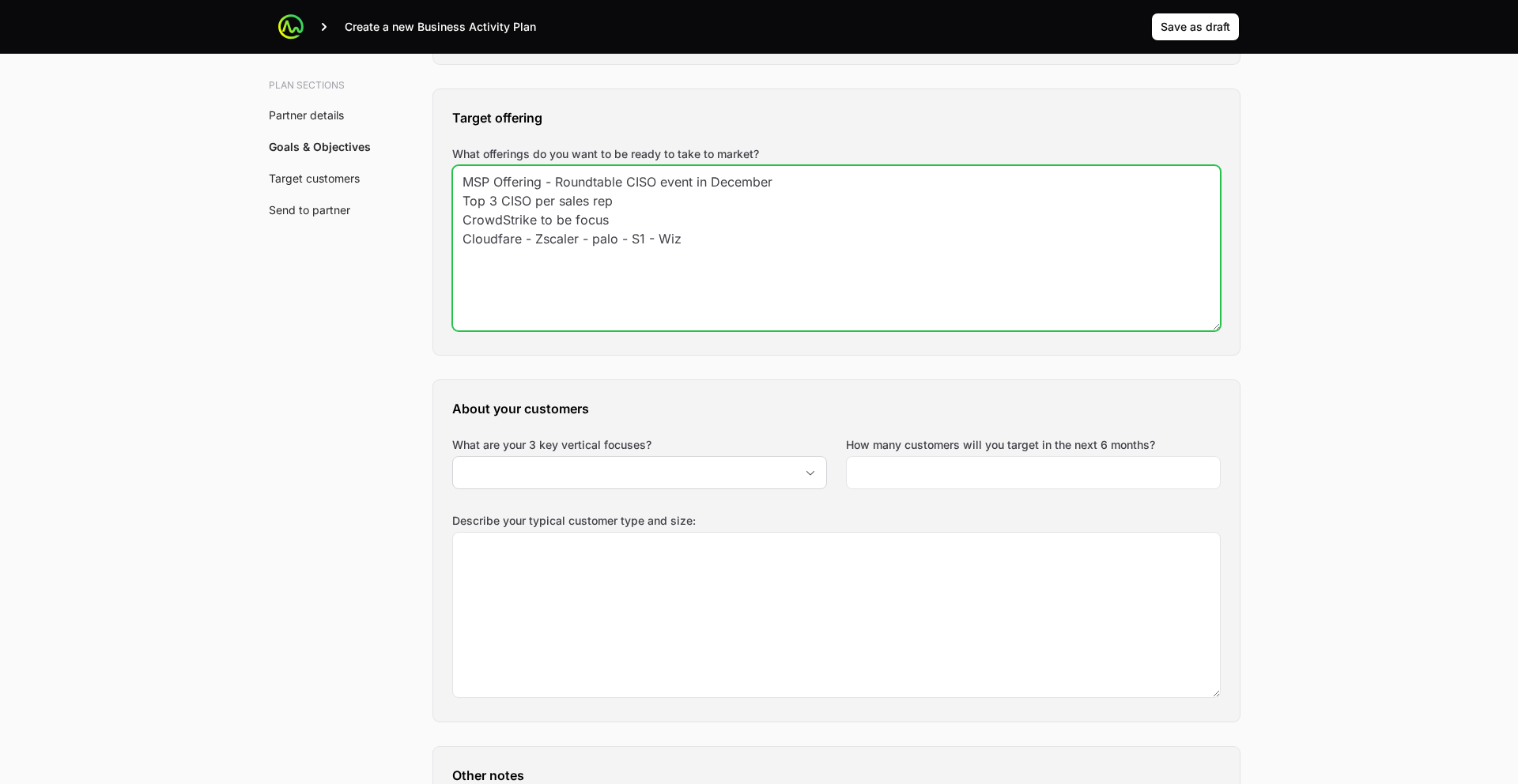
type textarea "MSP Offering - Roundtable CISO event in December Top 3 CISO per sales rep Crowd…"
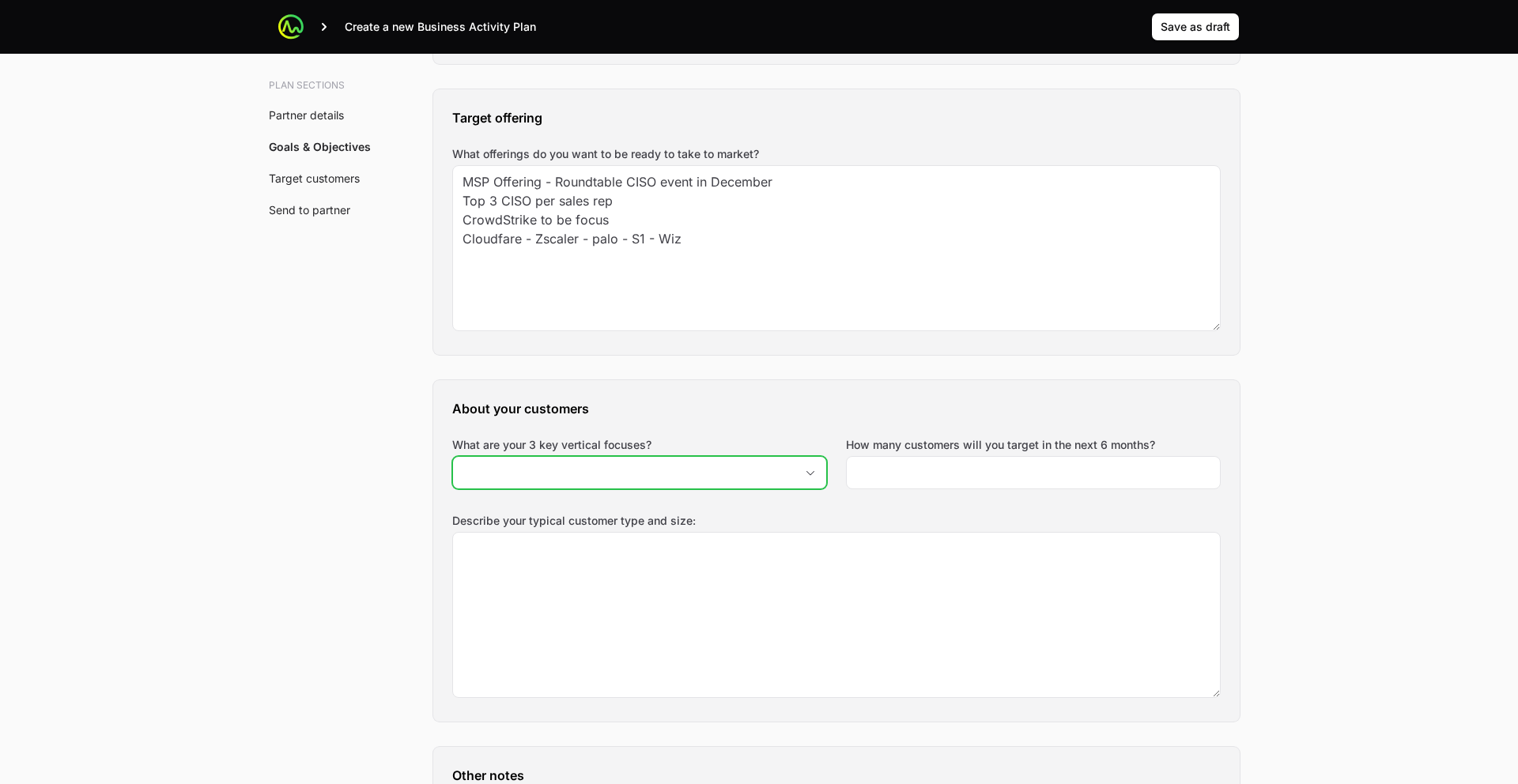
click at [695, 456] on input "What are your 3 key vertical focuses?" at bounding box center [623, 472] width 341 height 32
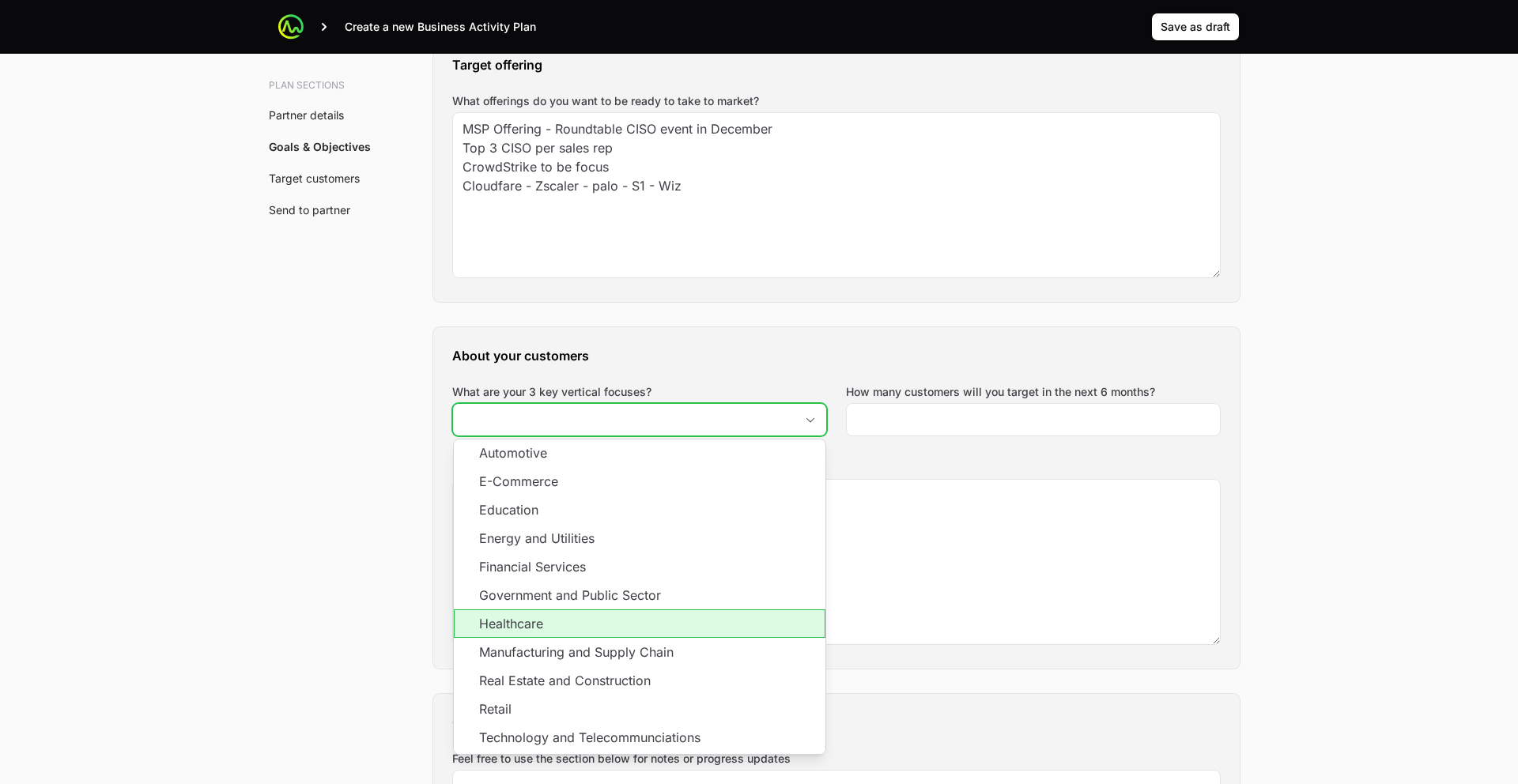
scroll to position [0, 0]
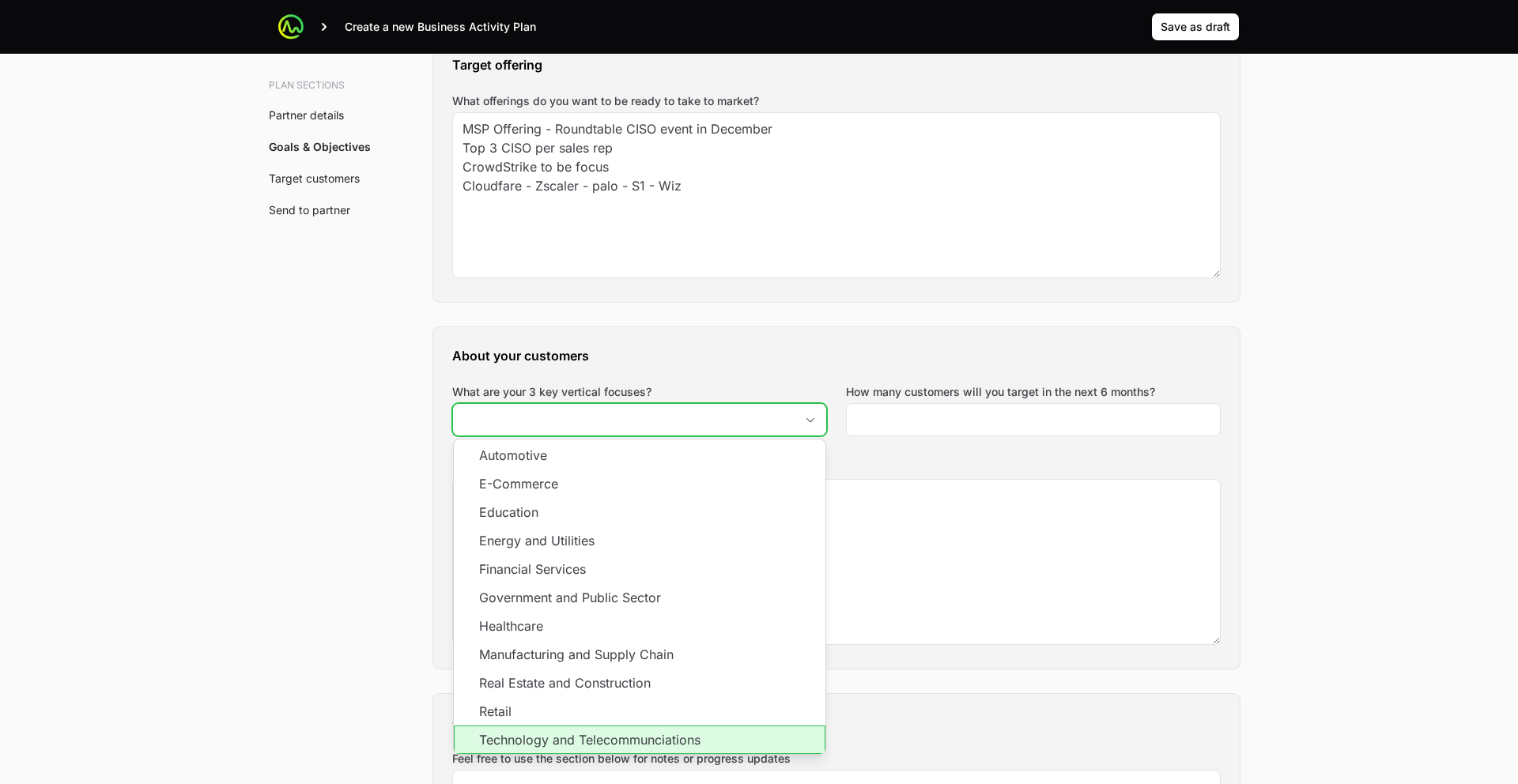
drag, startPoint x: 617, startPoint y: 615, endPoint x: 626, endPoint y: 610, distance: 10.3
click at [617, 725] on li "Technology and Telecommunciations" at bounding box center [639, 739] width 371 height 28
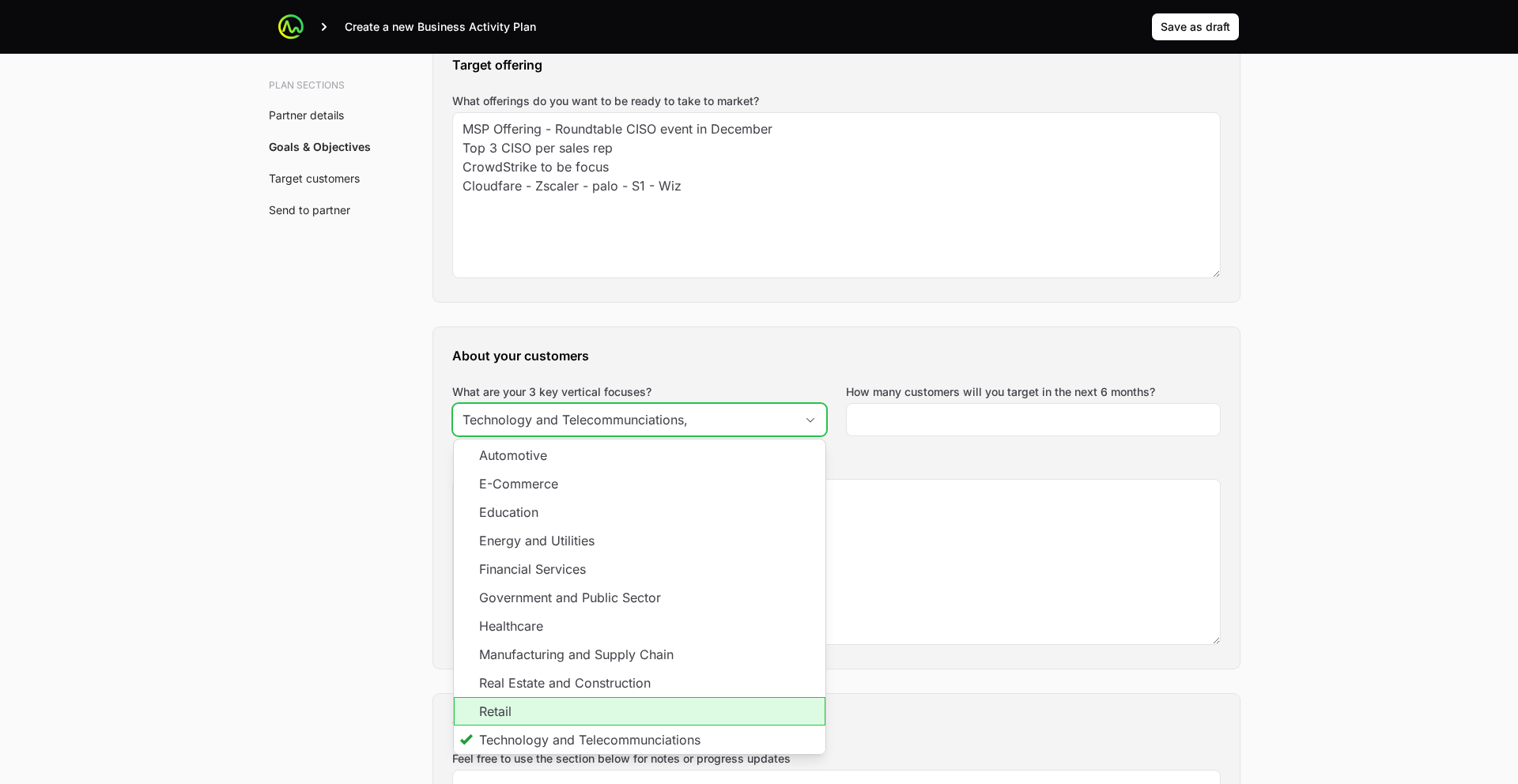
click at [557, 697] on li "Retail" at bounding box center [639, 711] width 371 height 28
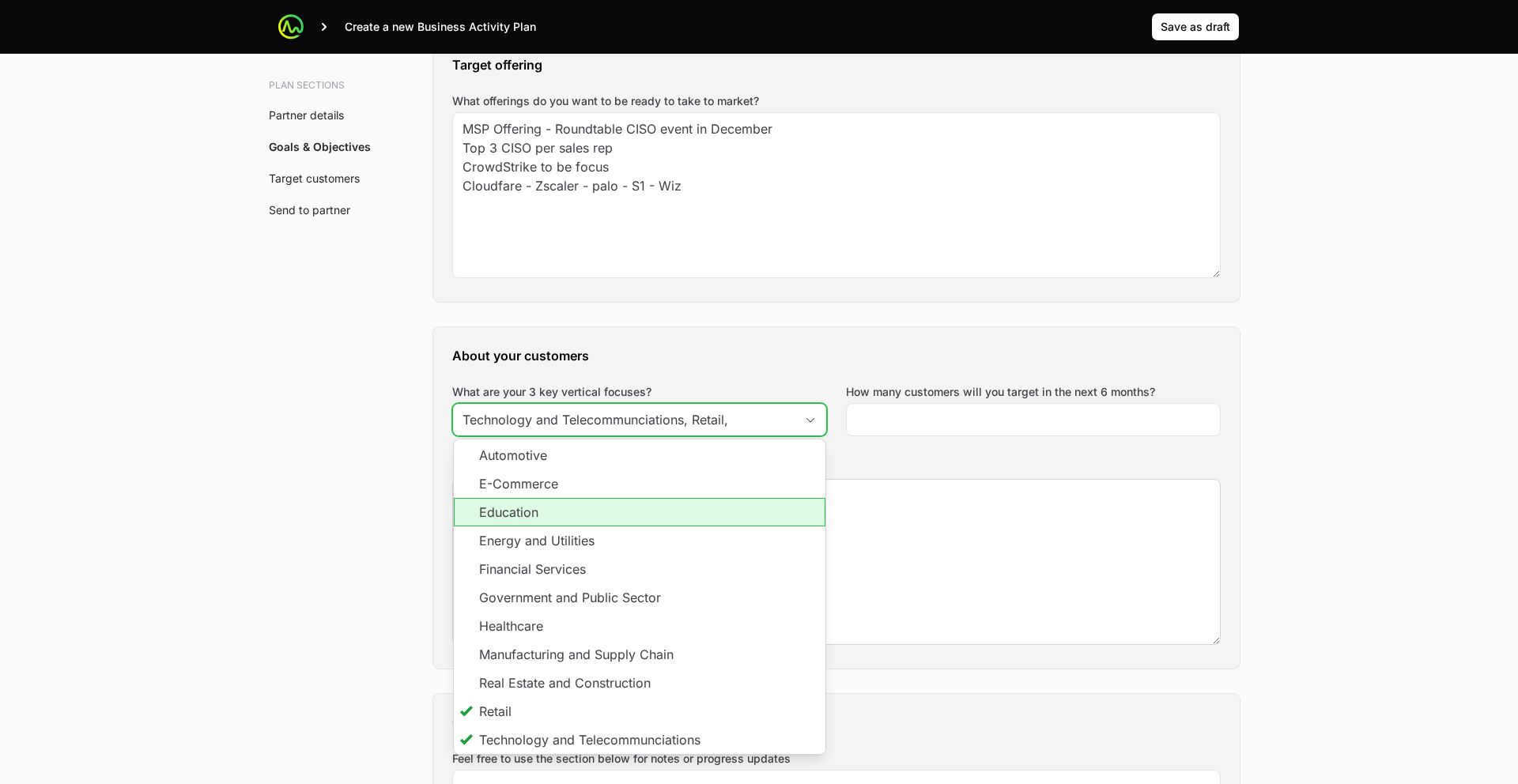
click at [533, 498] on li "Education" at bounding box center [639, 512] width 371 height 28
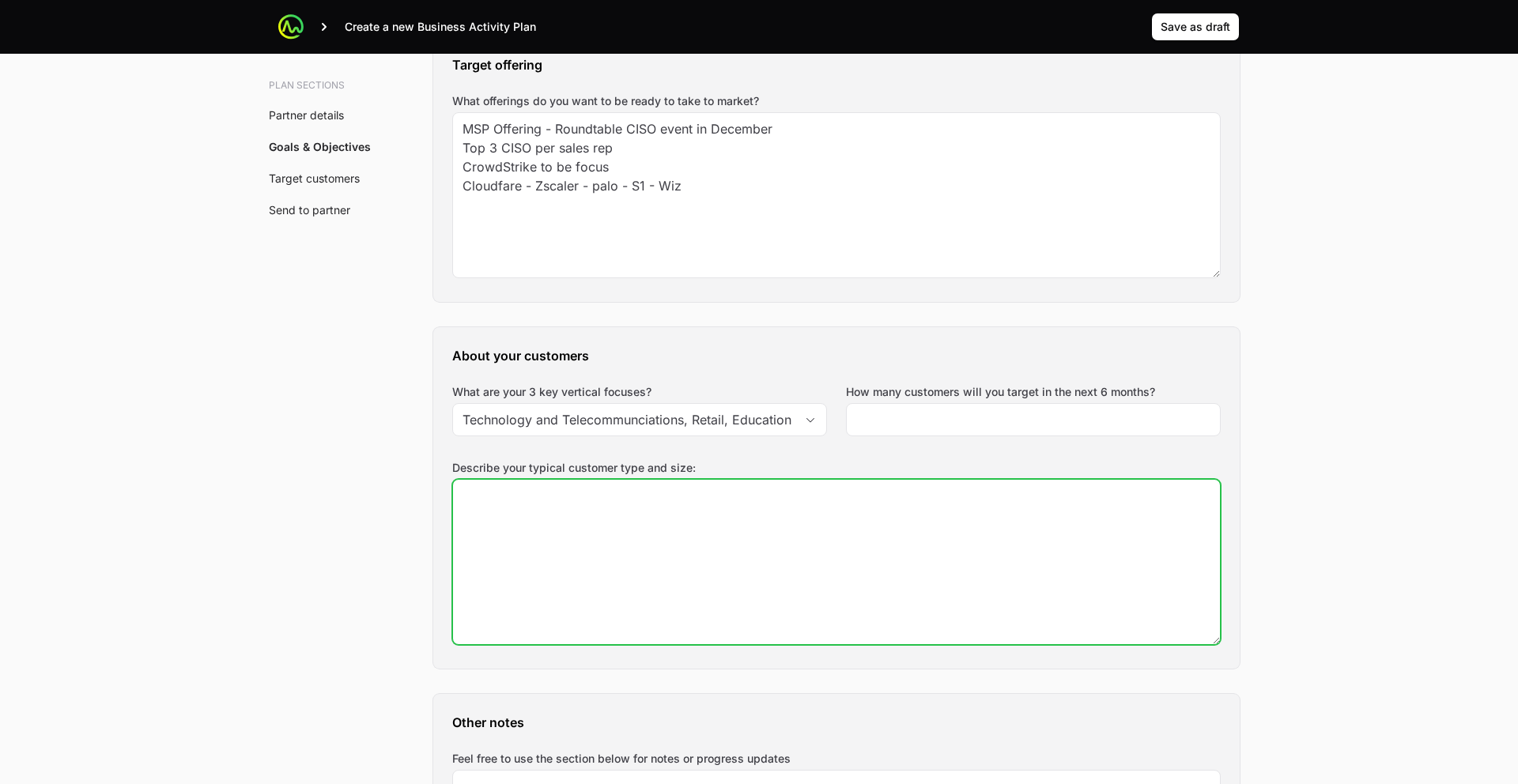
type input "Technology and Telecommunciations, Retail, Education"
click at [714, 480] on textarea "Describe your typical customer type and size:" at bounding box center [836, 561] width 767 height 164
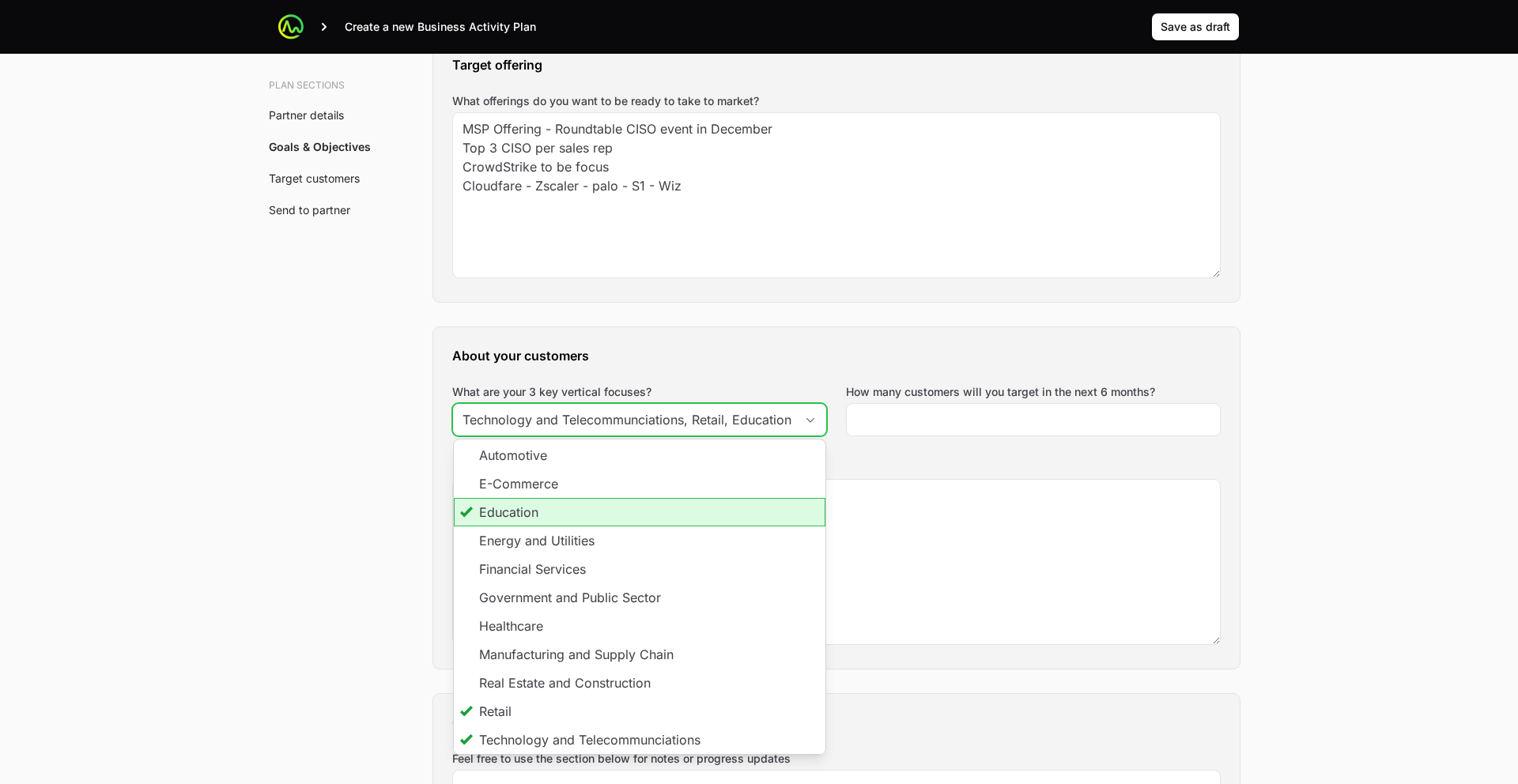
click at [766, 404] on input "Technology and Telecommunciations, Retail, Education" at bounding box center [623, 420] width 341 height 32
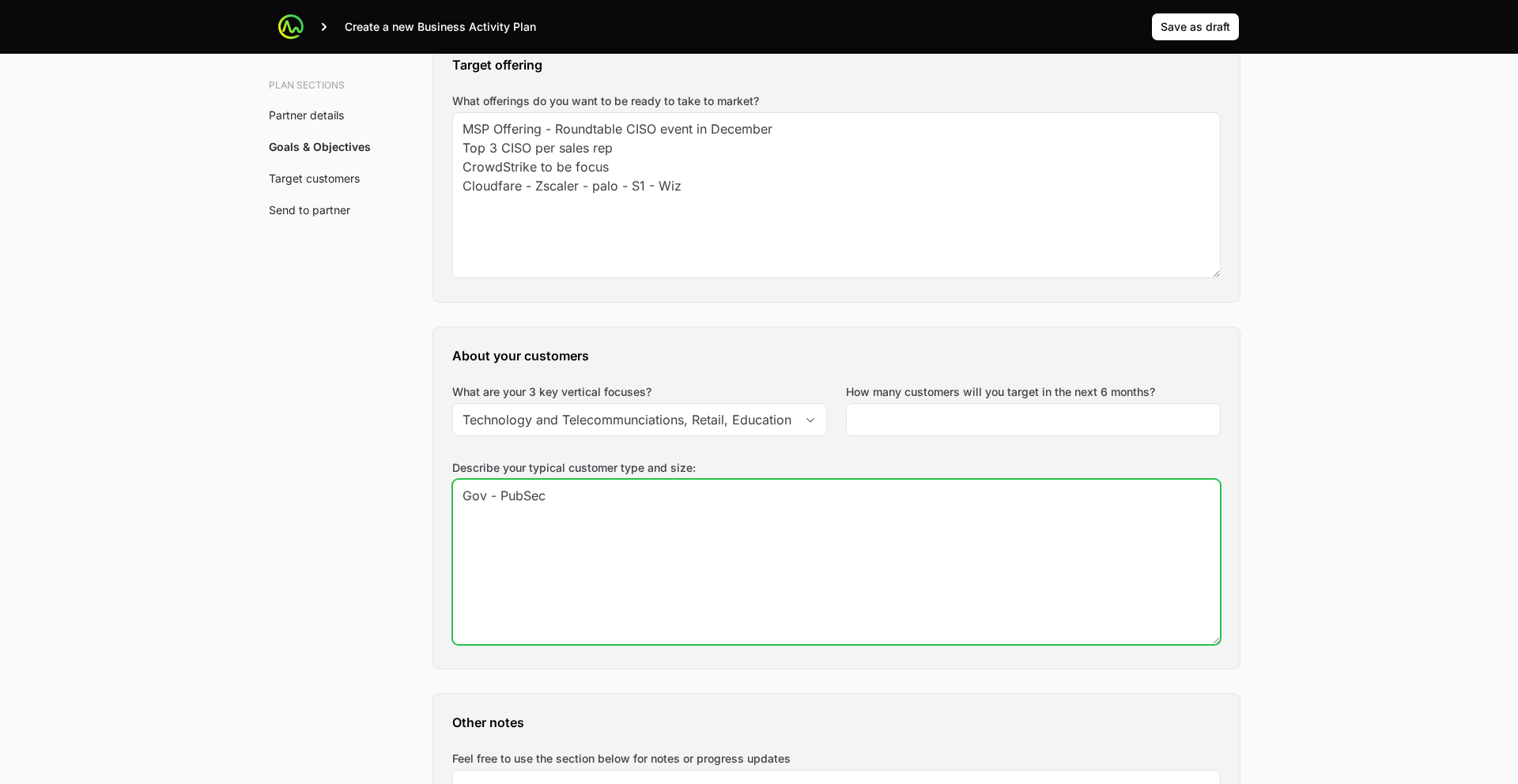
click at [879, 480] on textarea "Gov - PubSec" at bounding box center [836, 561] width 767 height 164
type textarea "Gov - PubSec - HealthCare"
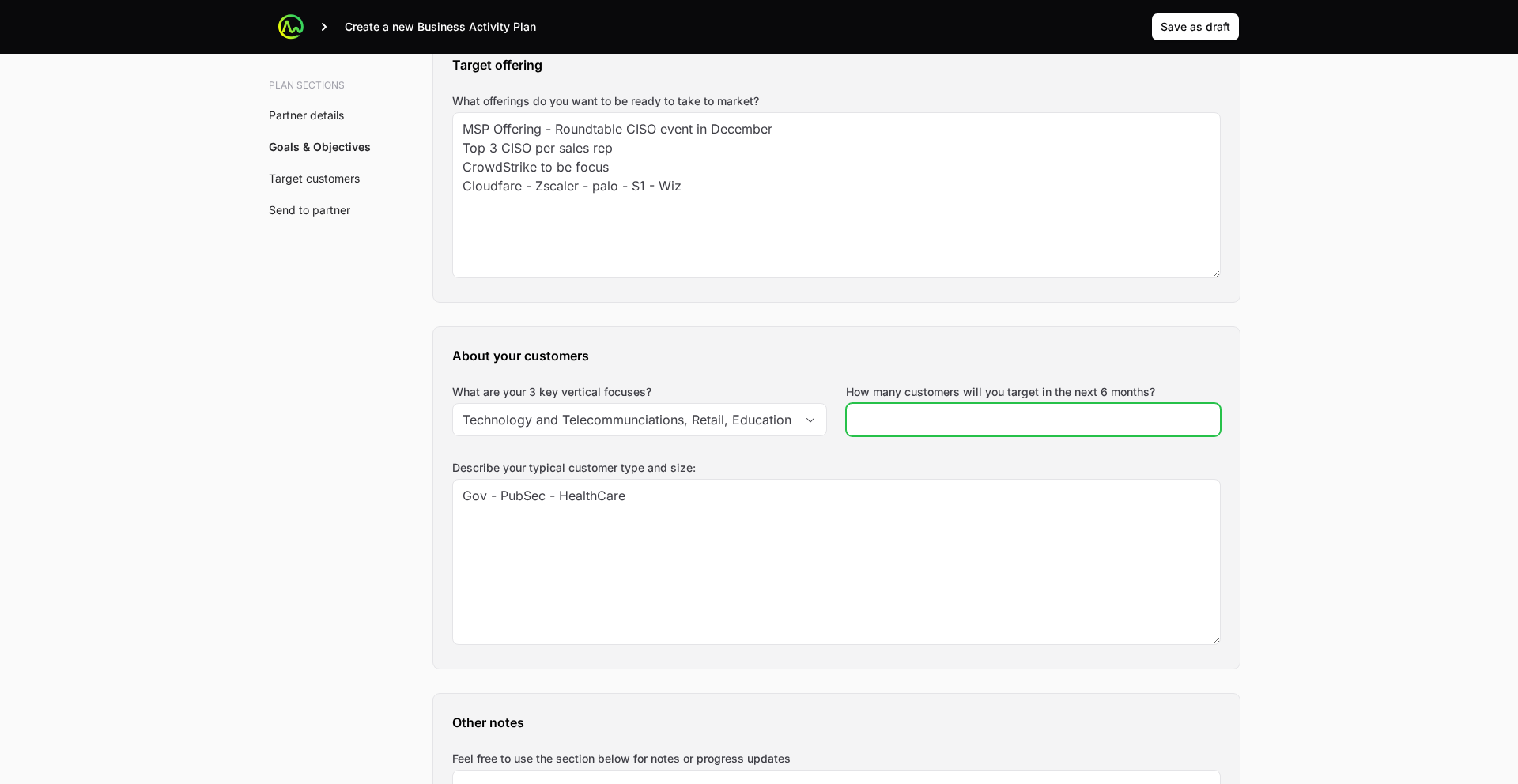
click at [930, 410] on input "How many customers will you target in the next 6 months?" at bounding box center [1032, 420] width 354 height 19
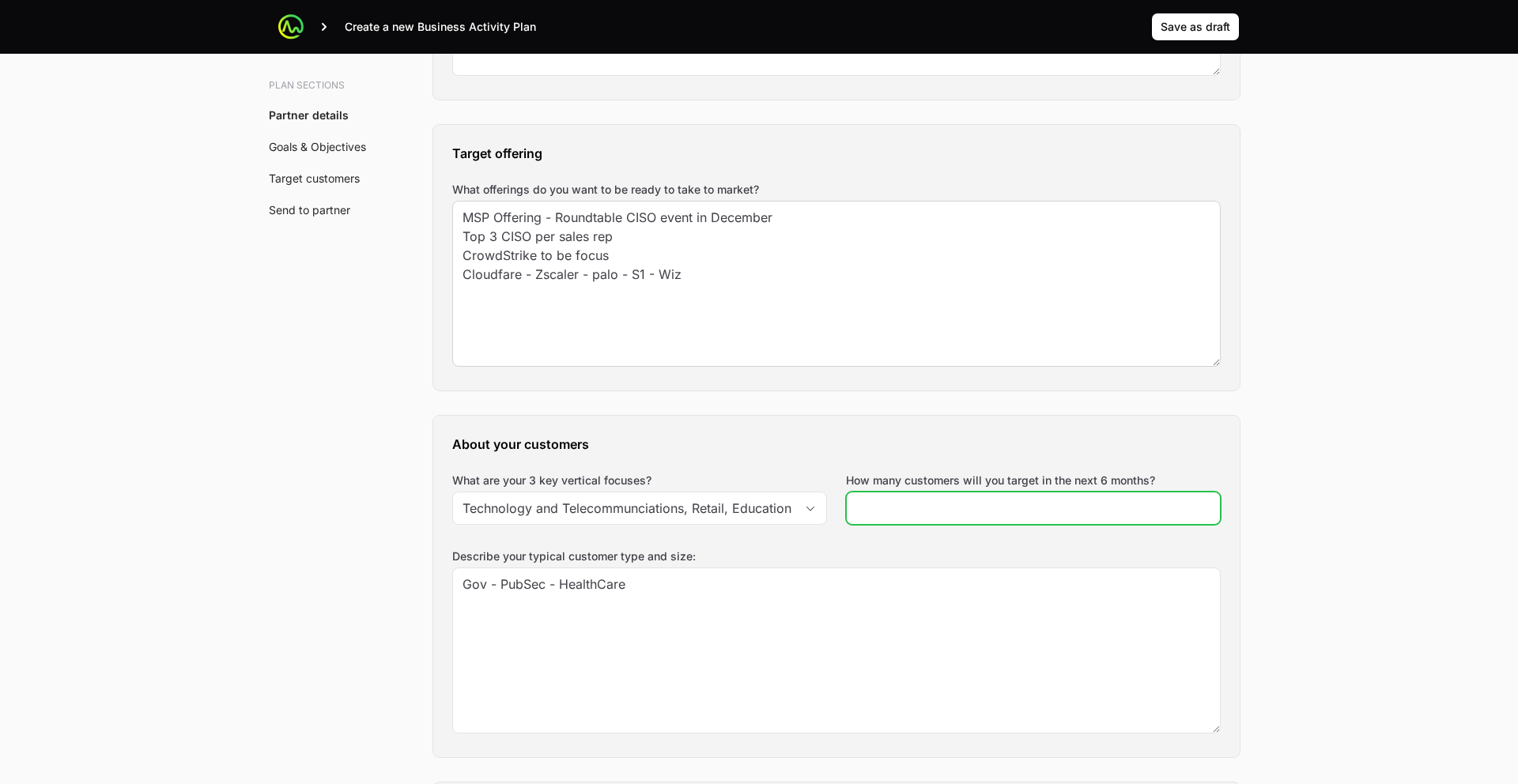
scroll to position [1666, 0]
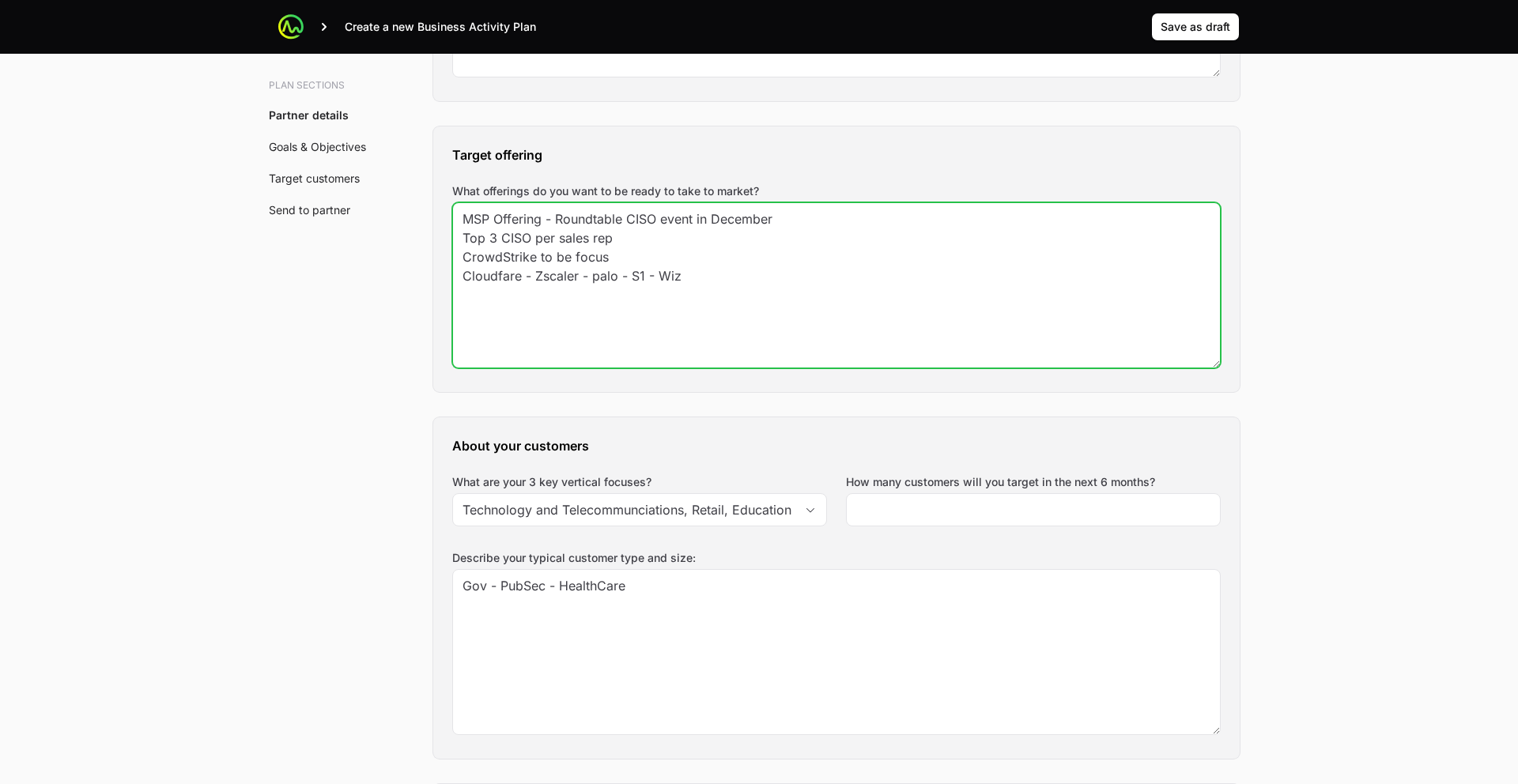
click at [728, 203] on textarea "MSP Offering - Roundtable CISO event in December Top 3 CISO per sales rep Crowd…" at bounding box center [836, 284] width 767 height 164
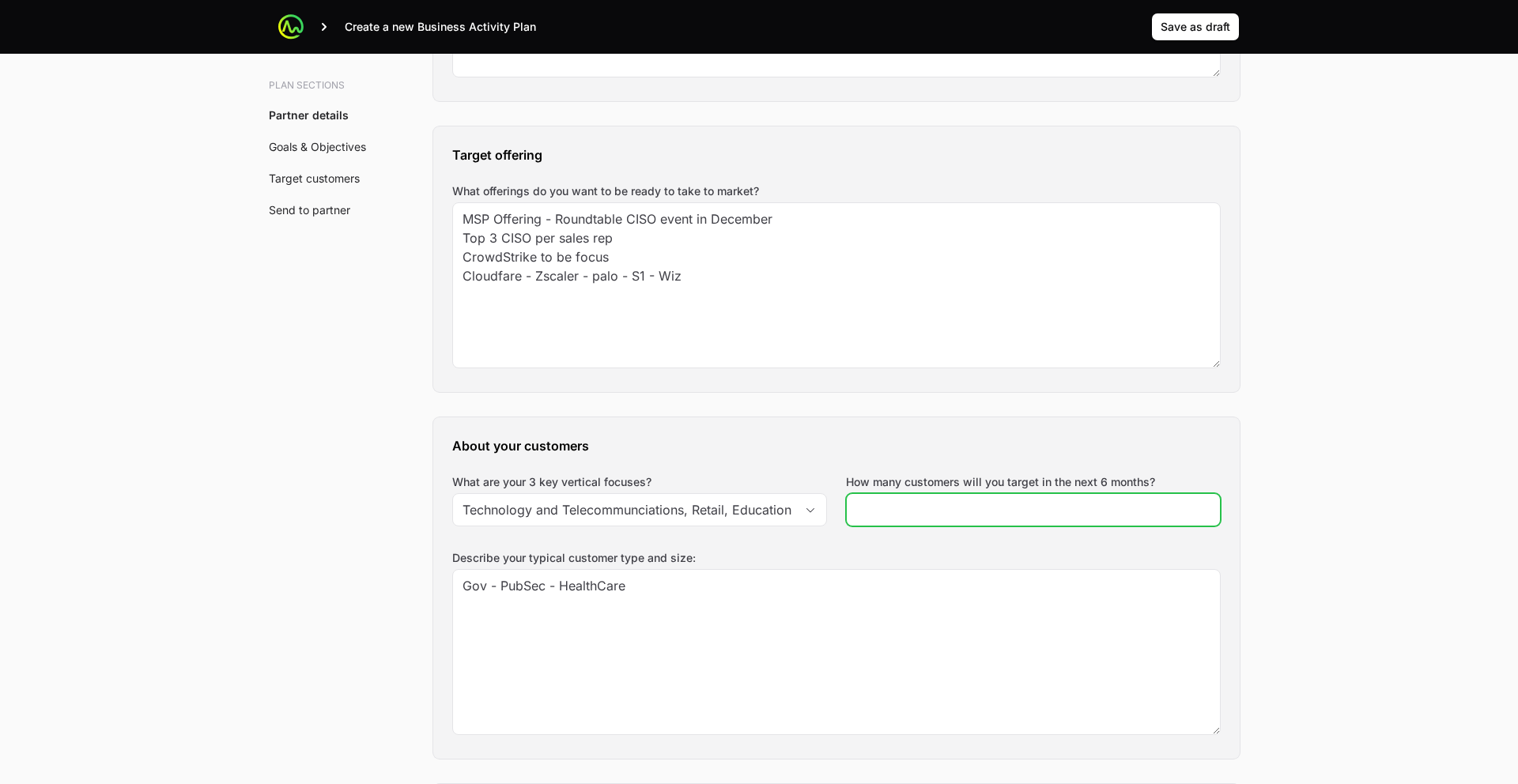
click at [919, 500] on input "How many customers will you target in the next 6 months?" at bounding box center [1032, 510] width 354 height 19
type input "25"
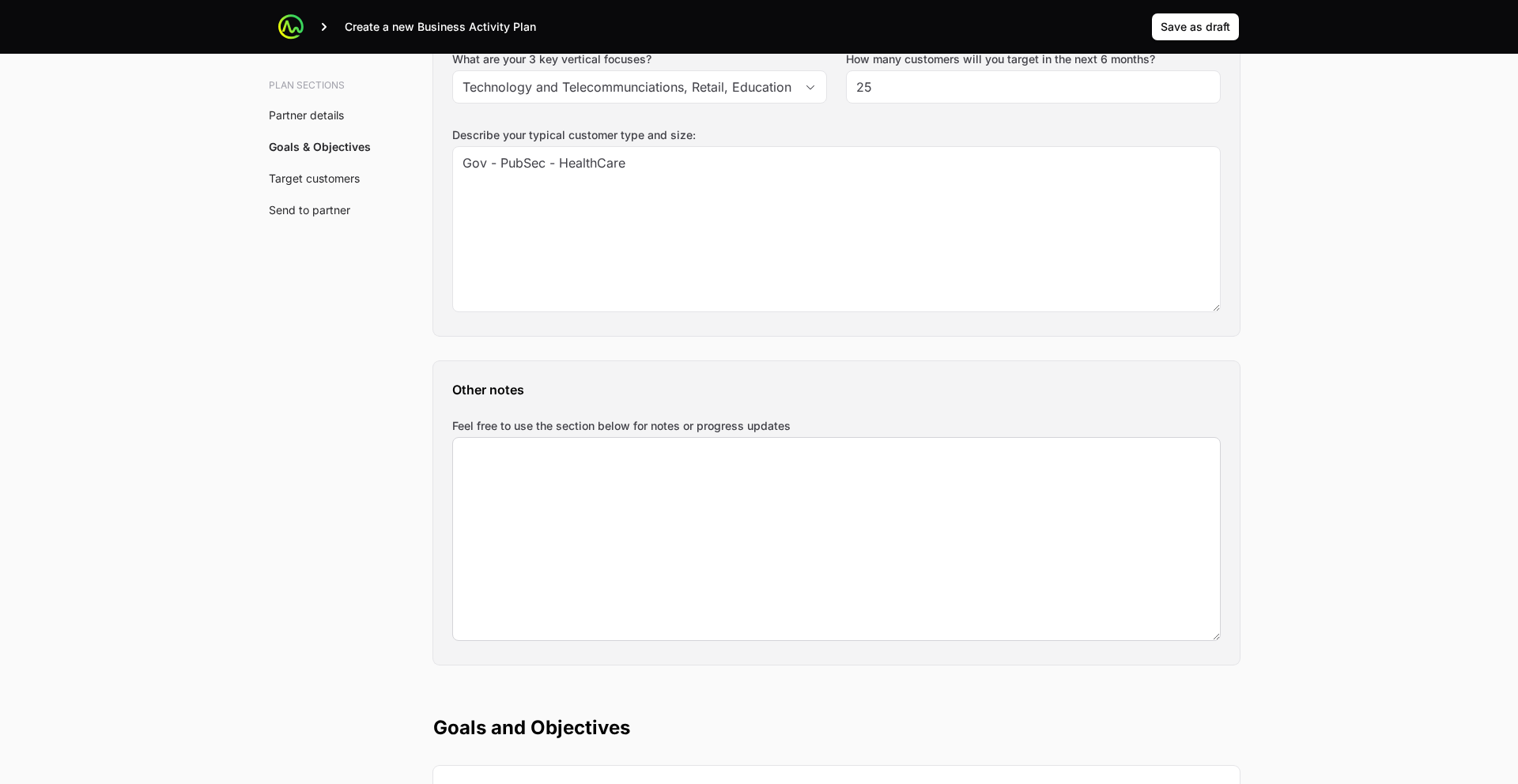
scroll to position [2090, 0]
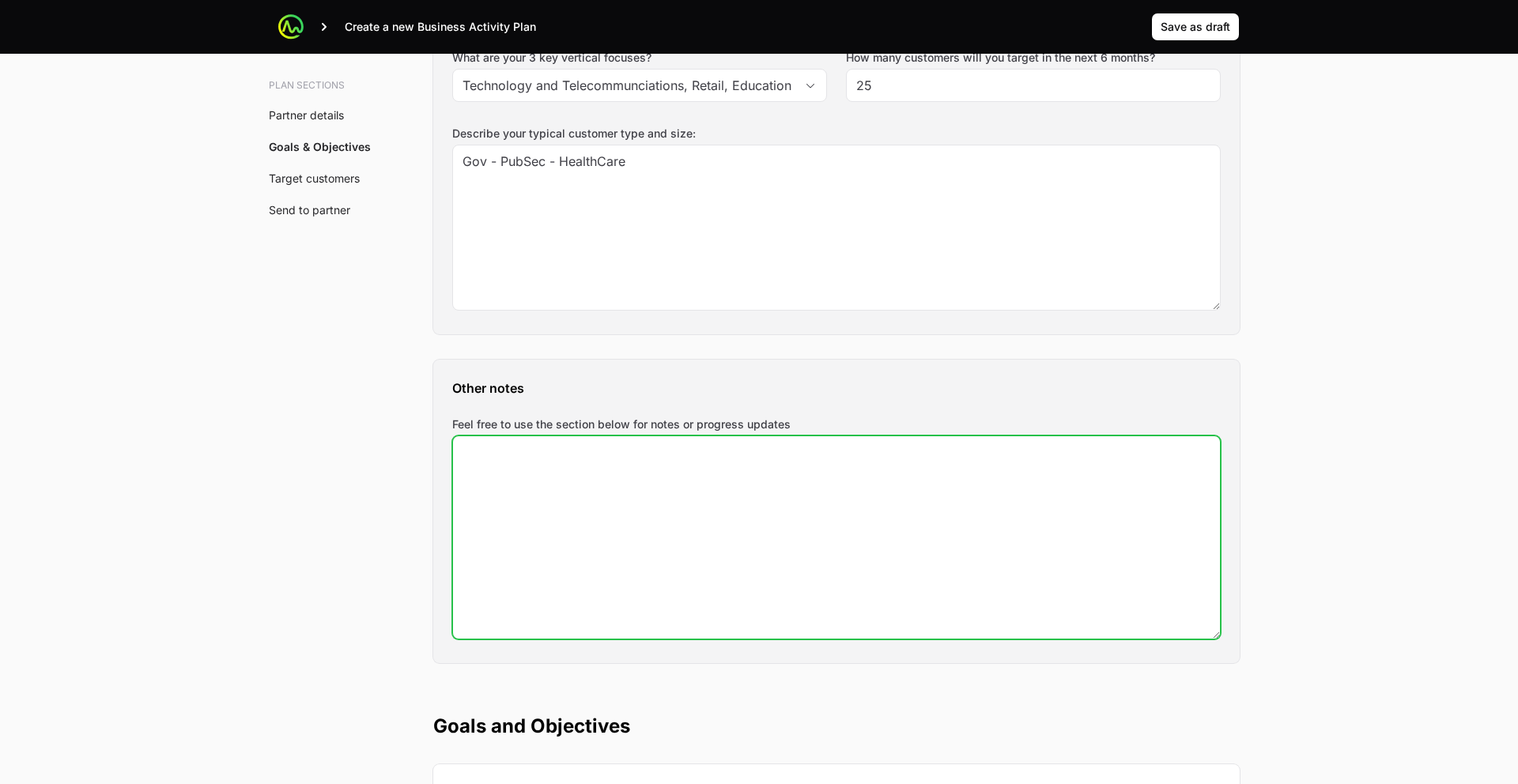
click at [736, 436] on textarea "Feel free to use the section below for notes or progress updates" at bounding box center [836, 536] width 767 height 202
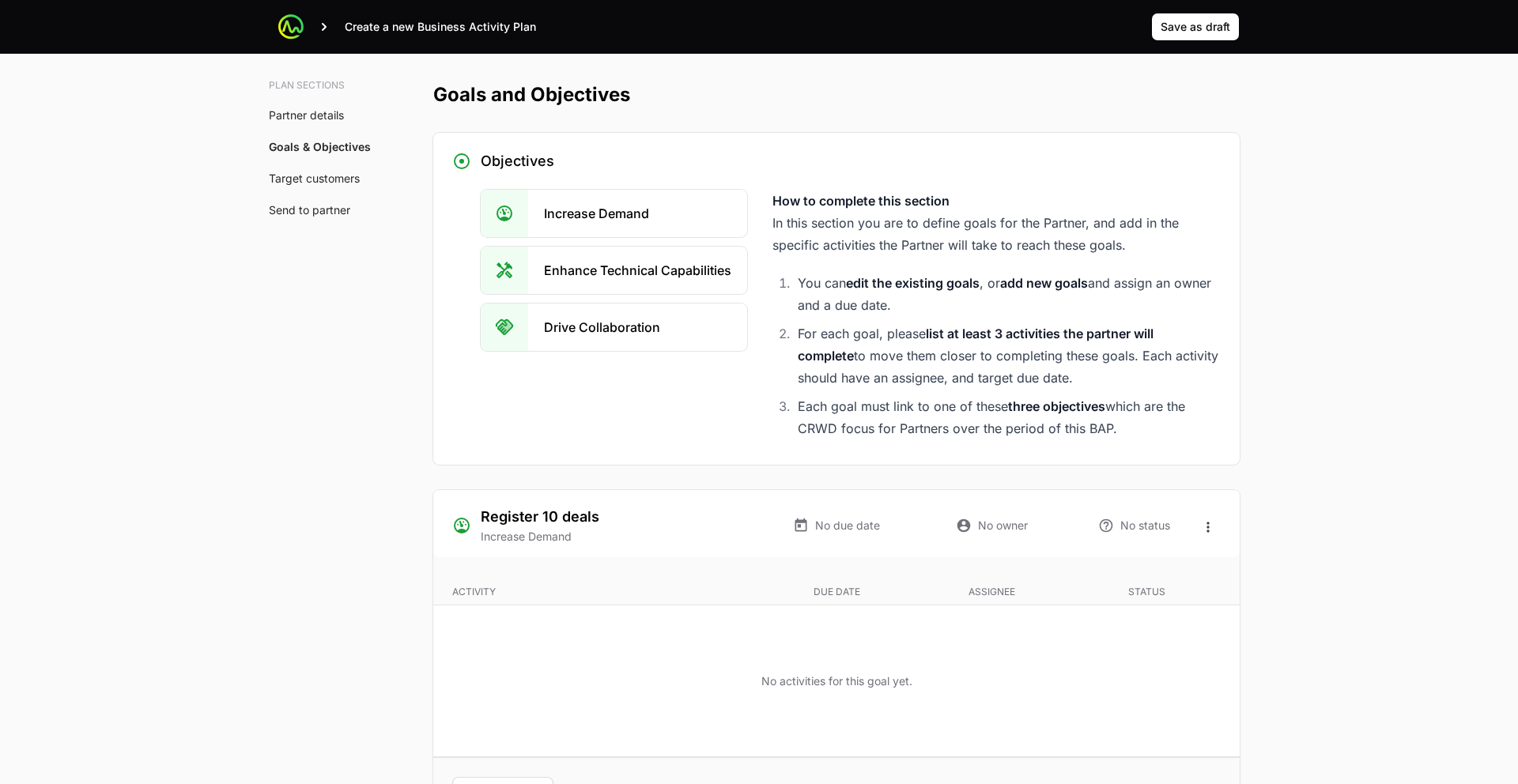
scroll to position [2724, 0]
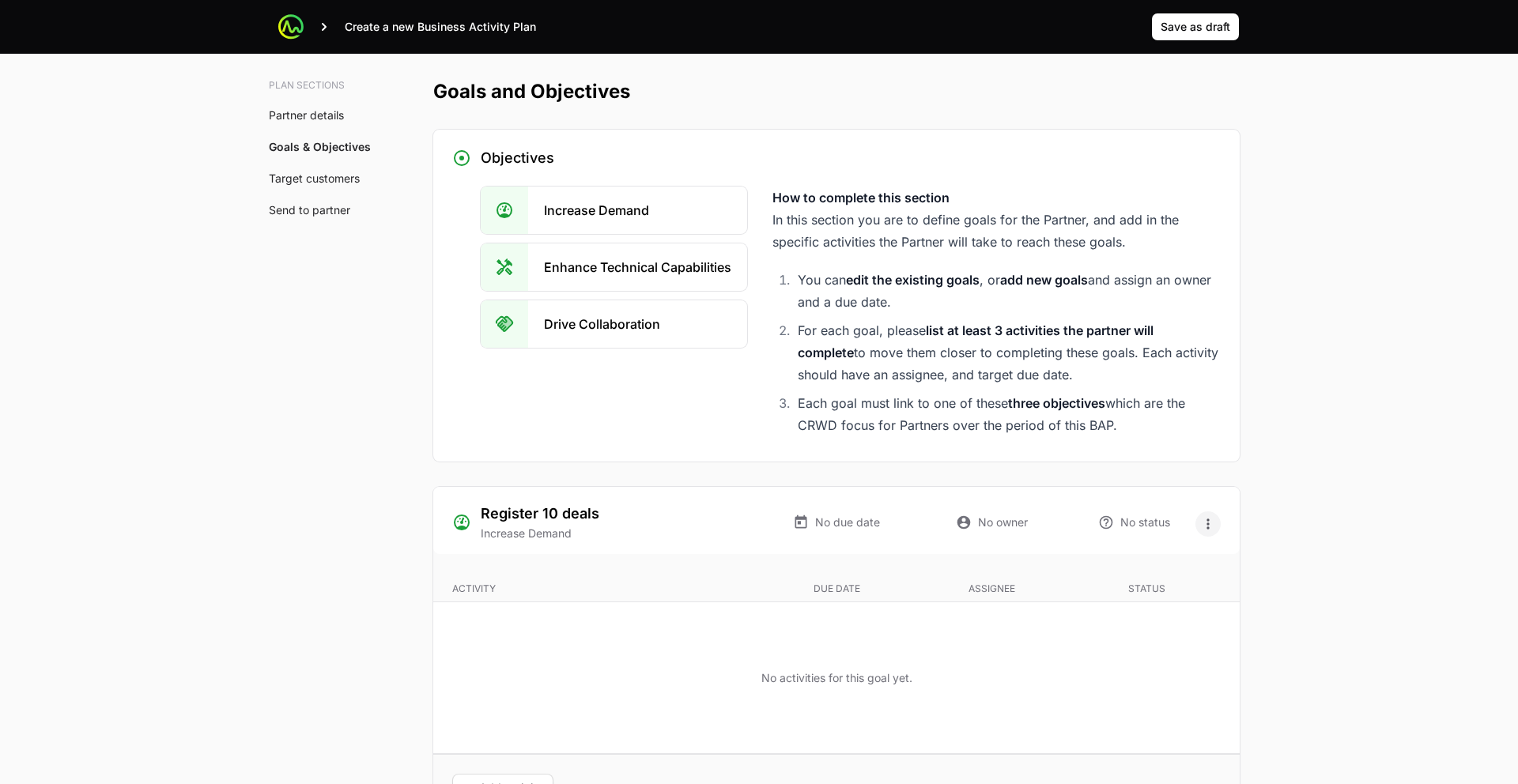
type textarea "N/A"
click at [1200, 515] on icon "Open options" at bounding box center [1207, 523] width 16 height 16
click at [1192, 434] on div "Edit" at bounding box center [1207, 440] width 166 height 28
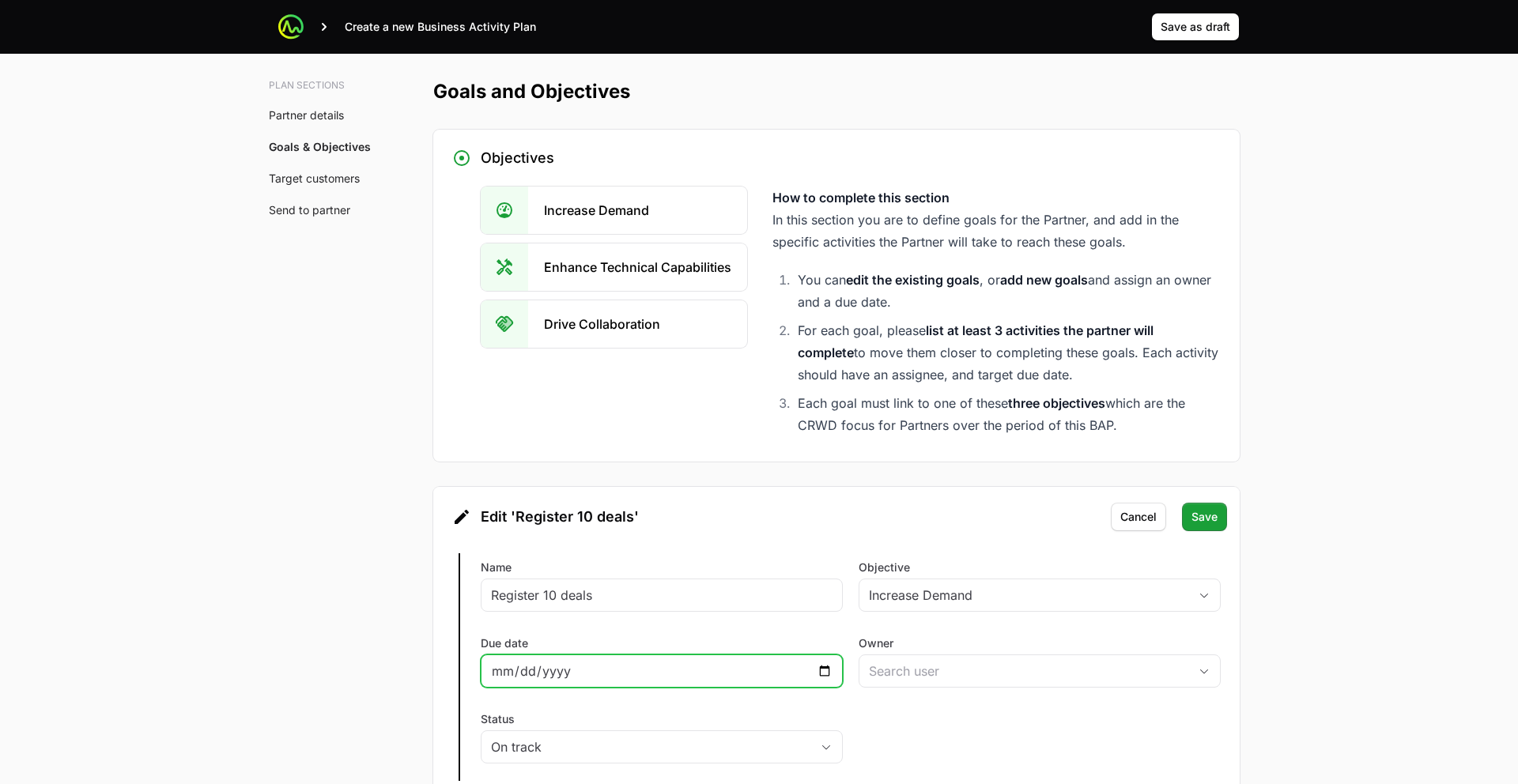
click at [823, 661] on input "Due date" at bounding box center [661, 670] width 341 height 19
type input "2025-12-25"
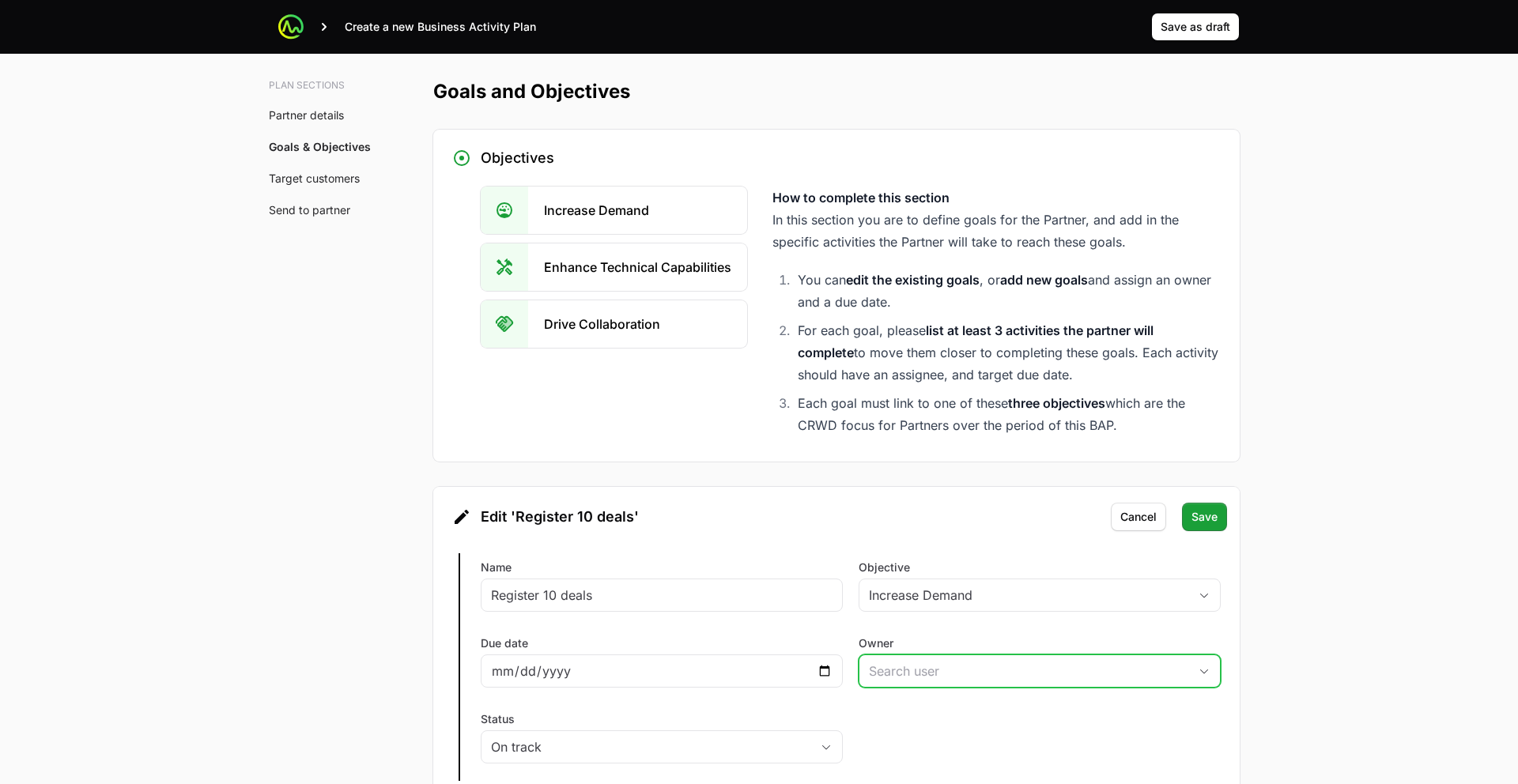
click at [895, 655] on input "Owner" at bounding box center [1024, 671] width 329 height 32
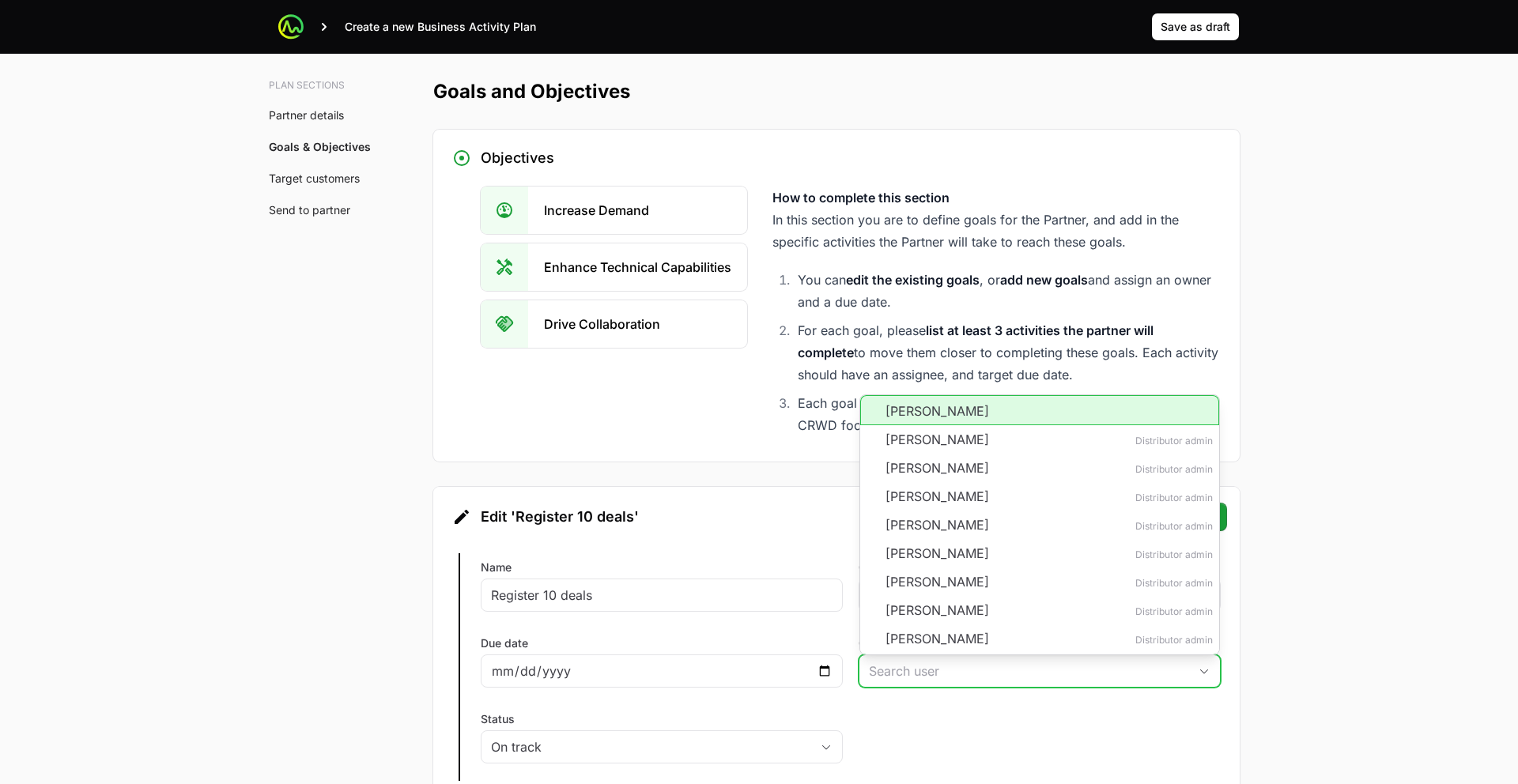
click at [920, 395] on li "Audrey Ralphs" at bounding box center [1039, 410] width 359 height 30
type input "Audrey Ralphs"
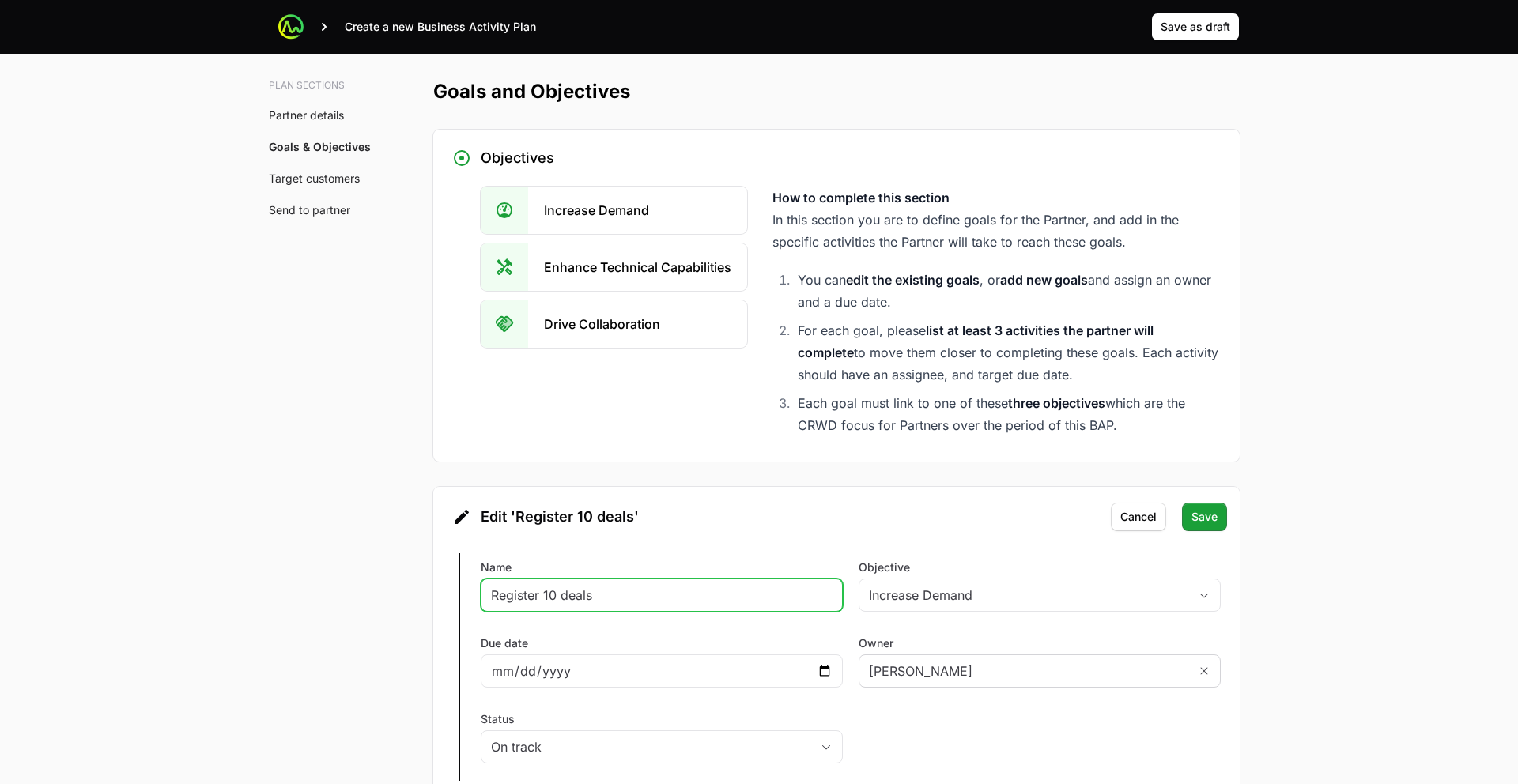
click at [550, 585] on input "Register 10 deals" at bounding box center [661, 594] width 341 height 19
drag, startPoint x: 554, startPoint y: 474, endPoint x: 566, endPoint y: 472, distance: 12.2
click at [554, 585] on input "Register 10 deals" at bounding box center [661, 594] width 341 height 19
type input "Register 6 deals"
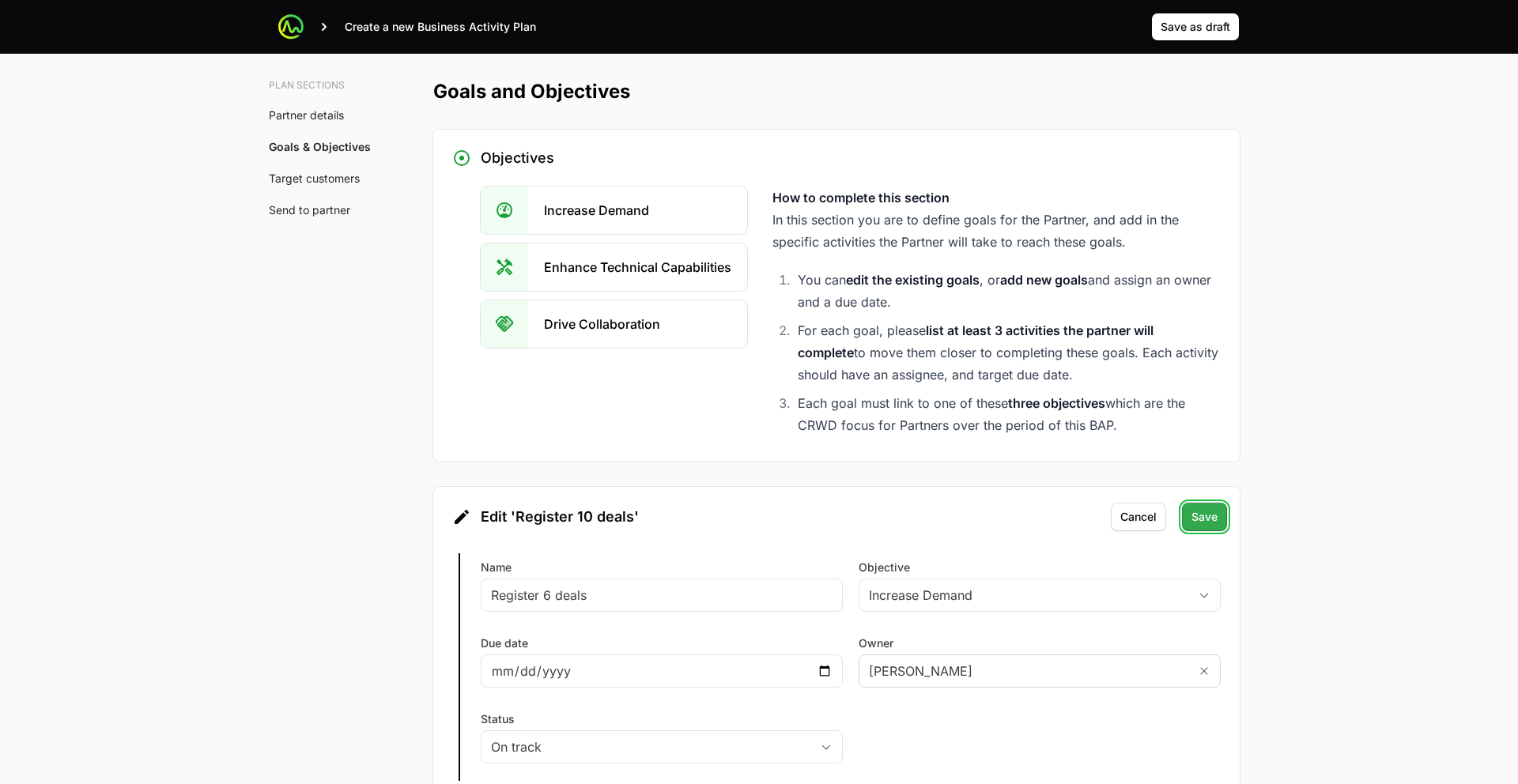
click at [1207, 507] on span "Save" at bounding box center [1204, 516] width 26 height 19
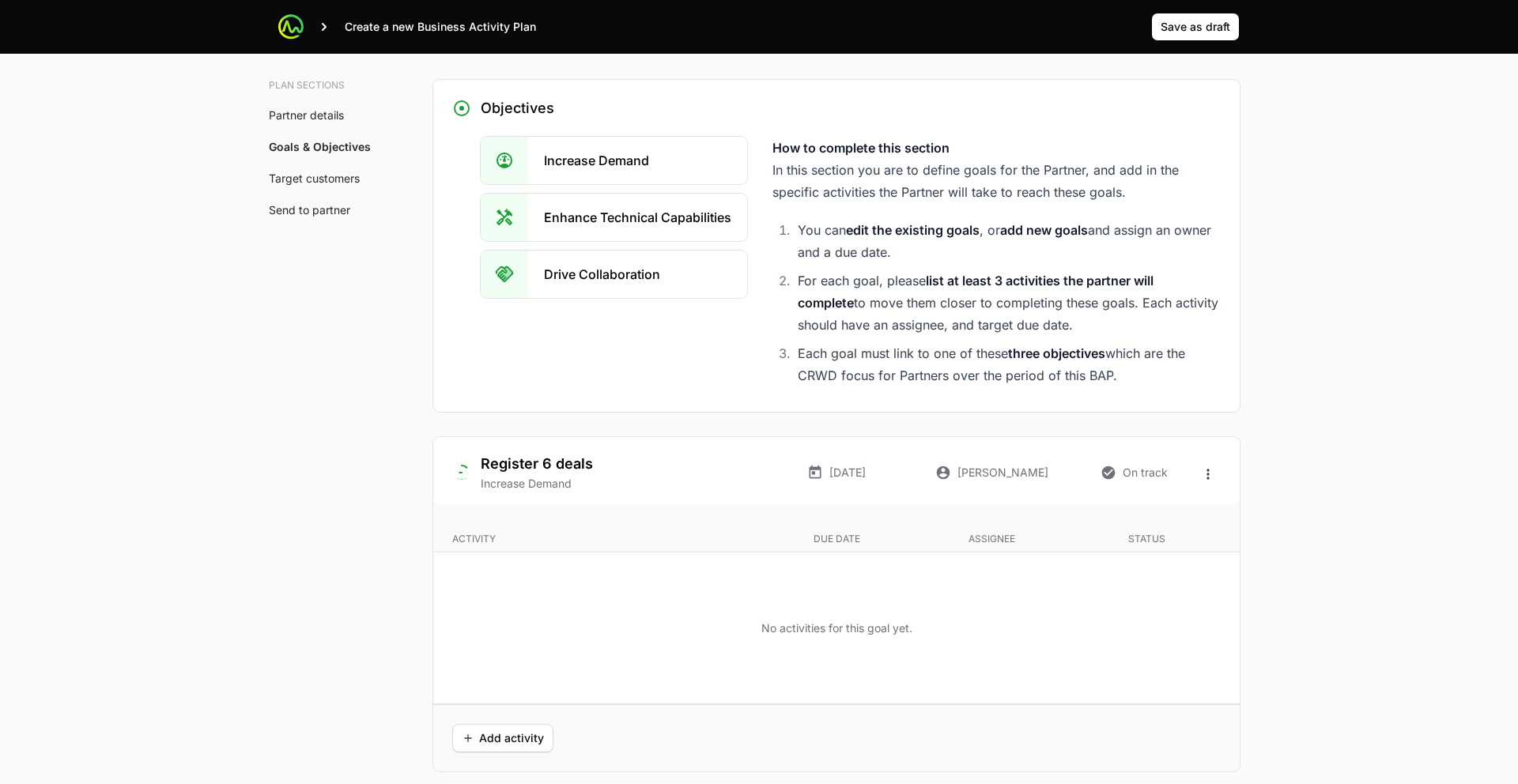
scroll to position [2775, 0]
click at [504, 727] on span "Add activity" at bounding box center [503, 736] width 83 height 19
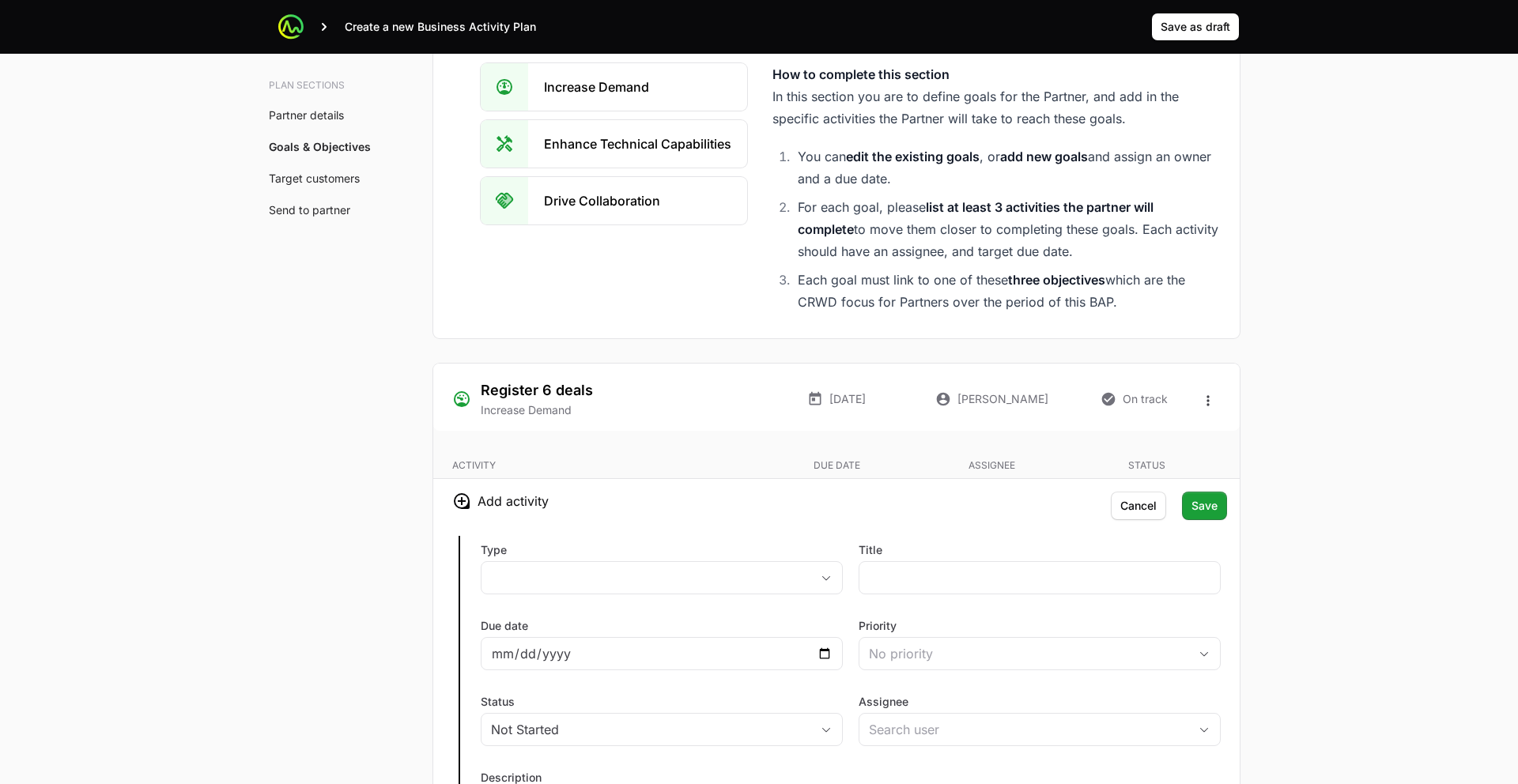
scroll to position [2848, 0]
click at [639, 561] on button "placeholder" at bounding box center [661, 576] width 361 height 32
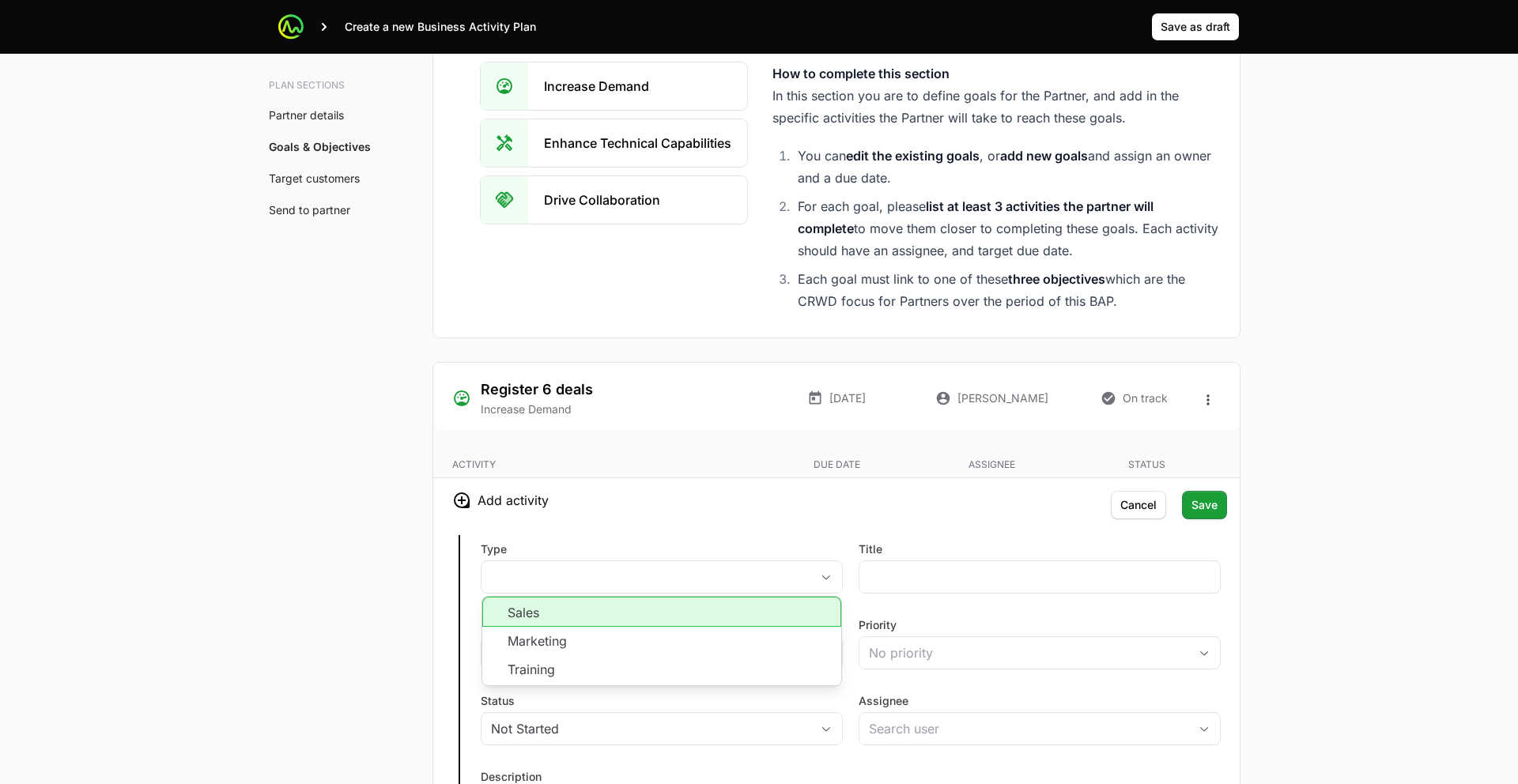
click at [674, 522] on div "Type placeholder Sales Marketing Training Title Due date Priority No priority S…" at bounding box center [836, 707] width 806 height 370
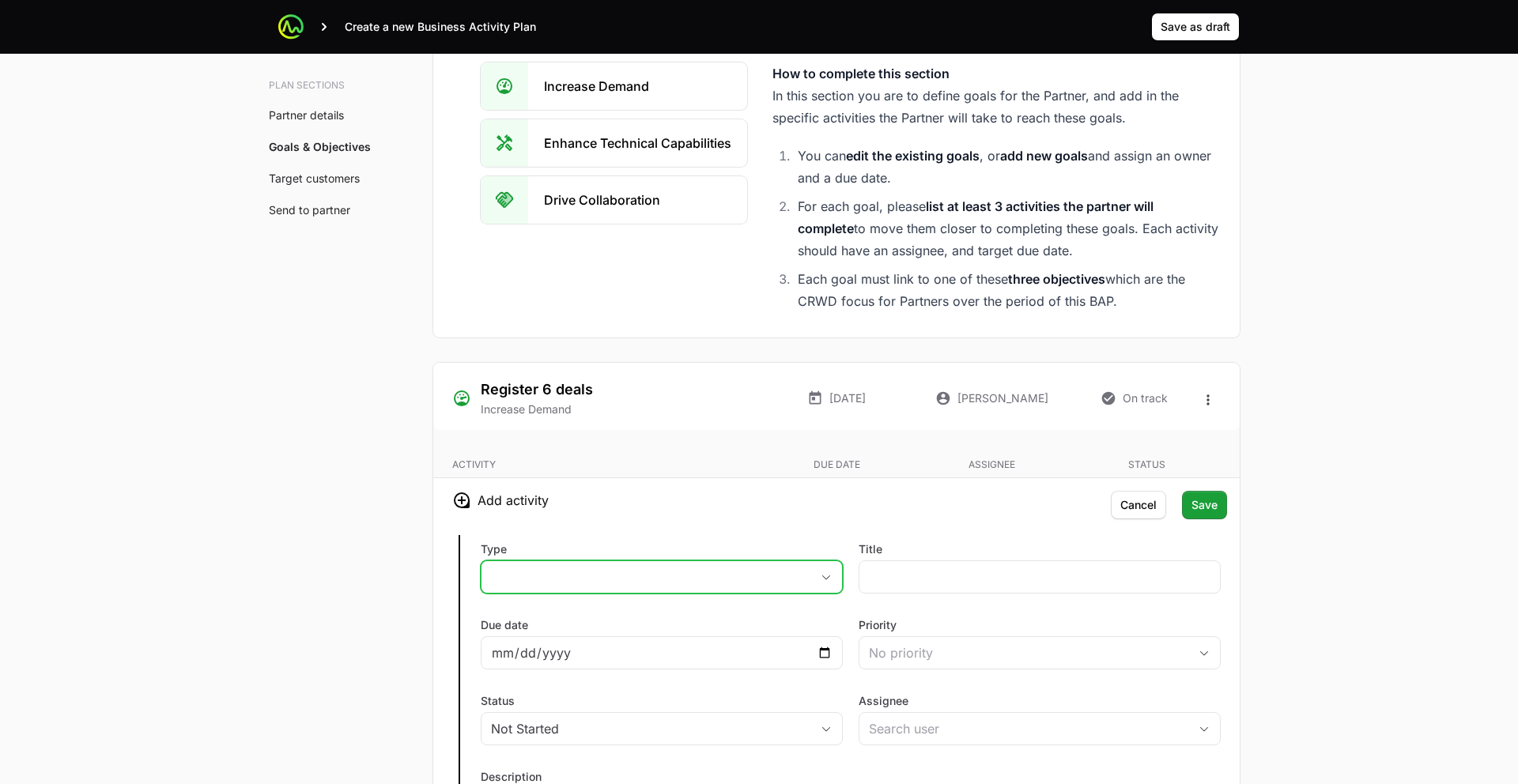
click at [668, 561] on button "placeholder" at bounding box center [661, 576] width 361 height 32
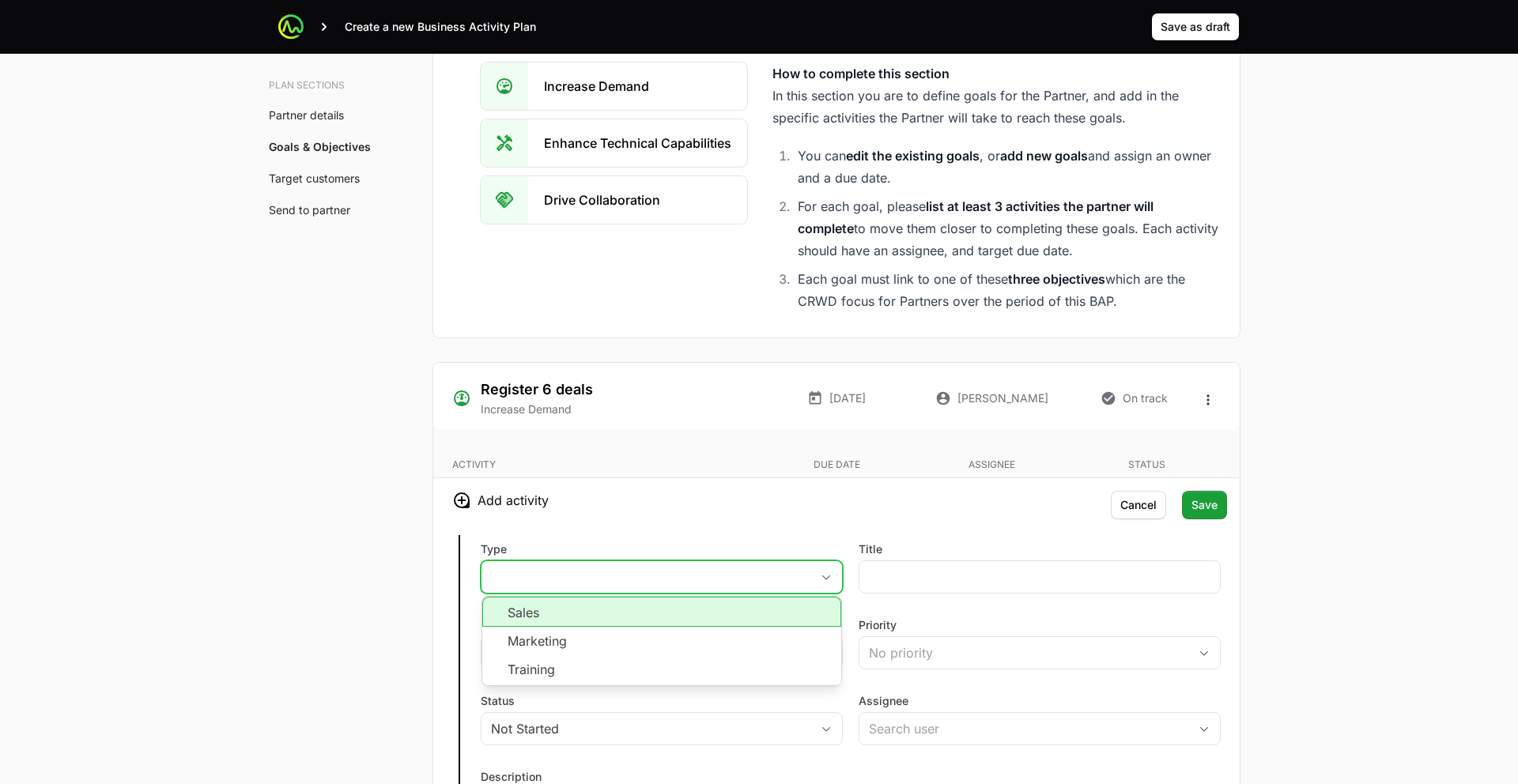
drag, startPoint x: 621, startPoint y: 496, endPoint x: 719, endPoint y: 473, distance: 100.7
click at [627, 596] on li "Sales" at bounding box center [661, 611] width 359 height 30
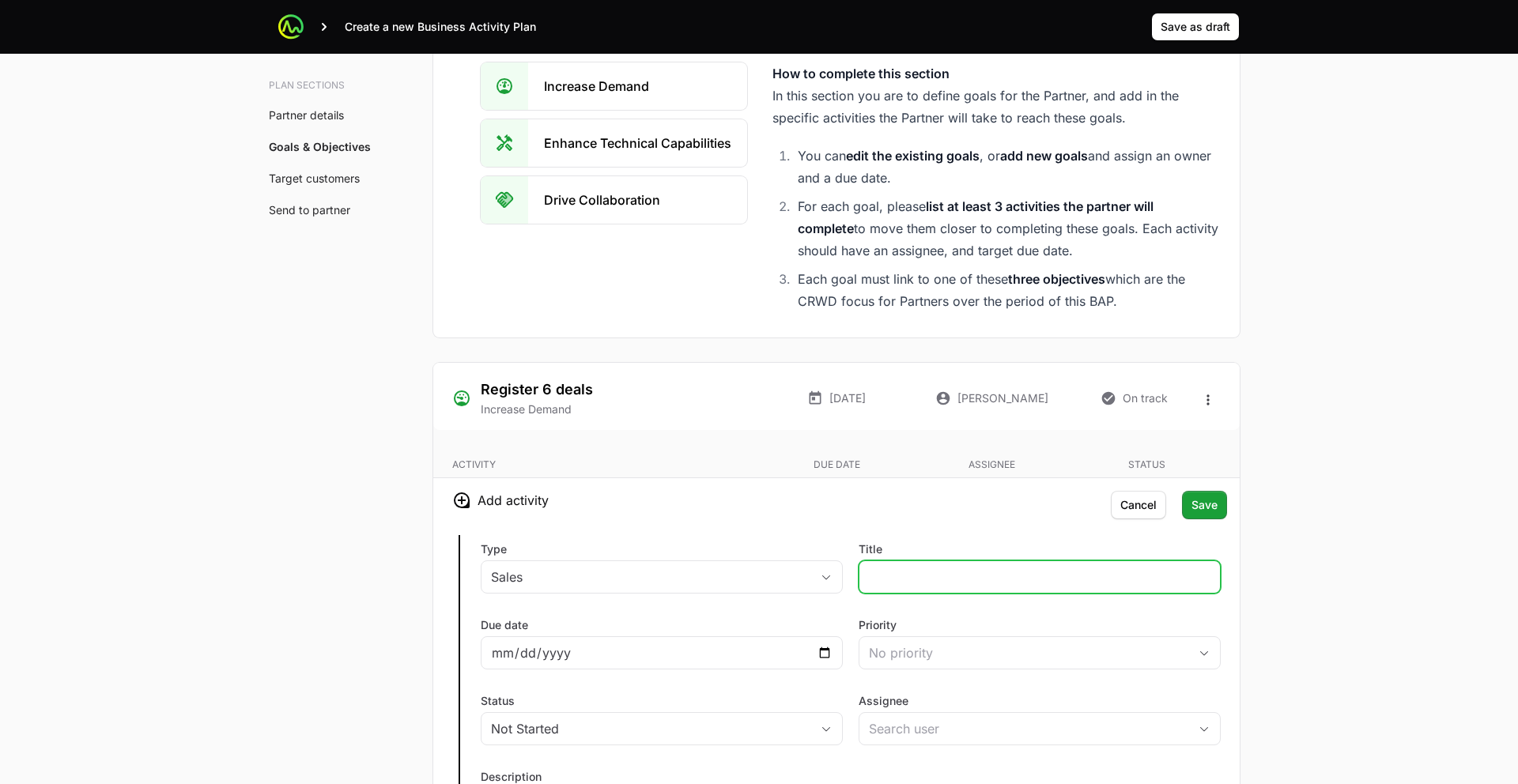
click at [894, 567] on input "Title" at bounding box center [1039, 576] width 341 height 19
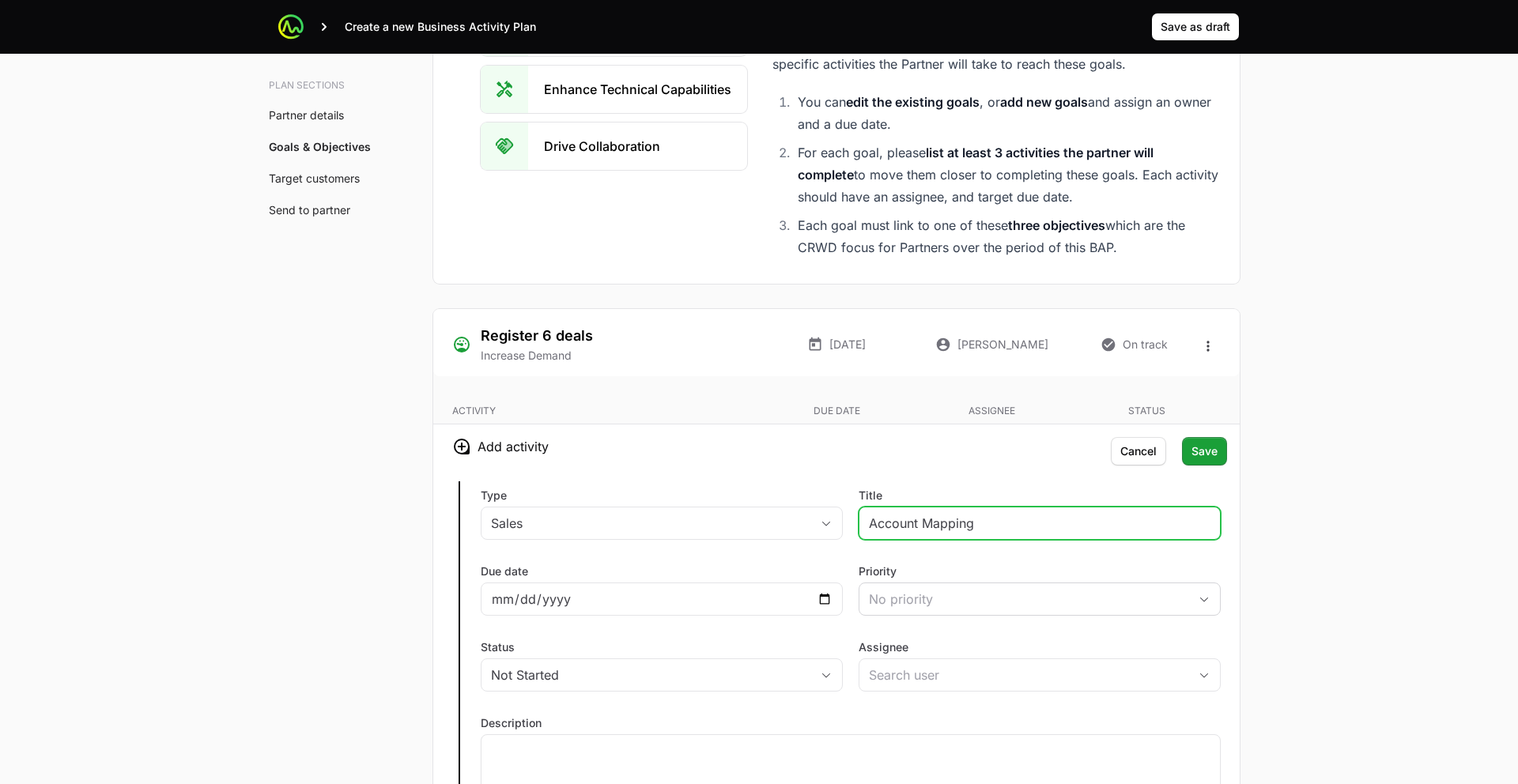
scroll to position [2912, 0]
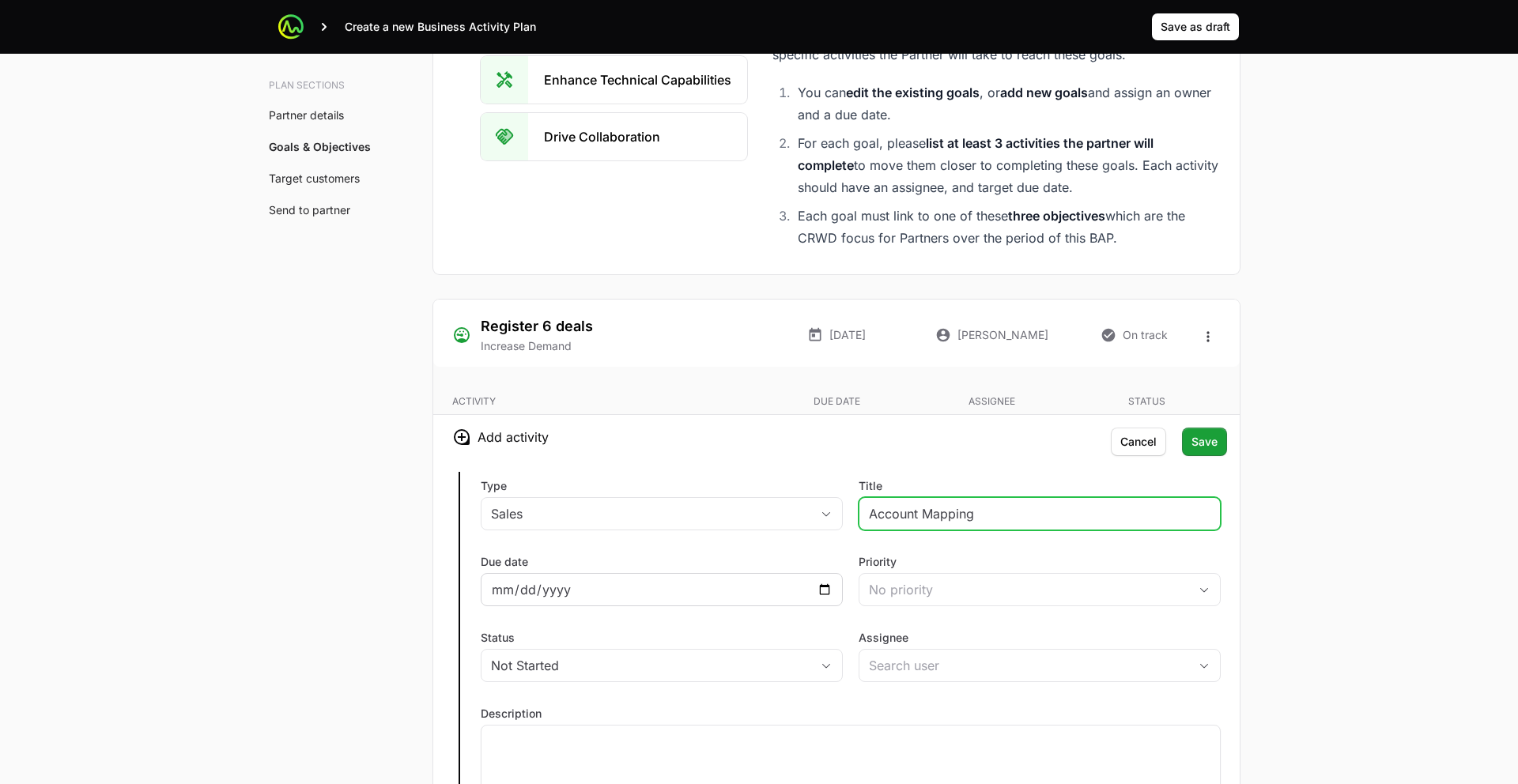
type input "Account Mapping"
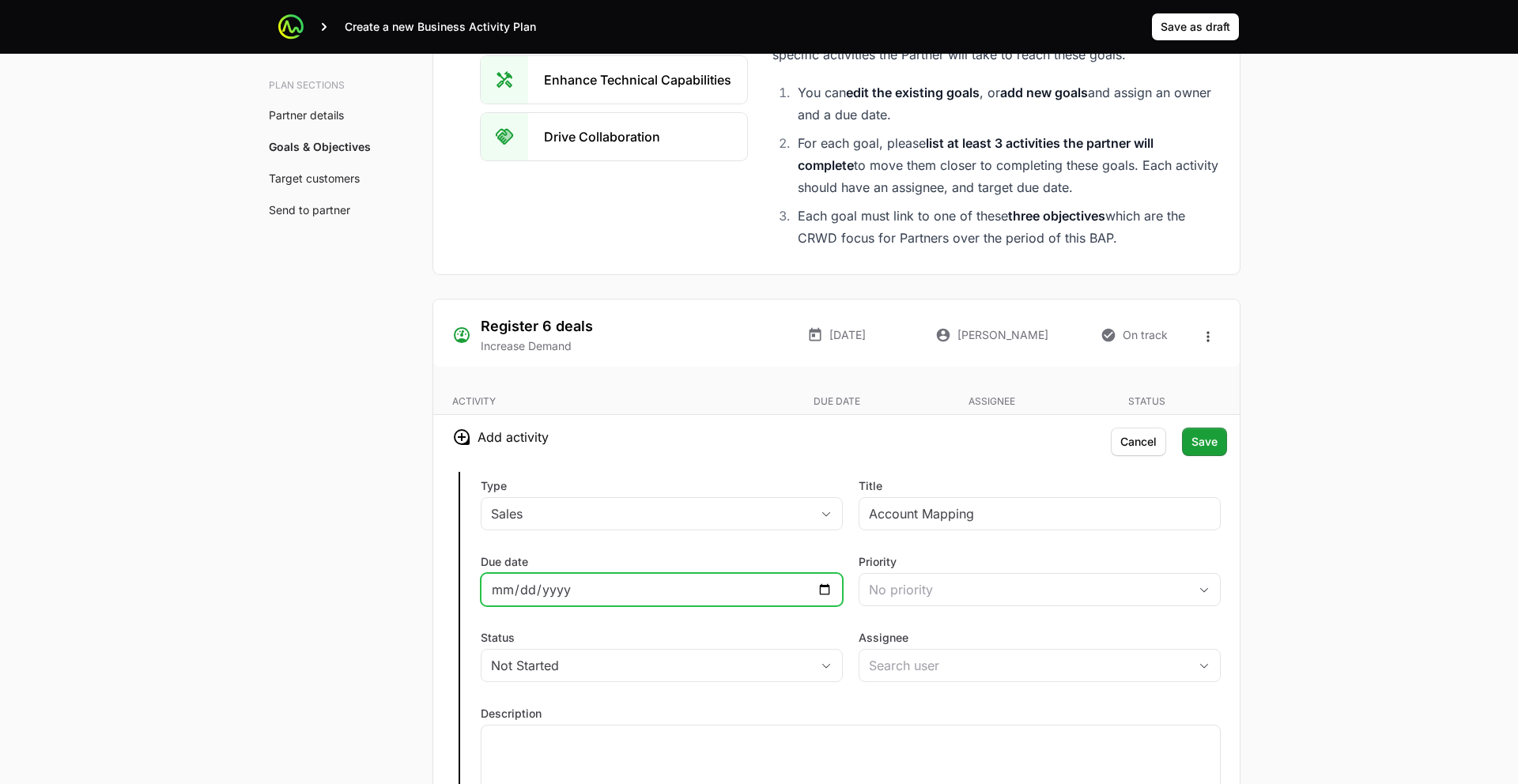
click at [743, 580] on input "Due date" at bounding box center [661, 590] width 341 height 19
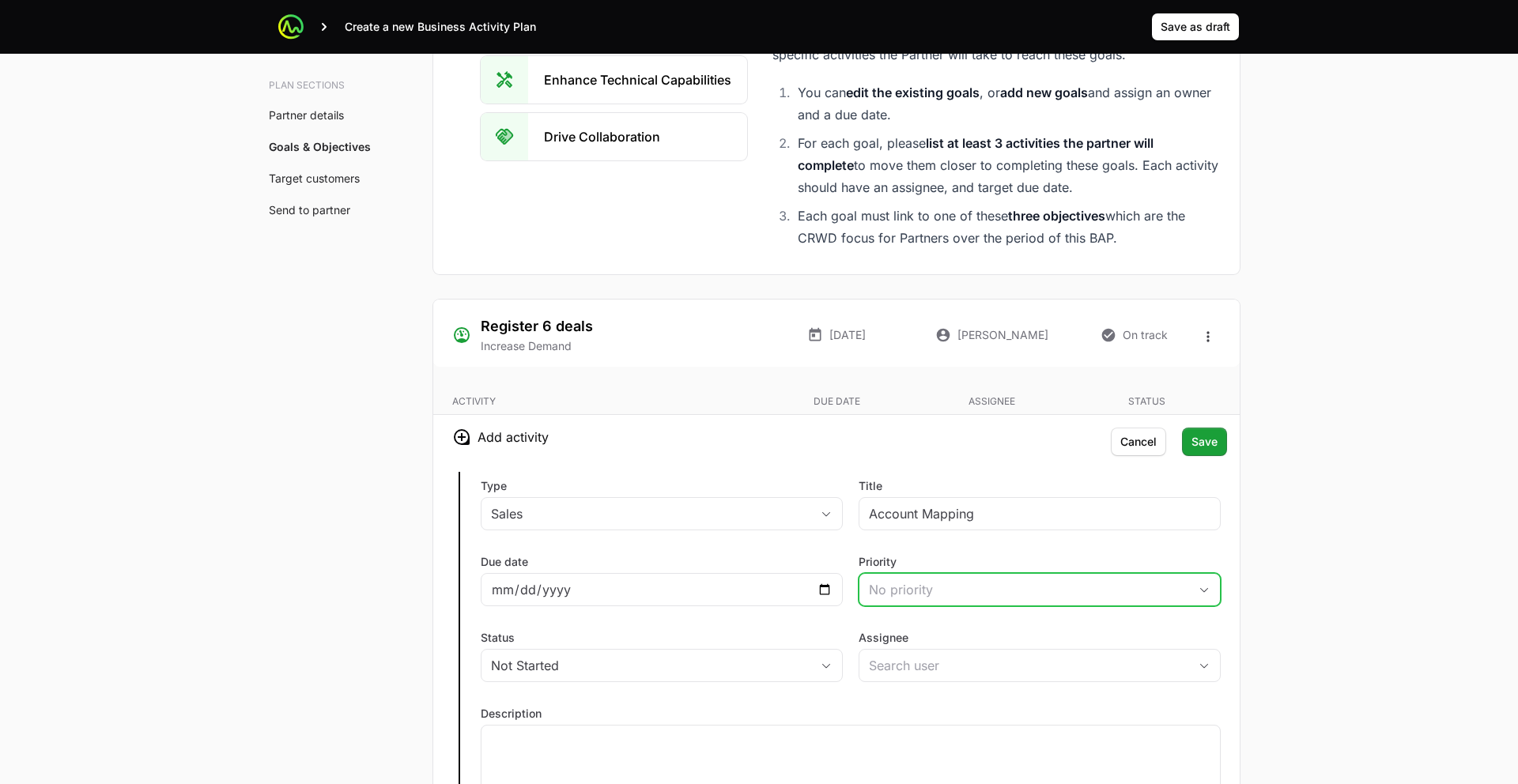
click at [927, 580] on div "No priority" at bounding box center [1029, 590] width 319 height 19
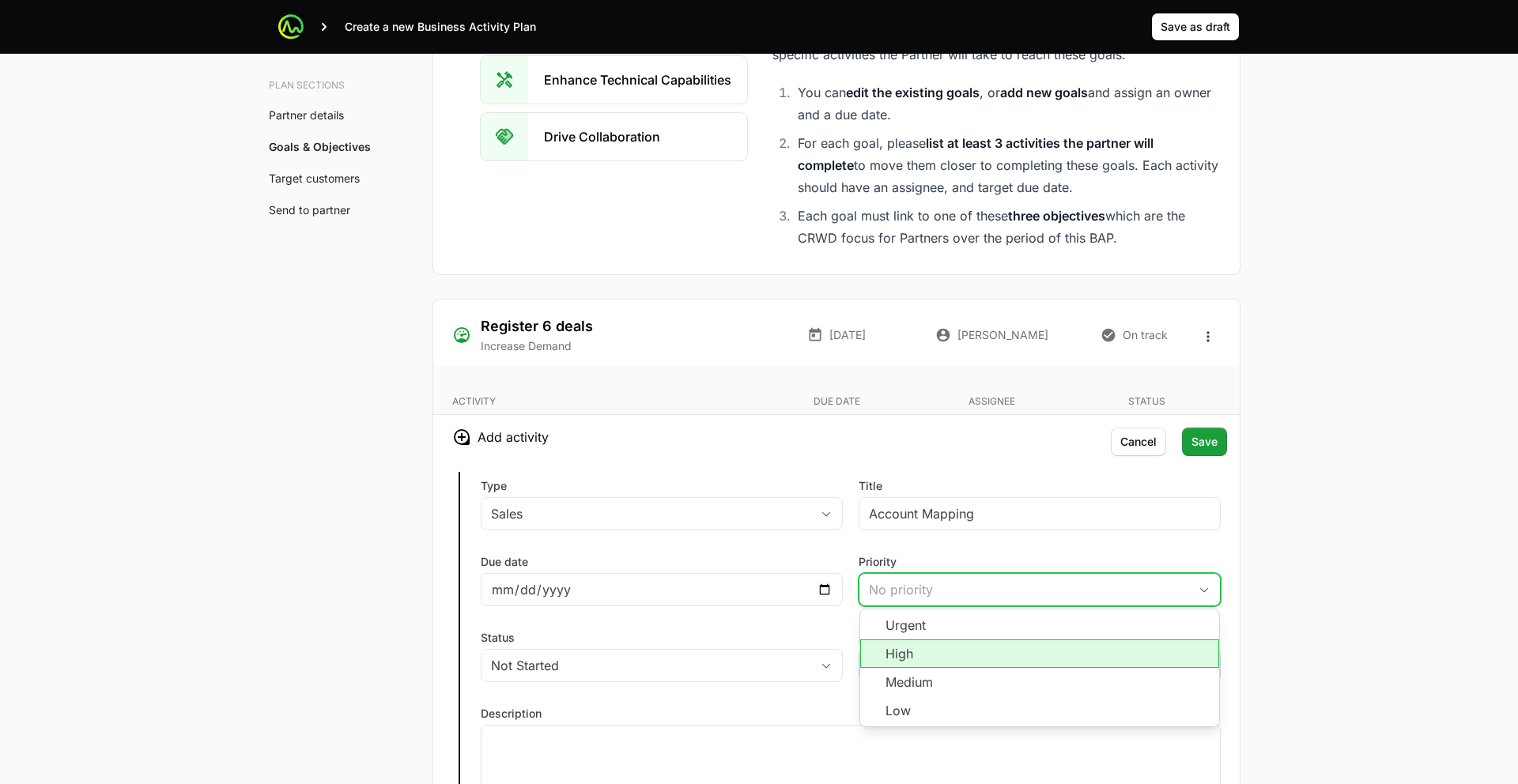
click at [903, 639] on li "High" at bounding box center [1039, 653] width 359 height 28
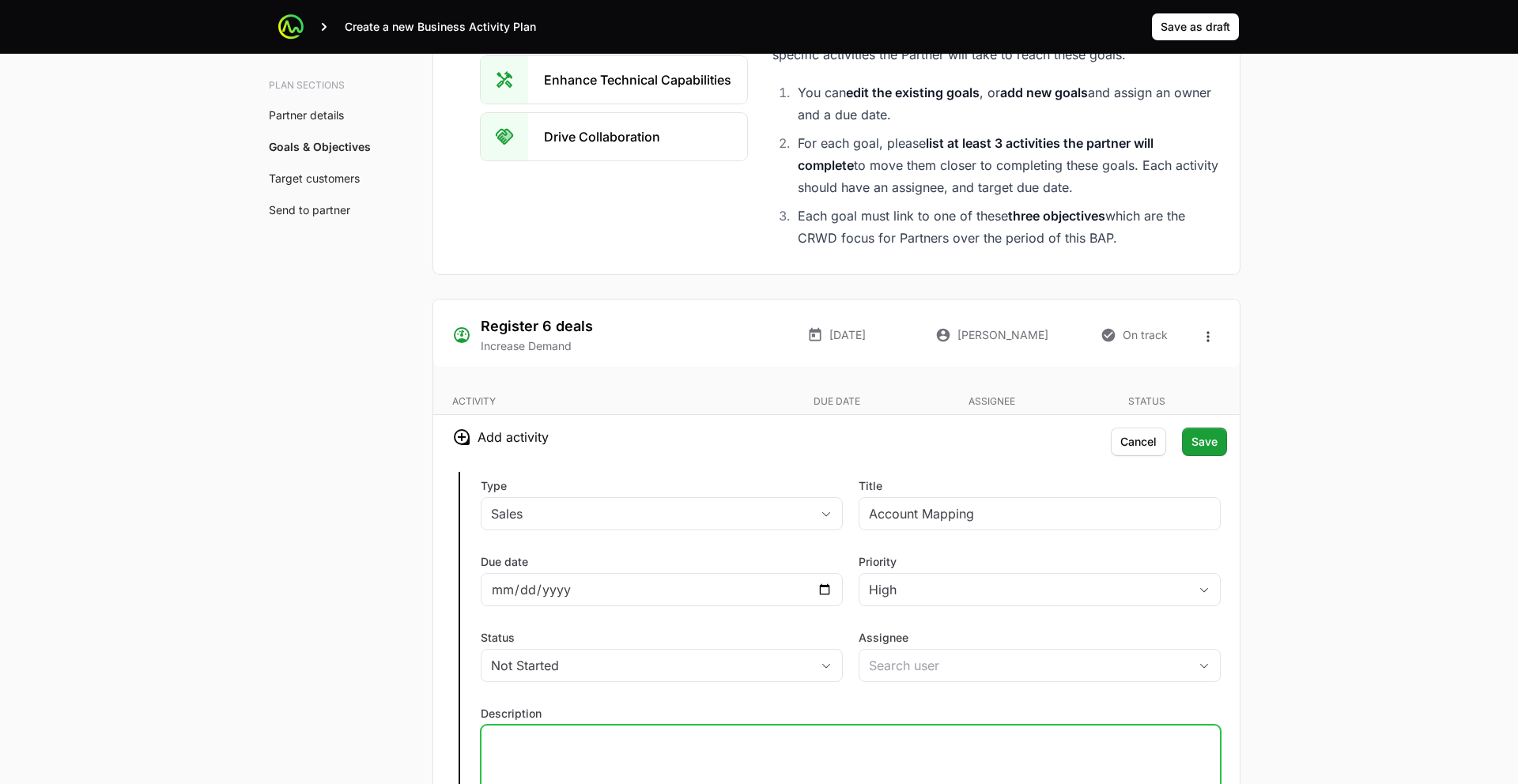
click at [589, 731] on p at bounding box center [851, 739] width 720 height 16
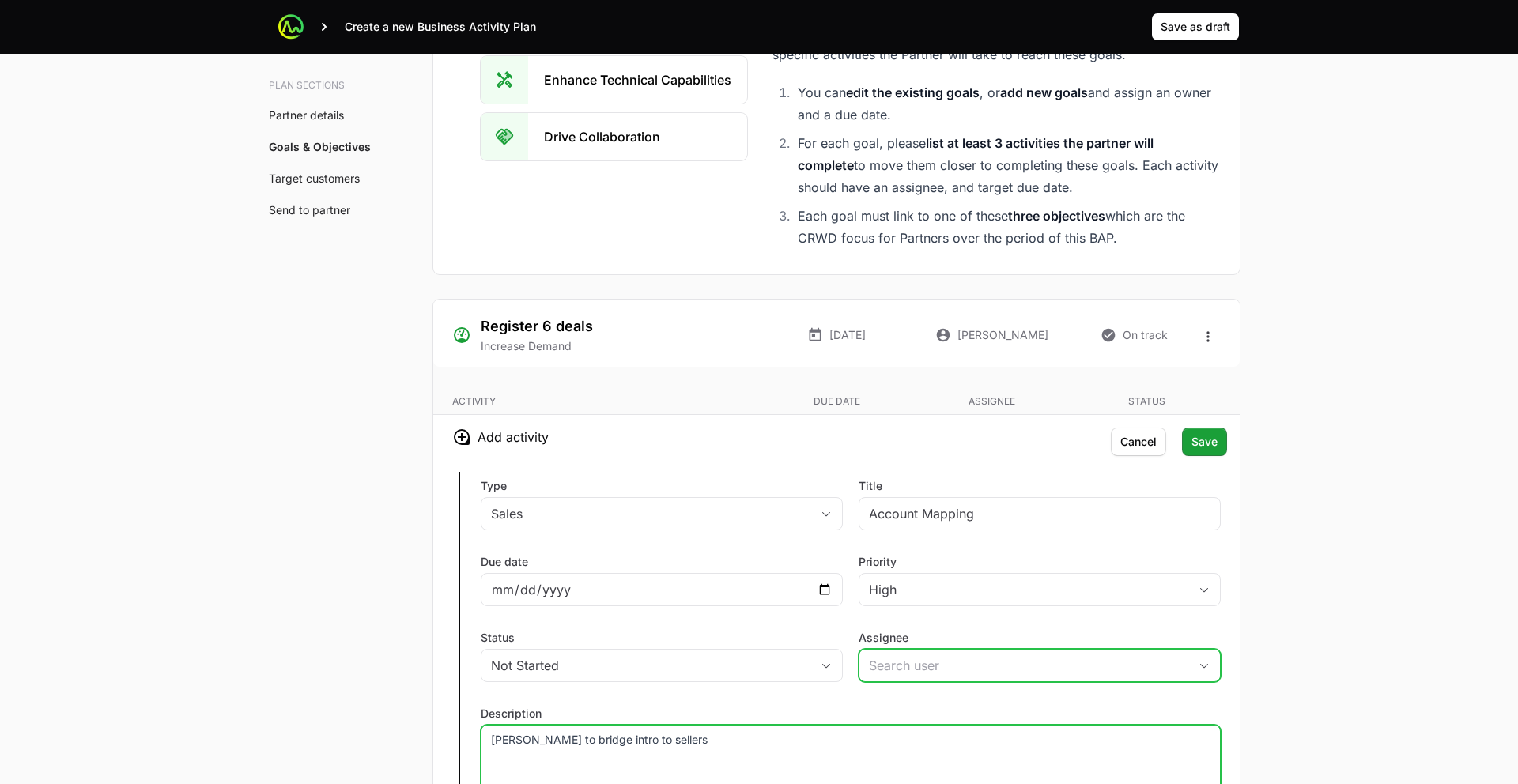
drag, startPoint x: 898, startPoint y: 540, endPoint x: 888, endPoint y: 541, distance: 10.0
click at [898, 650] on input "Assignee" at bounding box center [1024, 666] width 329 height 32
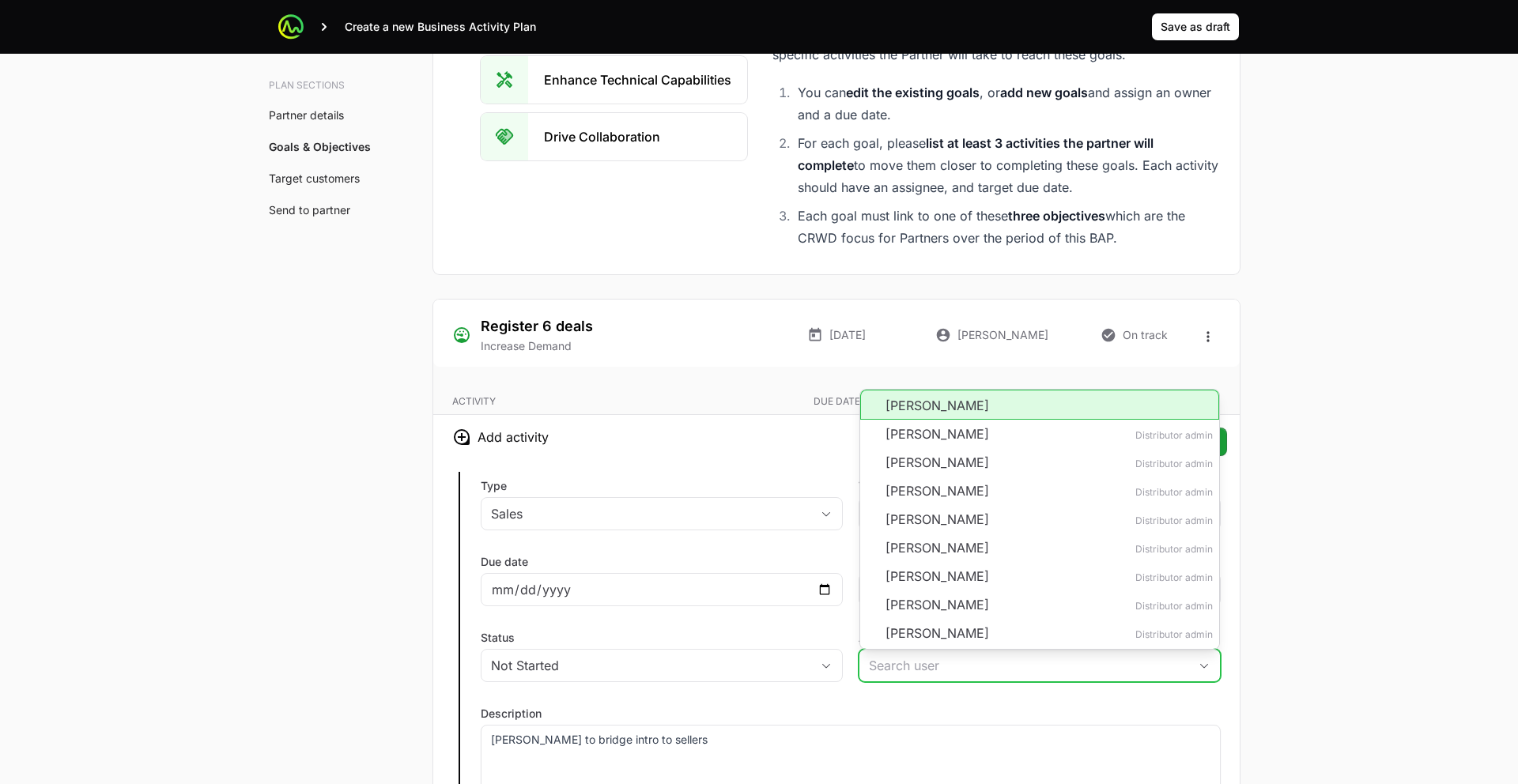
click at [929, 390] on li "Audrey Ralphs" at bounding box center [1039, 405] width 359 height 30
type input "Audrey Ralphs"
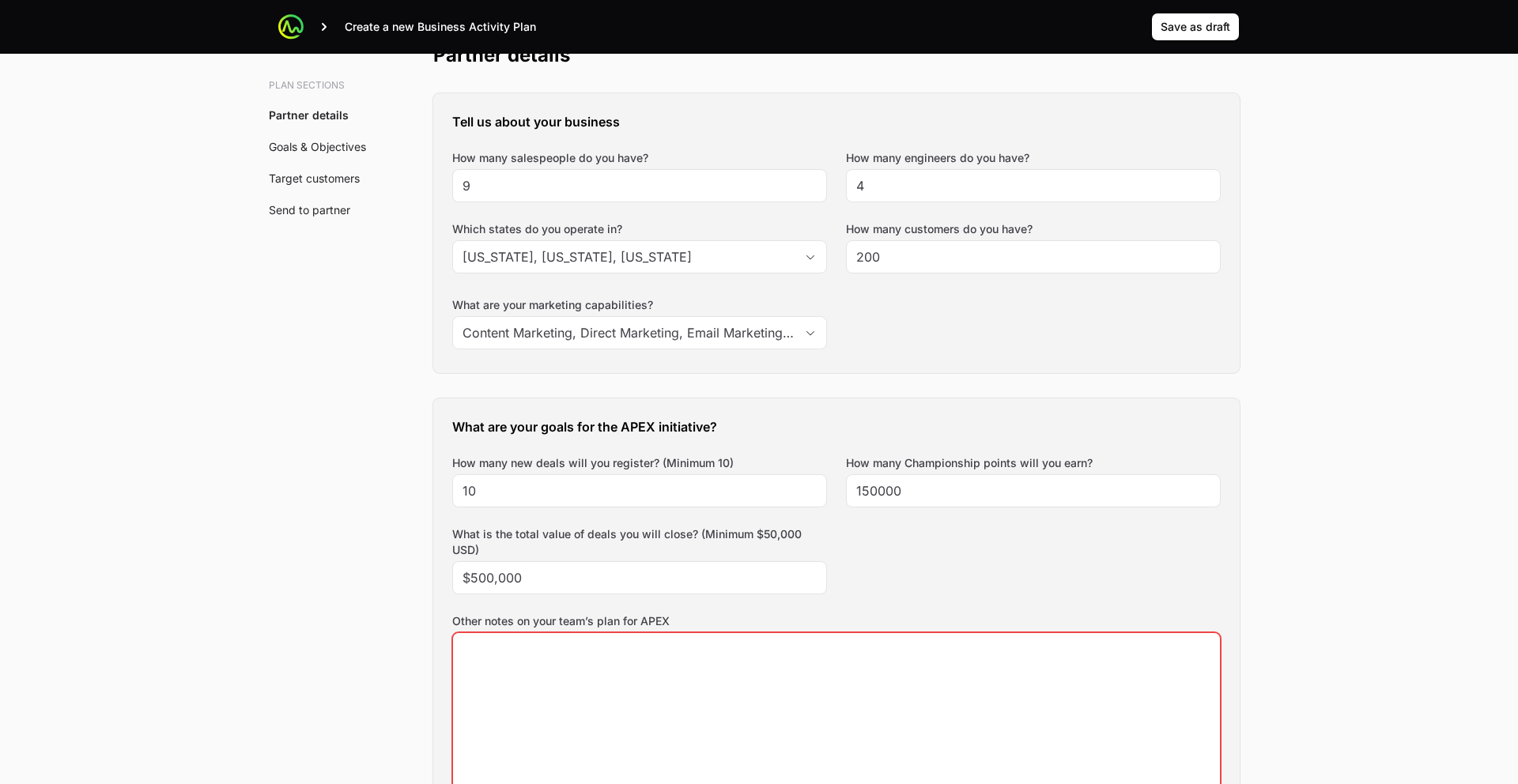
scroll to position [812, 0]
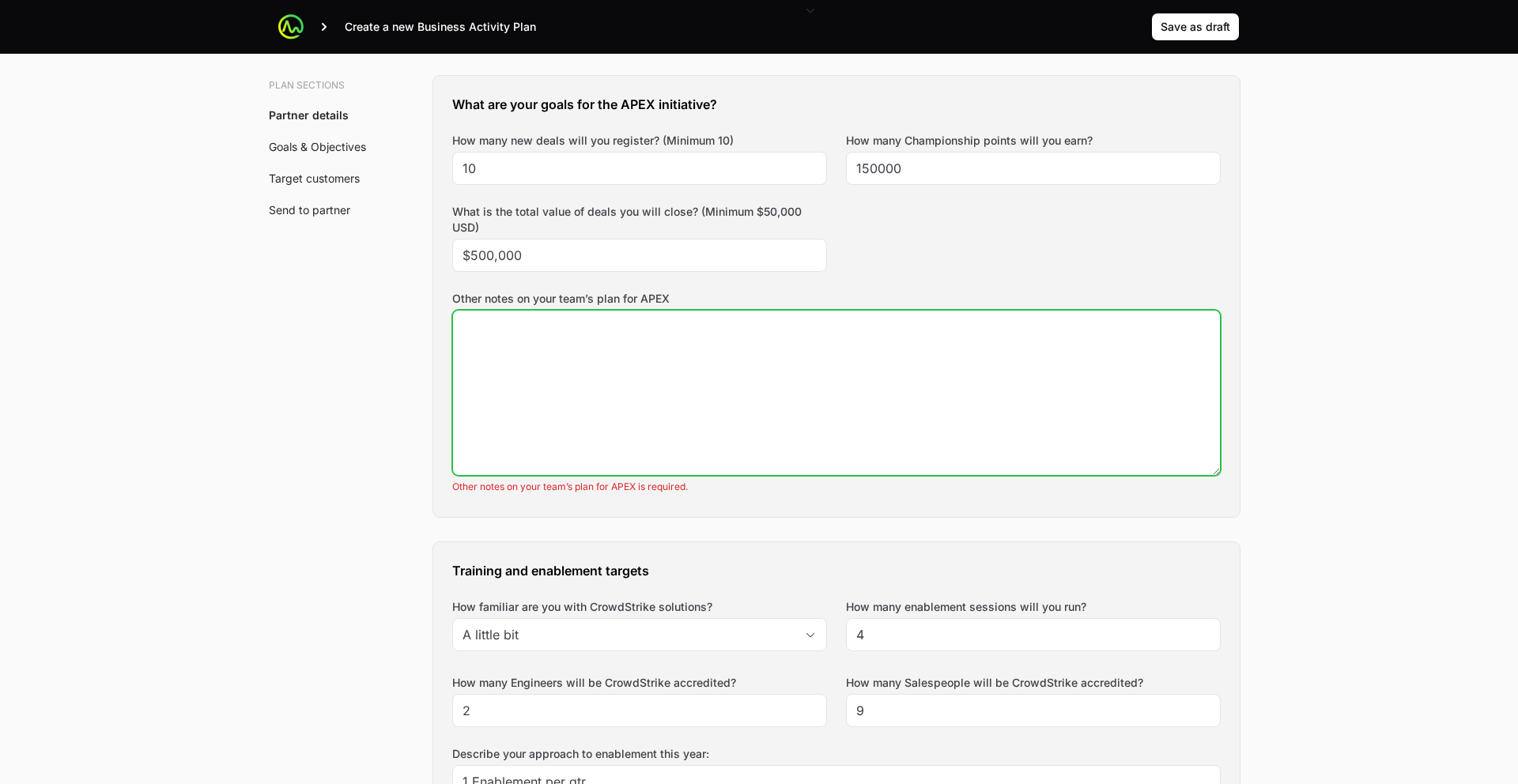
click at [559, 321] on textarea "Other notes on your team’s plan for APEX" at bounding box center [836, 392] width 767 height 164
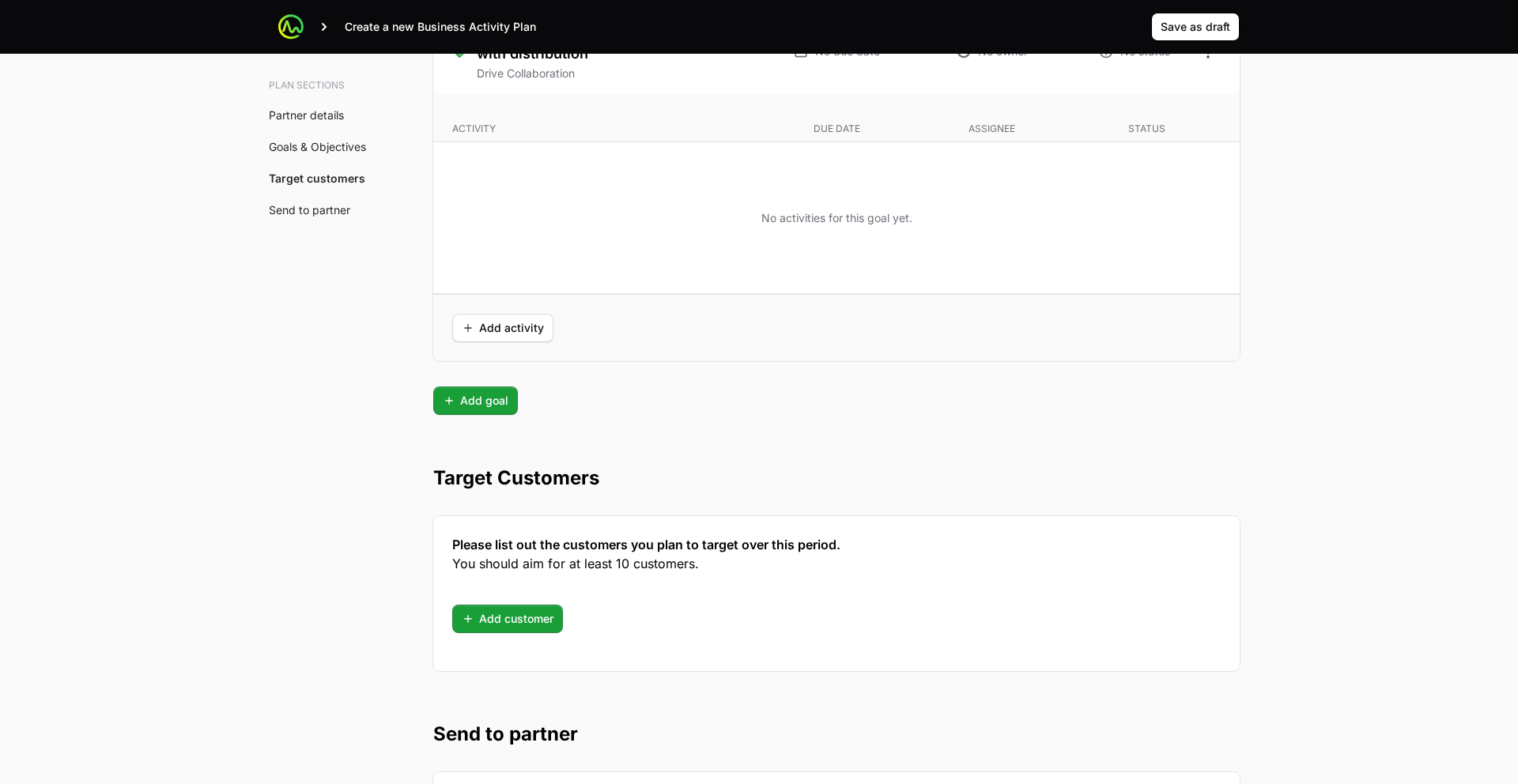
scroll to position [4201, 0]
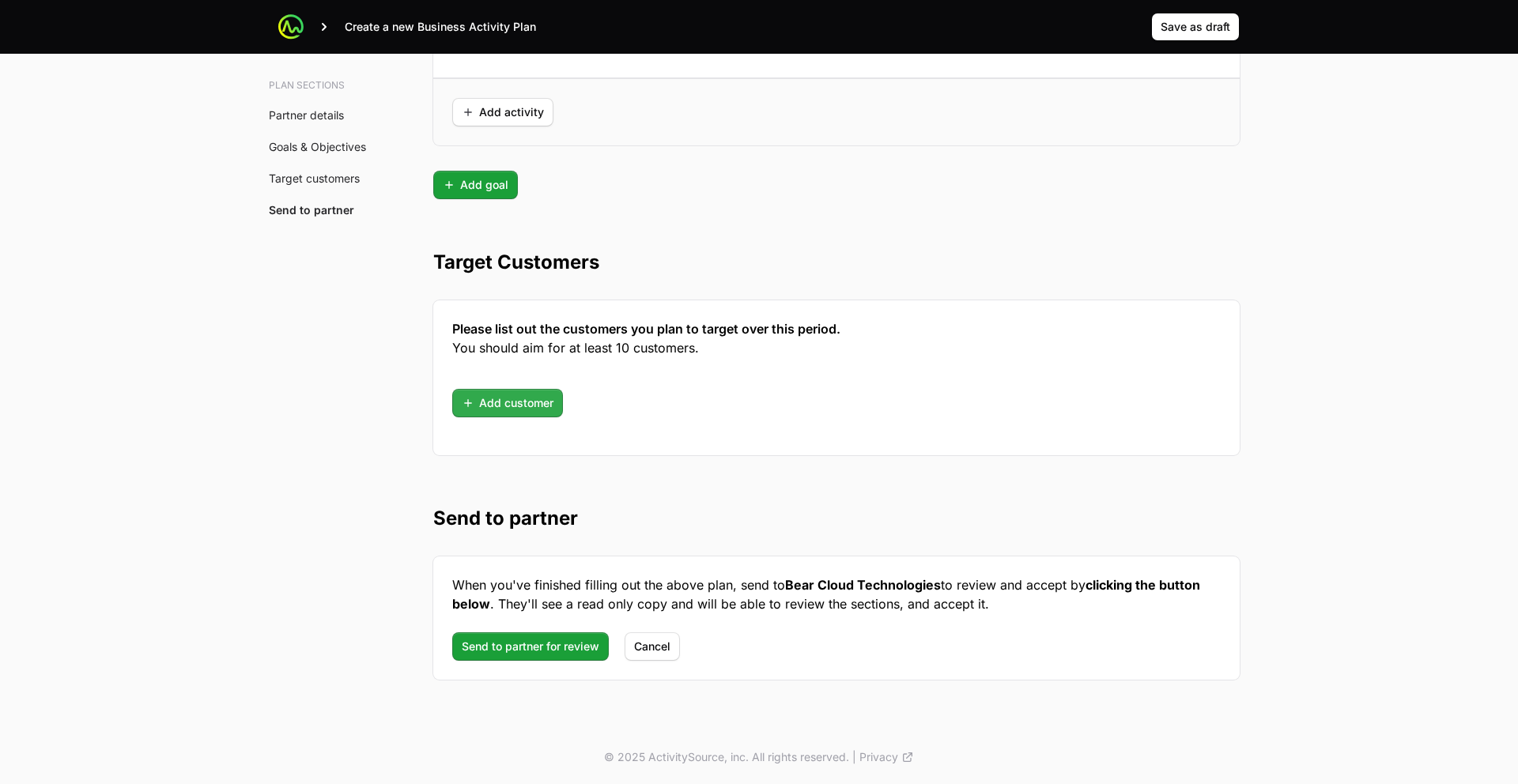
type textarea "N/A"
click at [538, 401] on span "Add customer" at bounding box center [507, 403] width 92 height 19
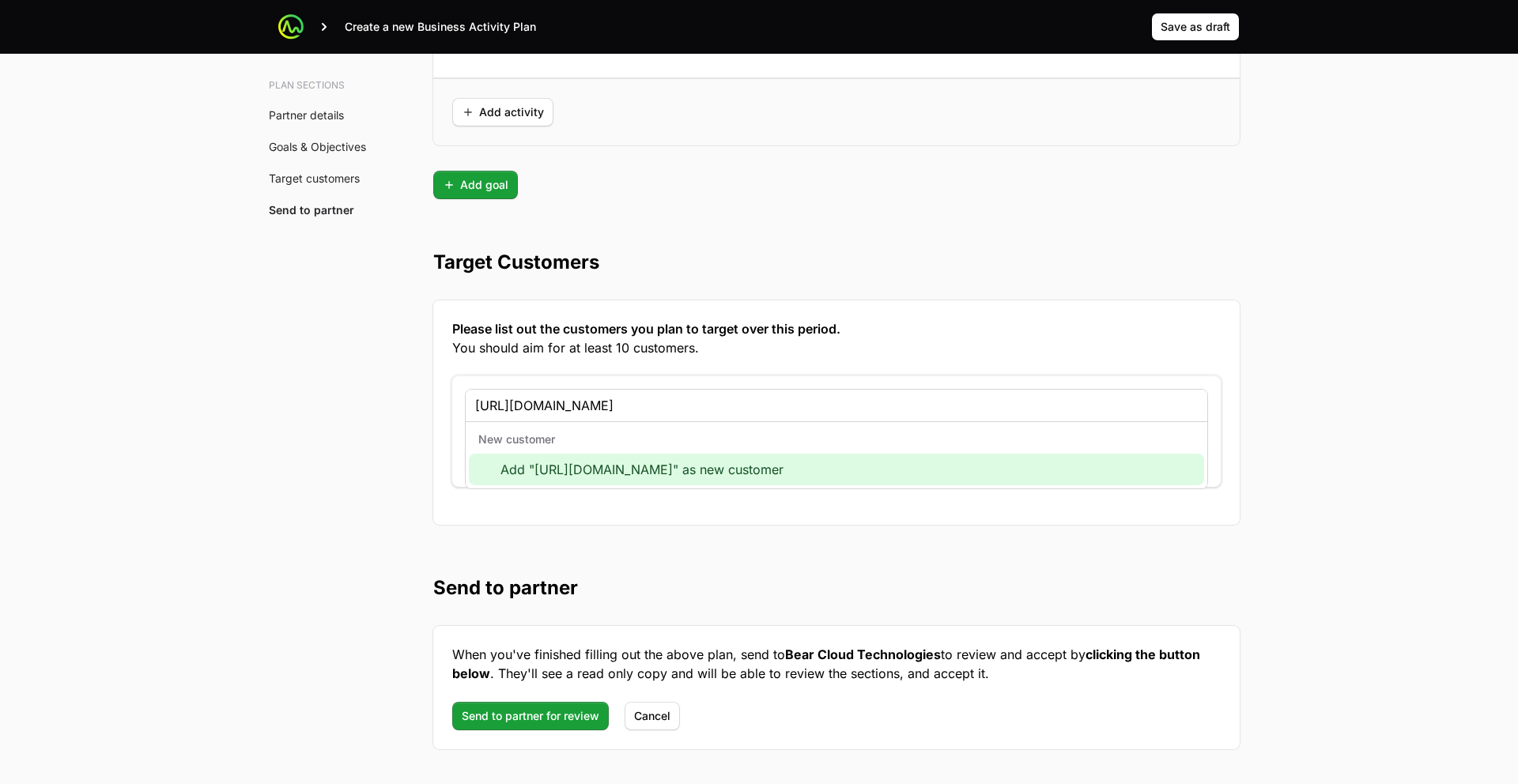
type input "https://lyell.com"
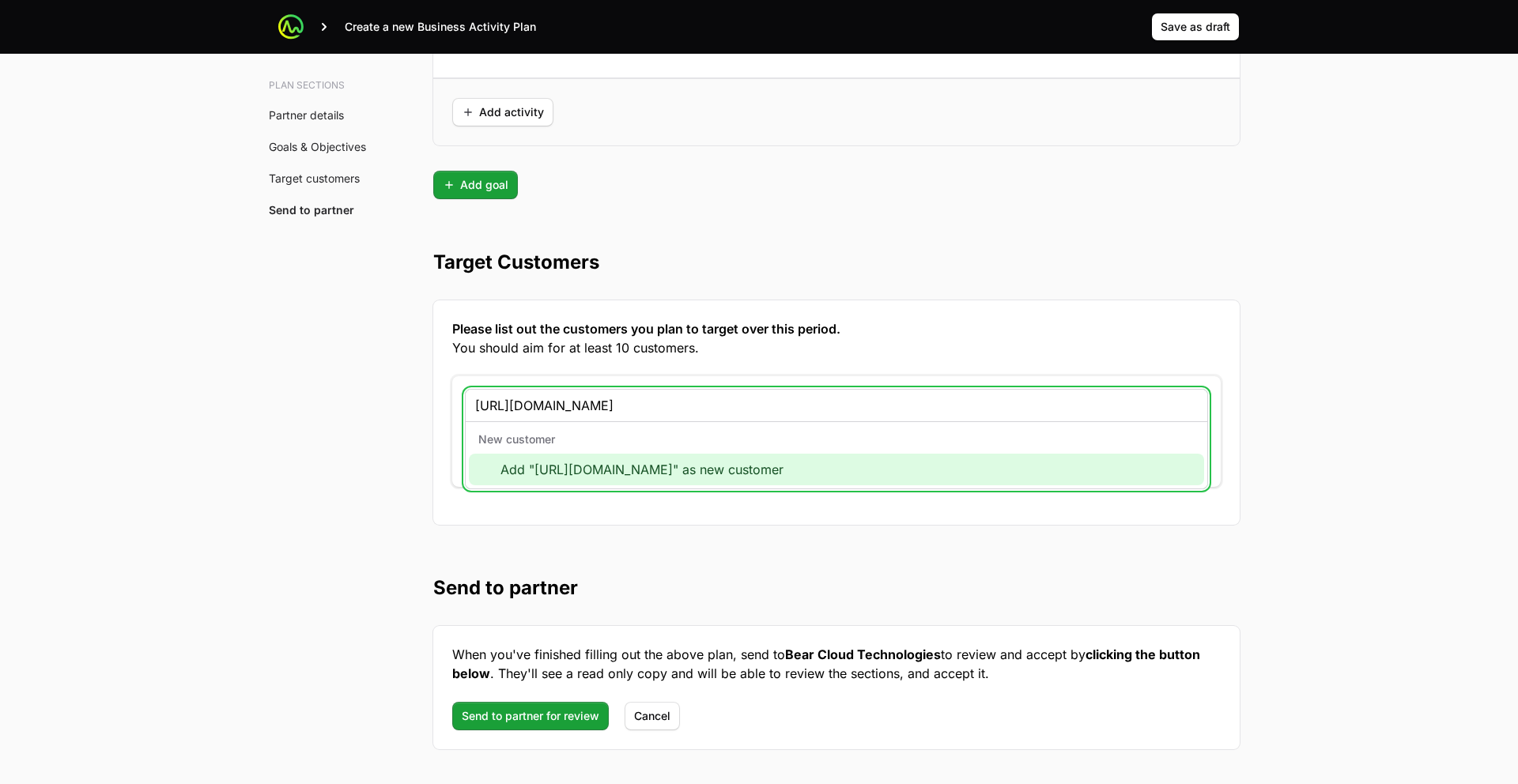
click at [571, 469] on div "Add "https://lyell.com" as new customer" at bounding box center [836, 469] width 736 height 32
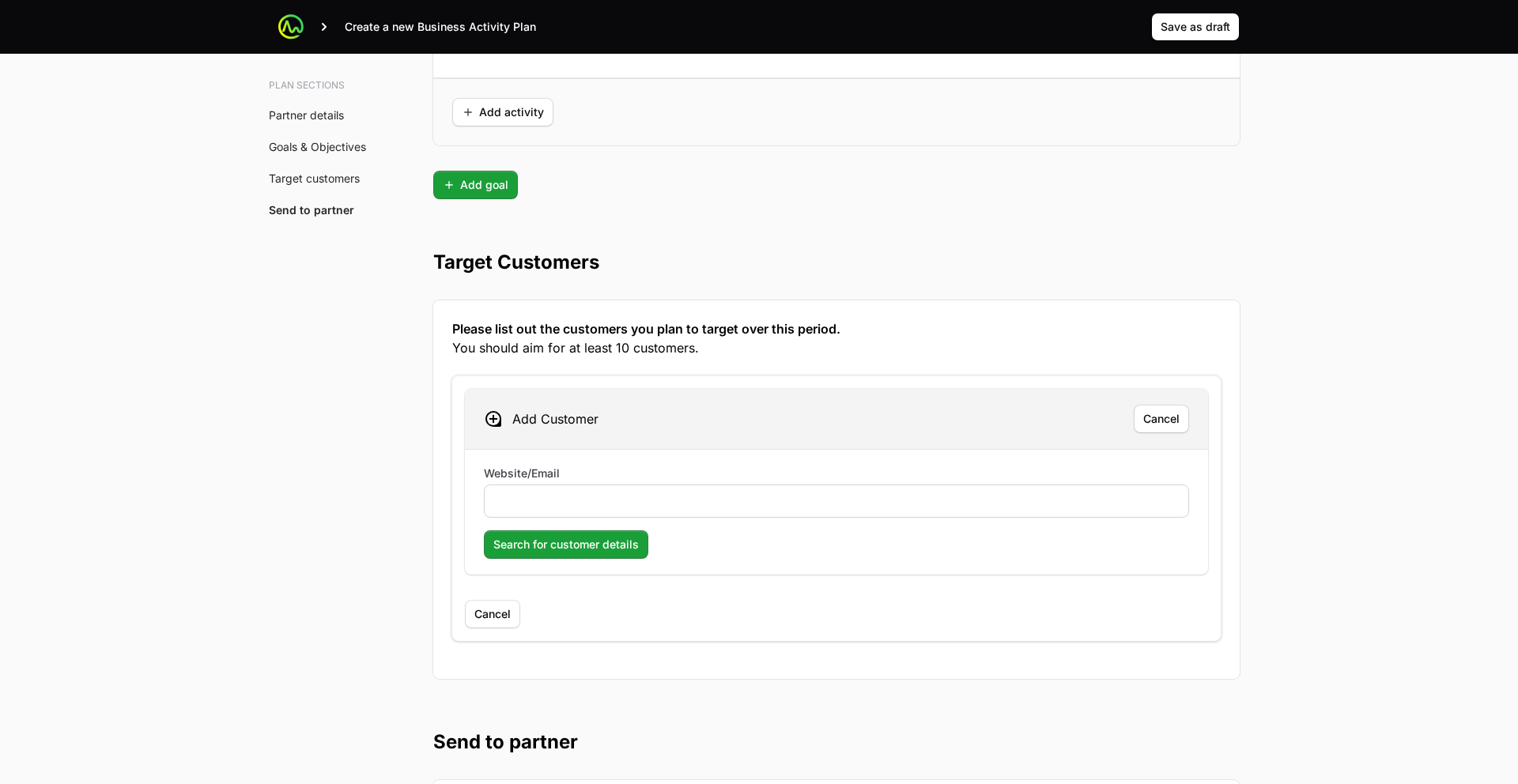
click at [550, 504] on input "Website/Email" at bounding box center [836, 500] width 685 height 19
type input "https://lyell.com"
click at [547, 542] on span "Search for customer details" at bounding box center [565, 545] width 146 height 19
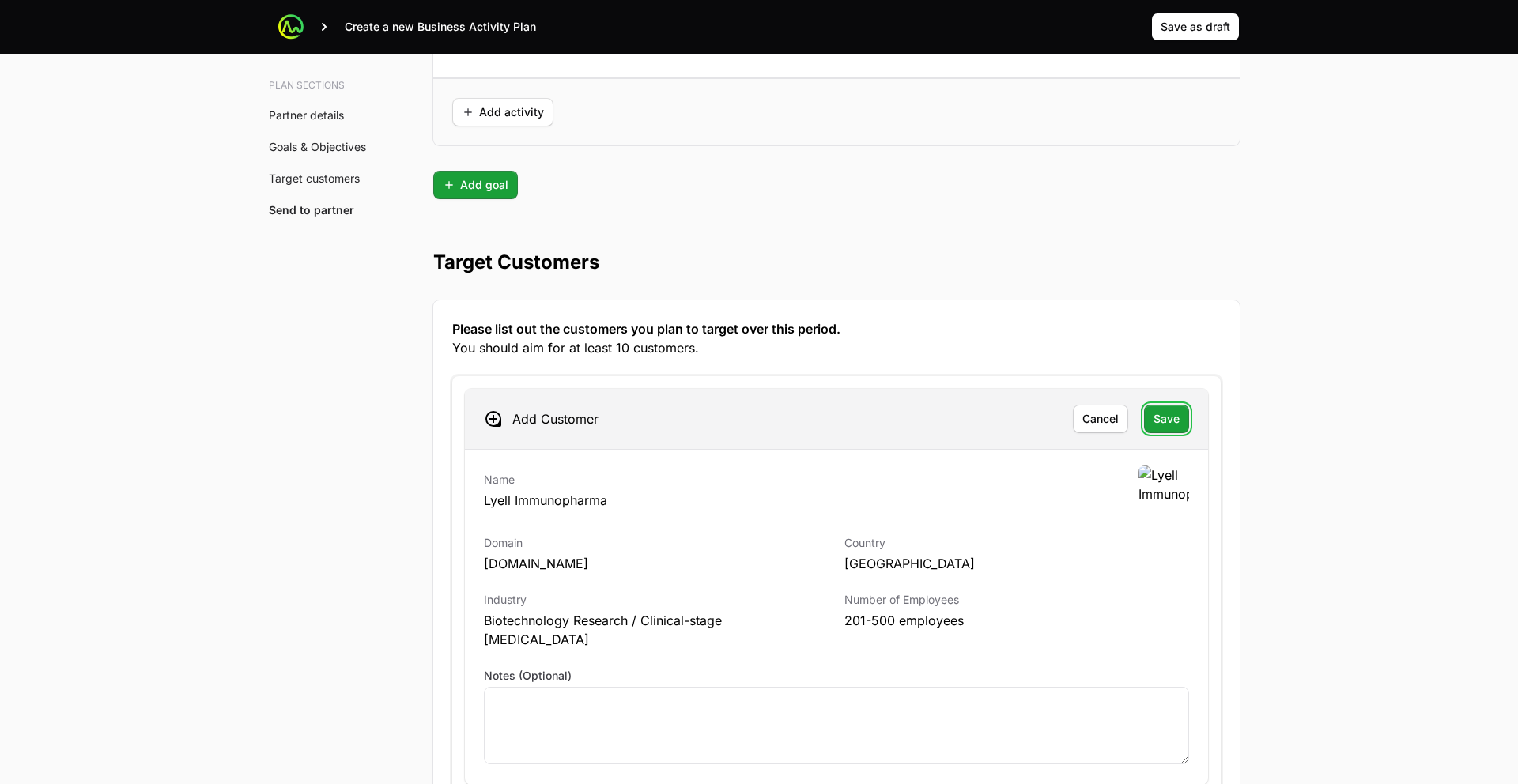
click at [1176, 426] on span "Save" at bounding box center [1167, 419] width 26 height 19
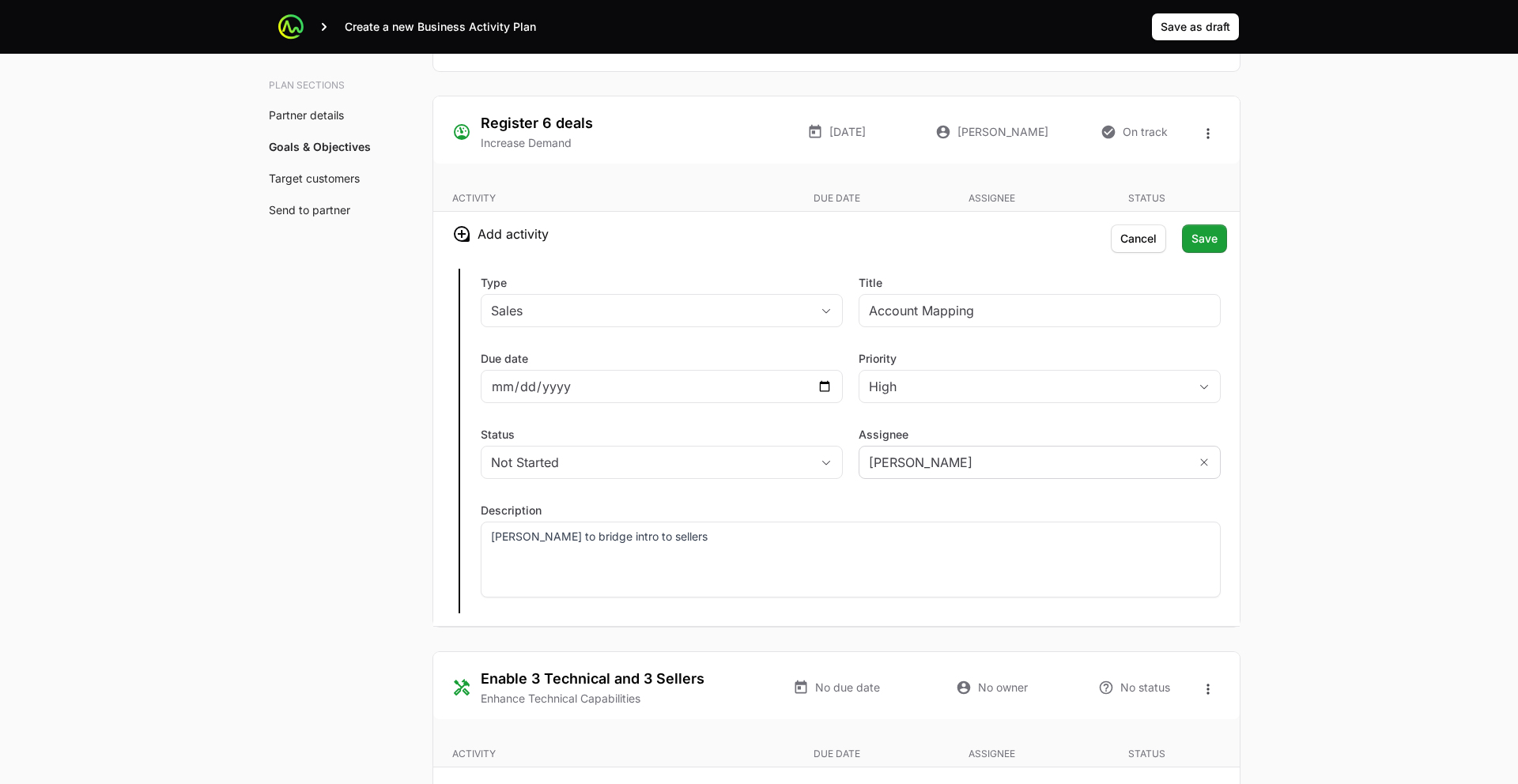
scroll to position [3092, 0]
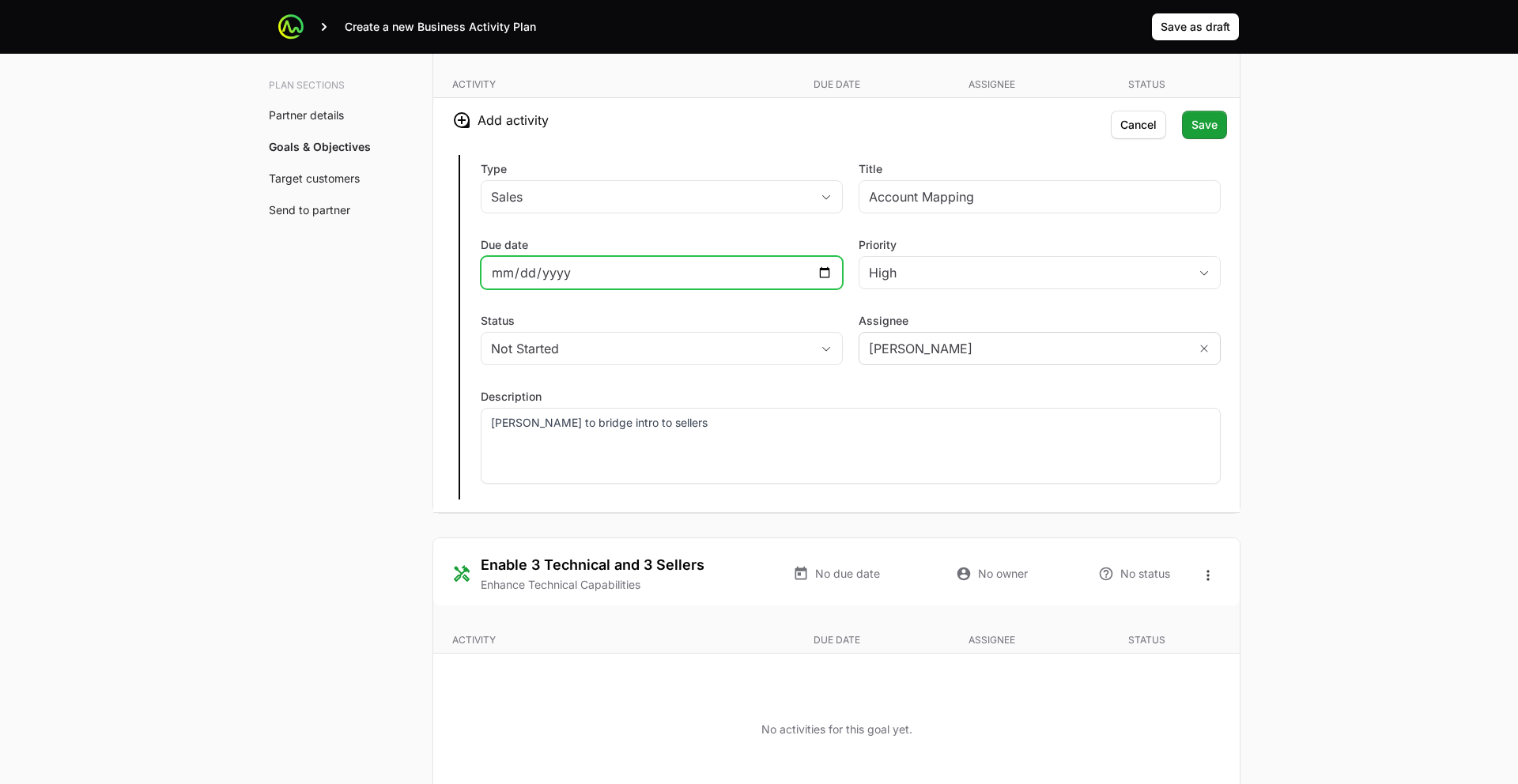
click at [781, 271] on input "Due date" at bounding box center [661, 272] width 341 height 19
click at [825, 269] on input "Due date" at bounding box center [661, 272] width 341 height 19
type input "2025-09-16"
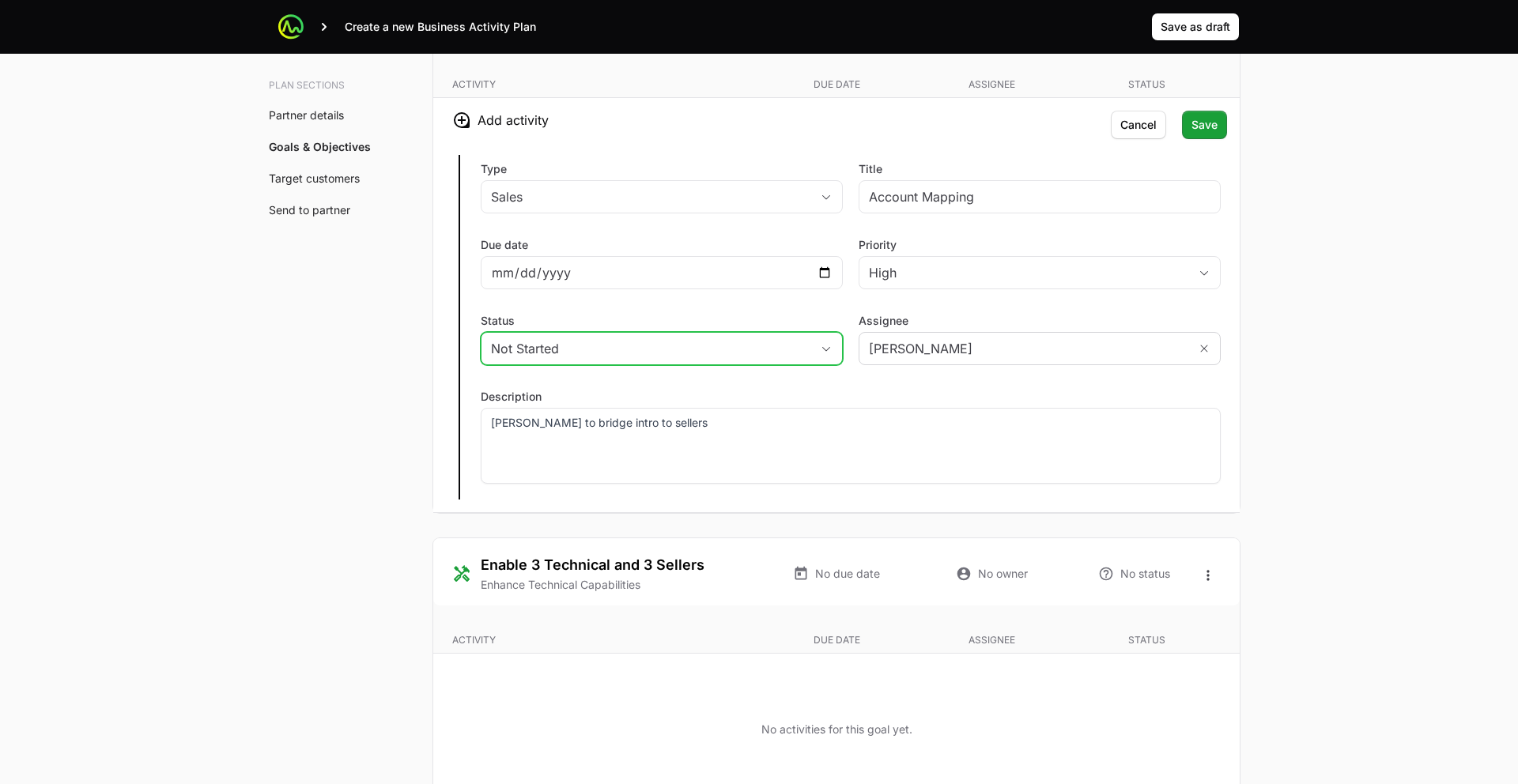
click at [778, 360] on button "Not Started" at bounding box center [661, 348] width 361 height 32
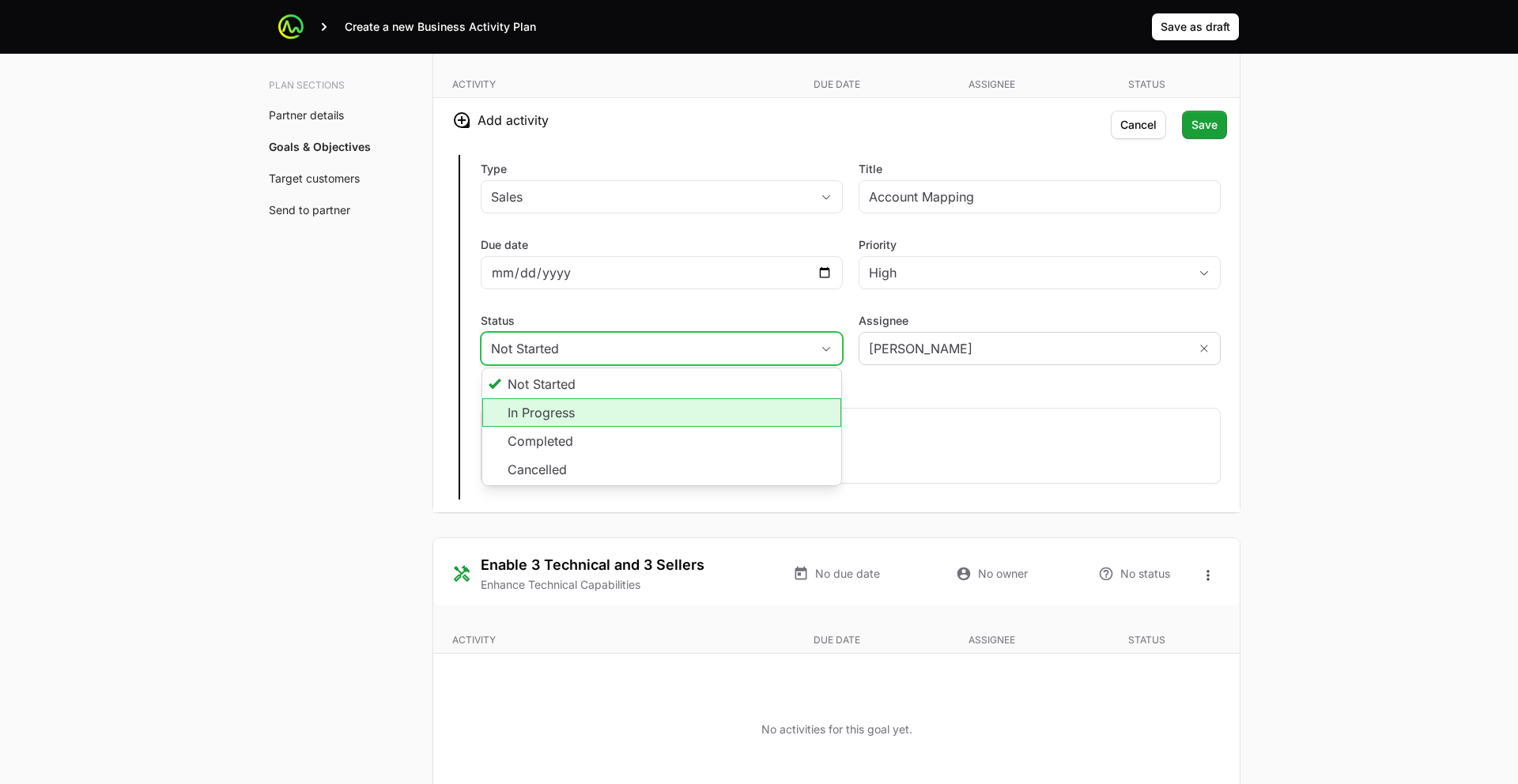
click at [661, 414] on li "In Progress" at bounding box center [661, 412] width 359 height 28
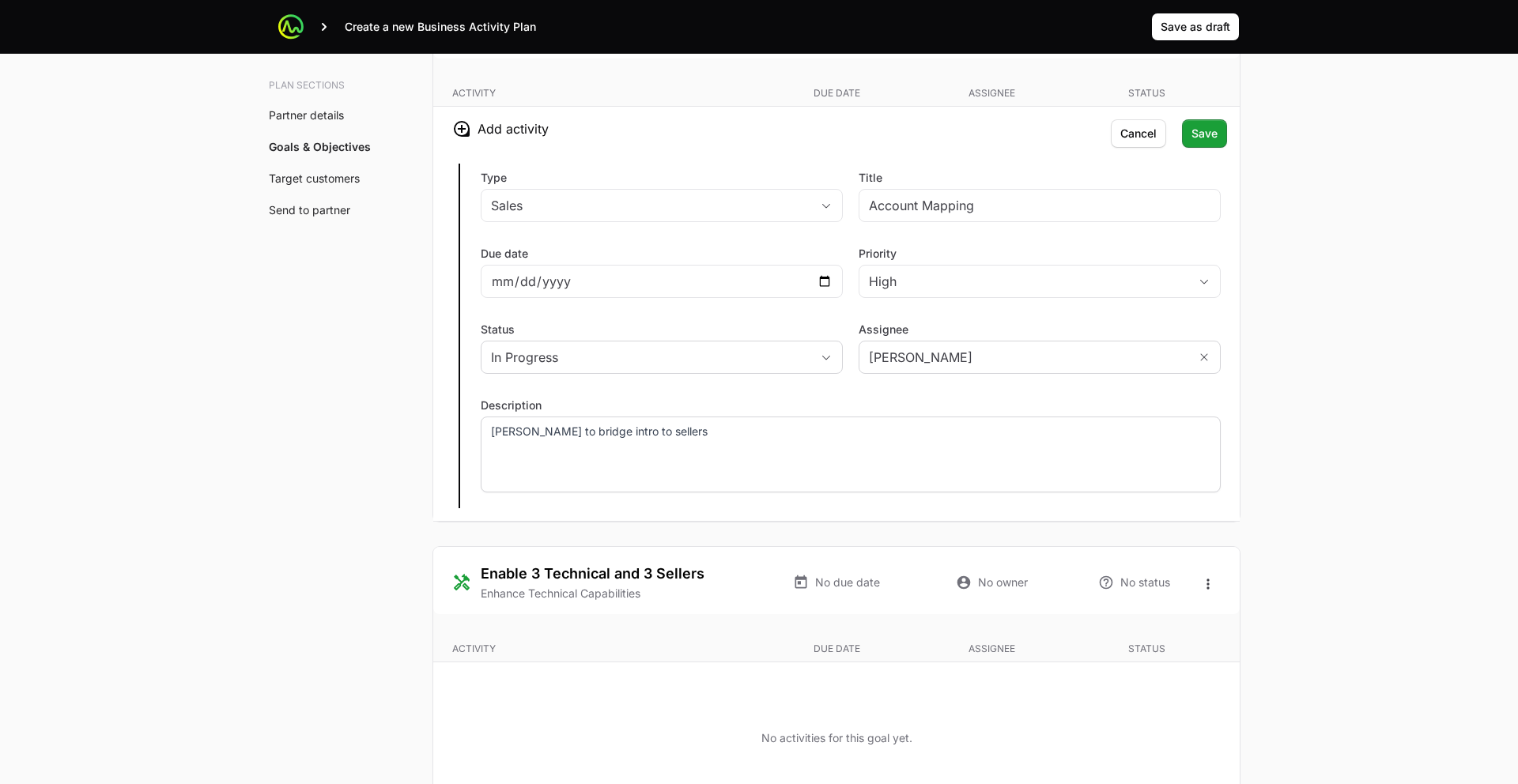
click at [694, 422] on div "Audrey to bridge intro to sellers" at bounding box center [851, 453] width 740 height 76
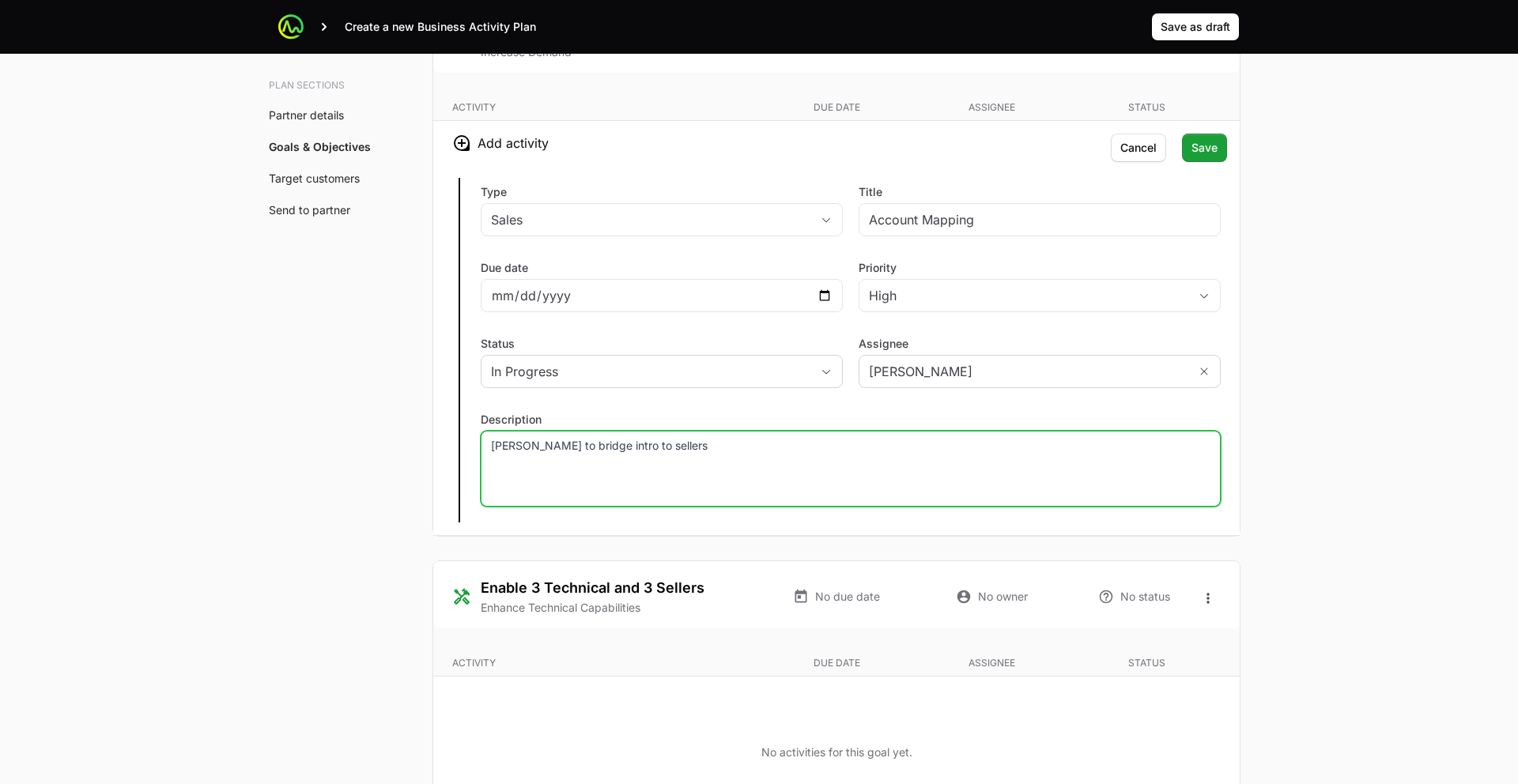
scroll to position [3067, 0]
click at [1208, 157] on span "Save" at bounding box center [1204, 151] width 26 height 19
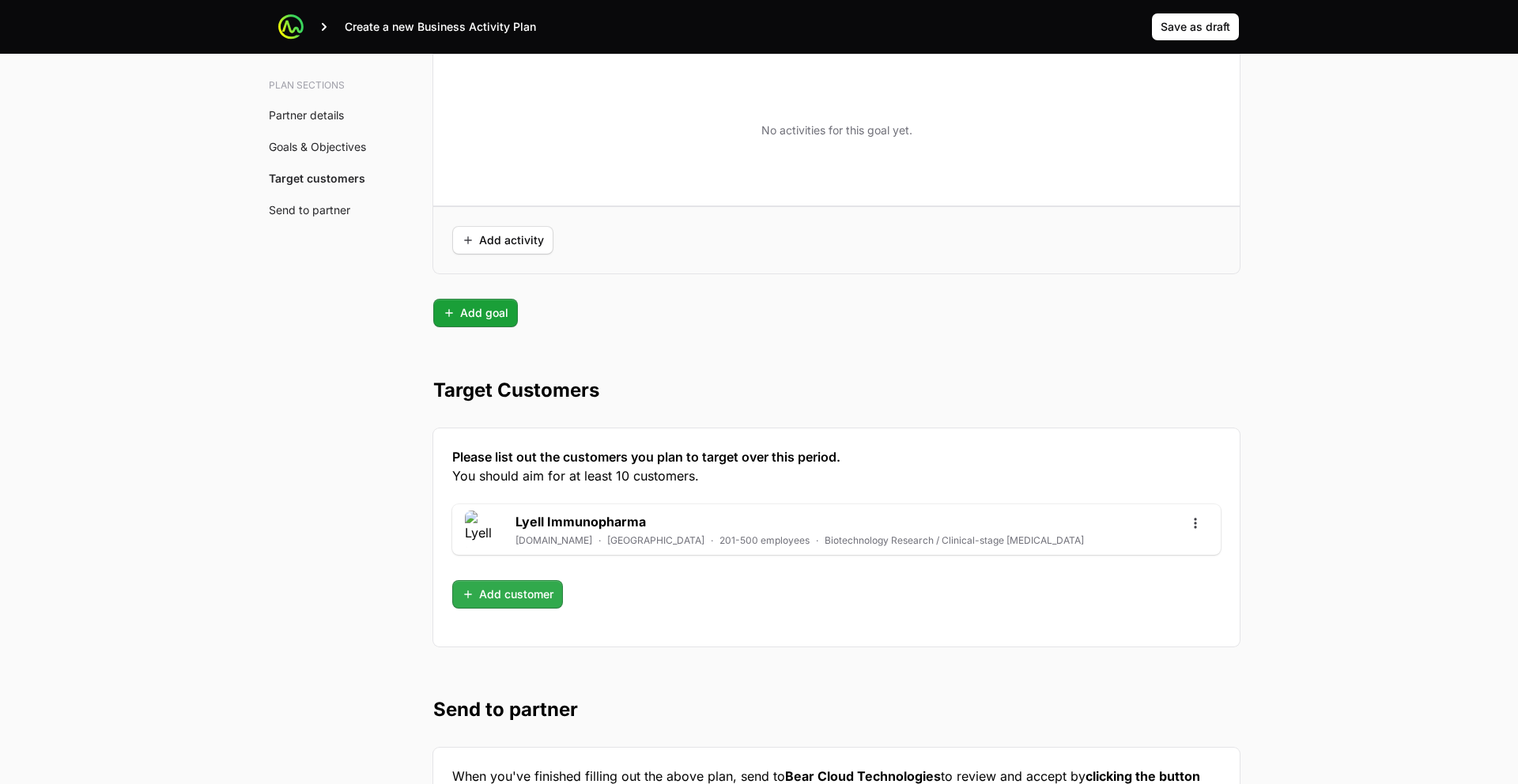
scroll to position [3961, 0]
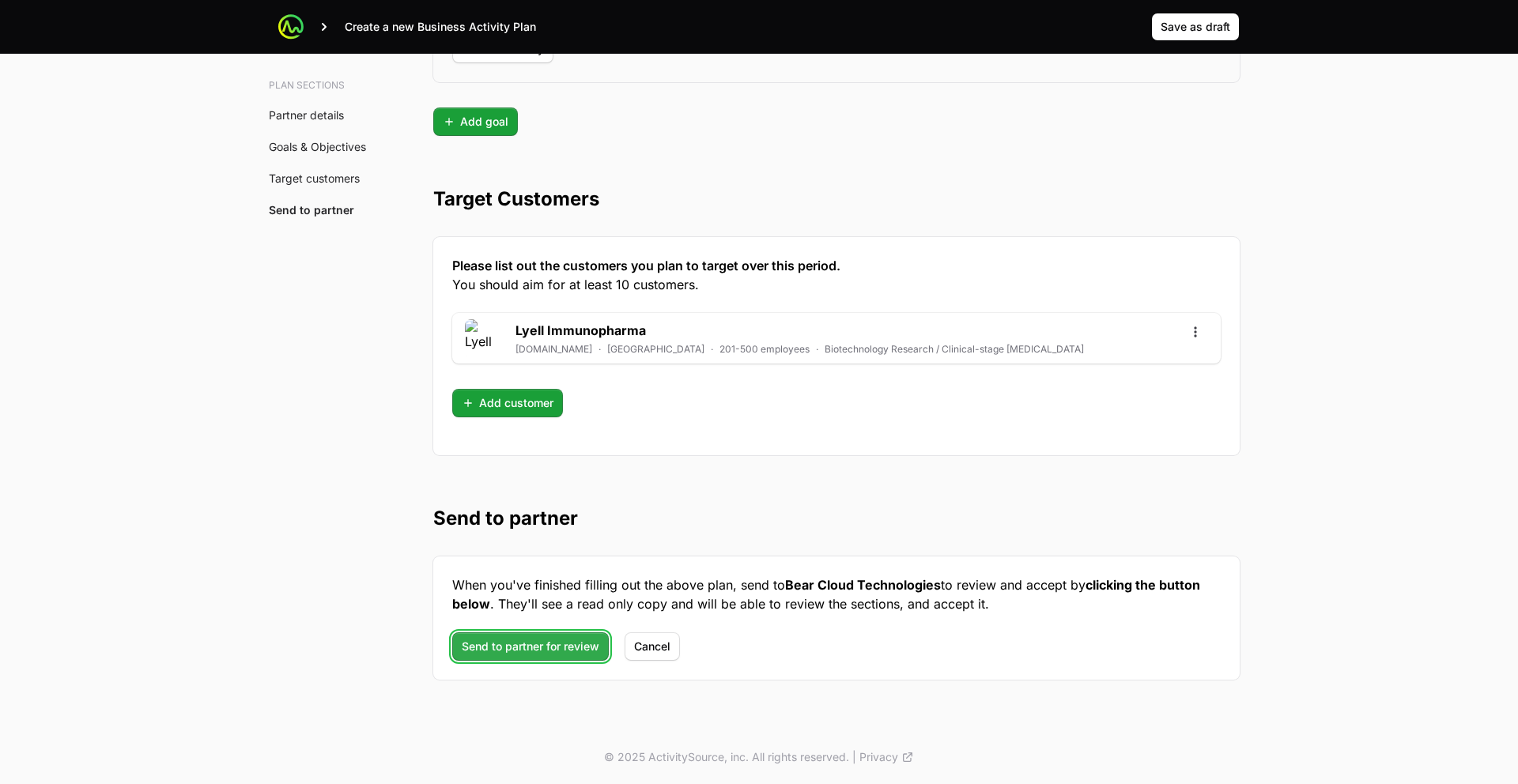
click at [535, 648] on span "Send to partner for review" at bounding box center [530, 646] width 137 height 19
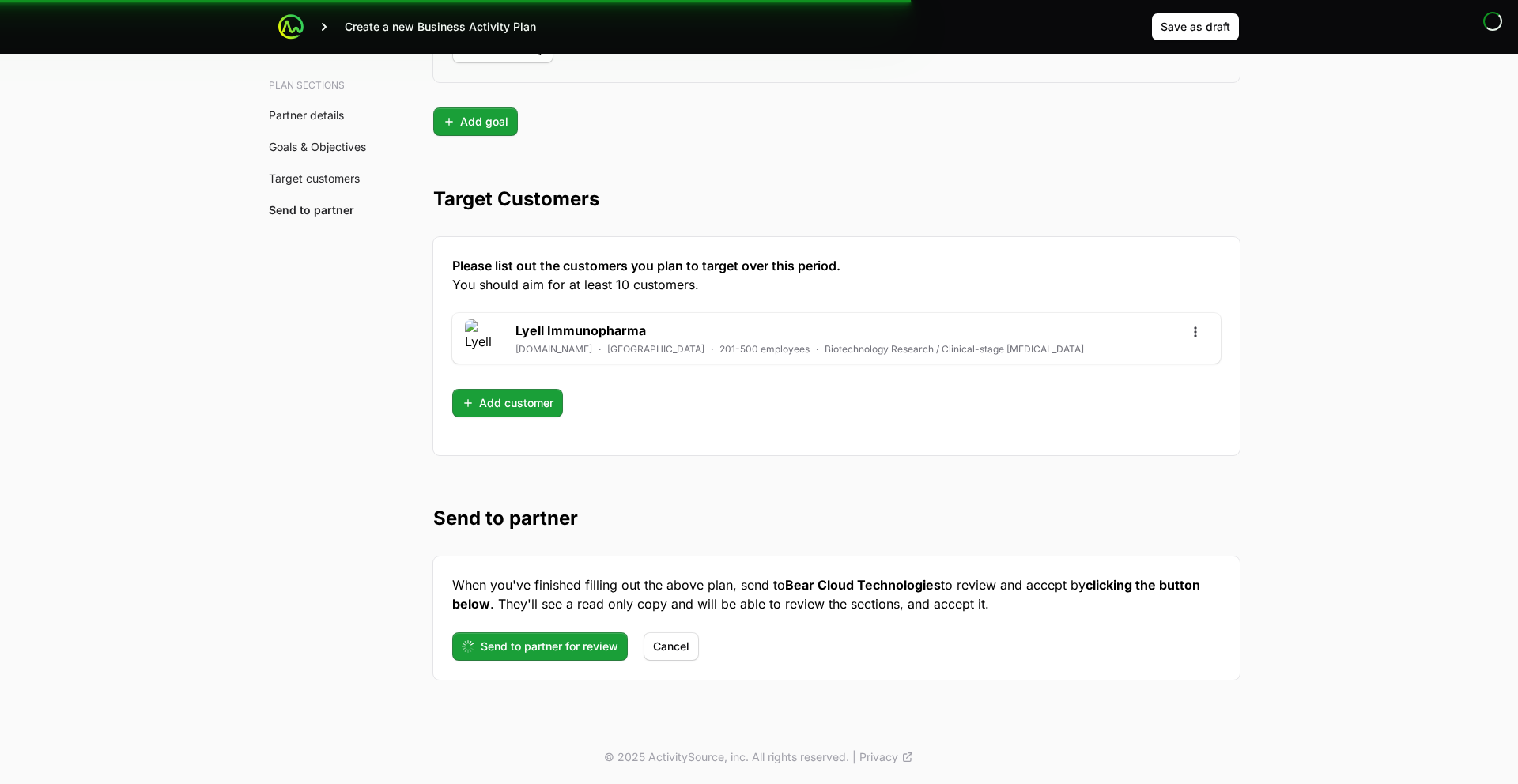
scroll to position [10, 0]
